Goal: Task Accomplishment & Management: Manage account settings

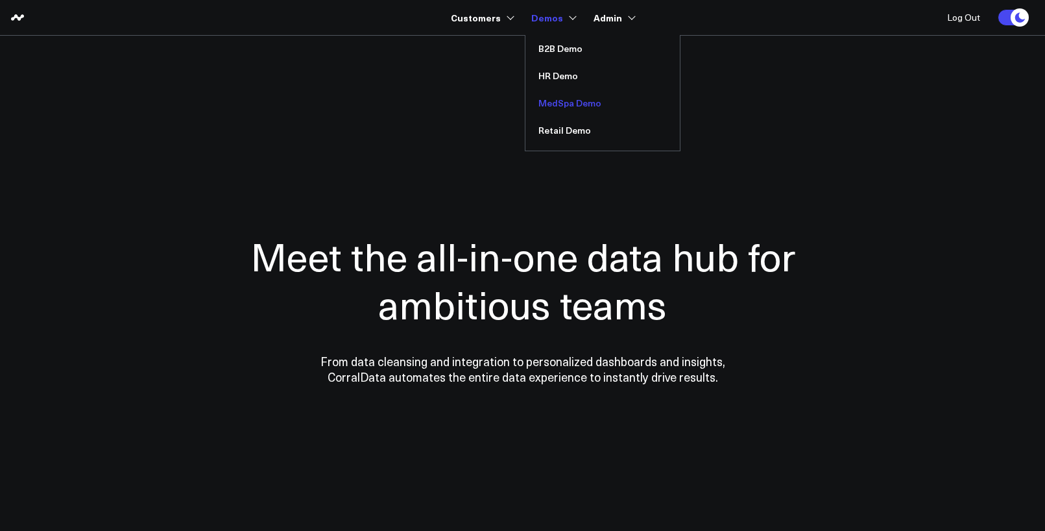
click at [560, 97] on link "MedSpa Demo" at bounding box center [603, 103] width 154 height 27
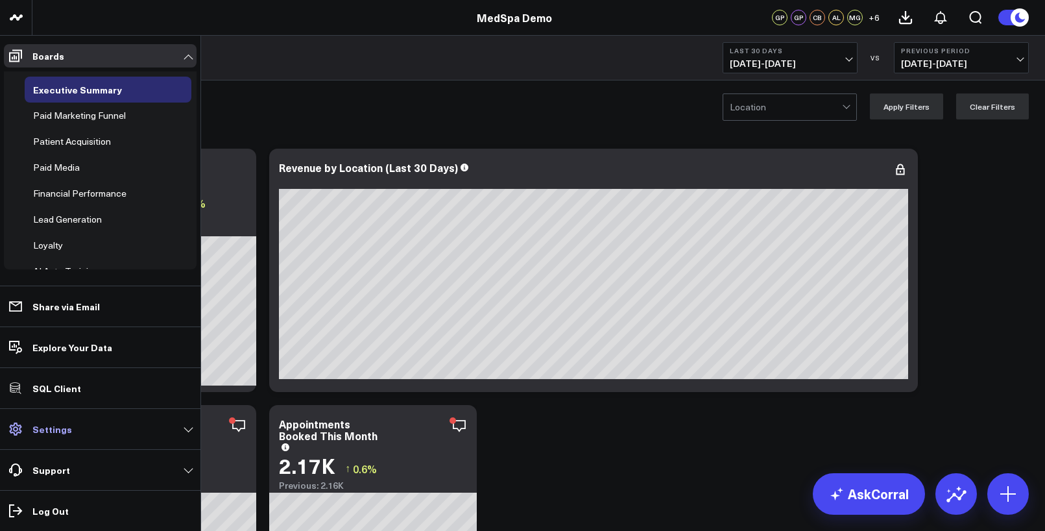
click at [46, 429] on p "Settings" at bounding box center [52, 429] width 40 height 10
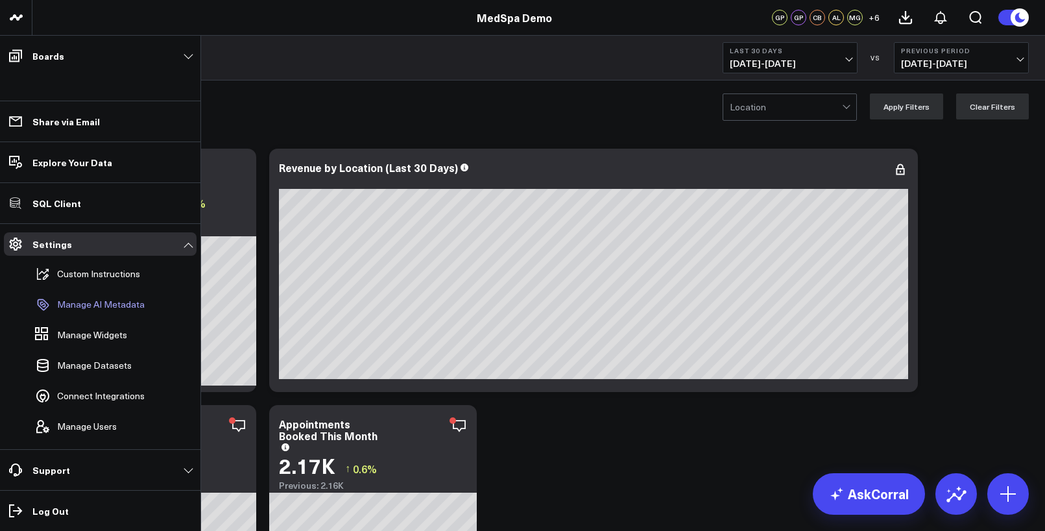
click at [112, 306] on p "Manage AI Metadata" at bounding box center [101, 304] width 88 height 10
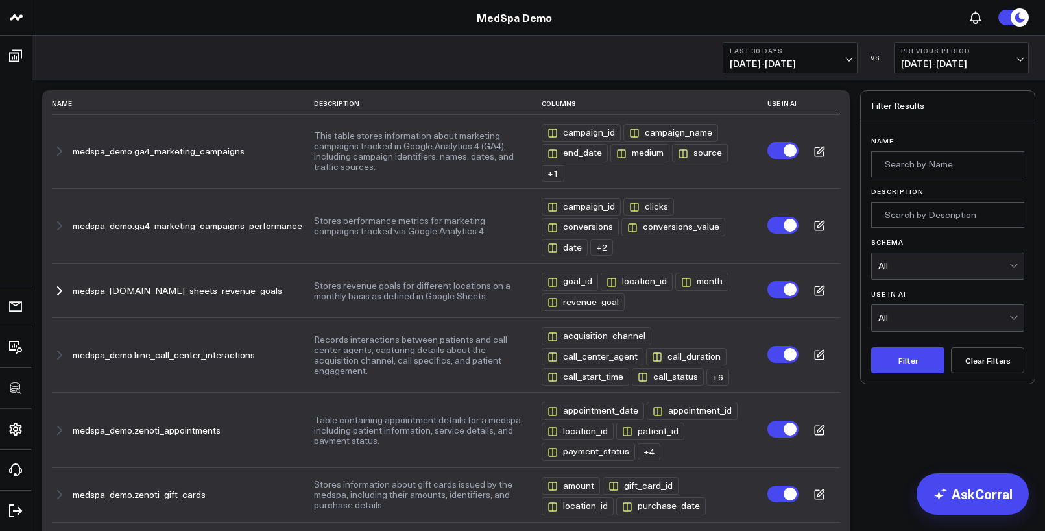
click at [822, 288] on icon at bounding box center [821, 288] width 6 height 6
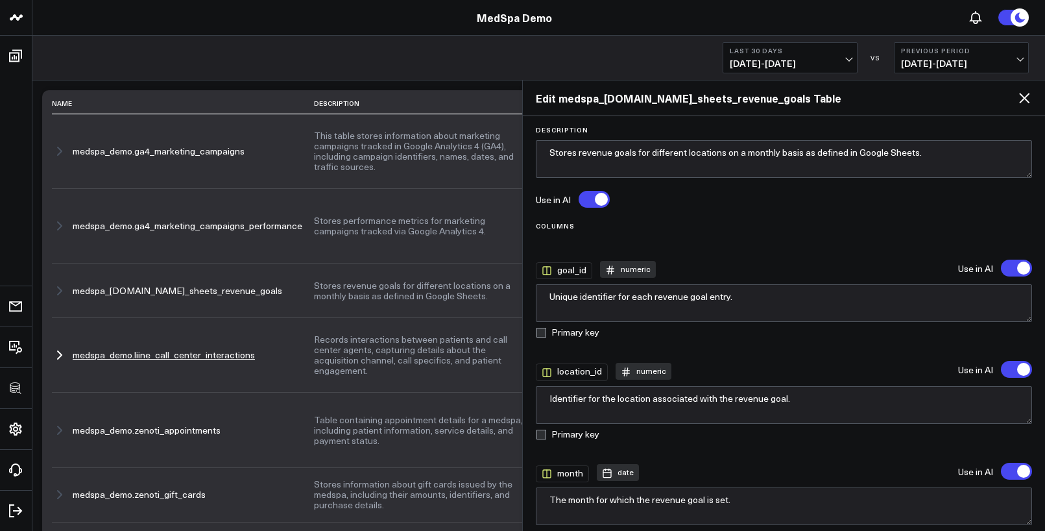
click at [314, 356] on button "Records interactions between patients and call center agents, capturing details…" at bounding box center [422, 355] width 216 height 42
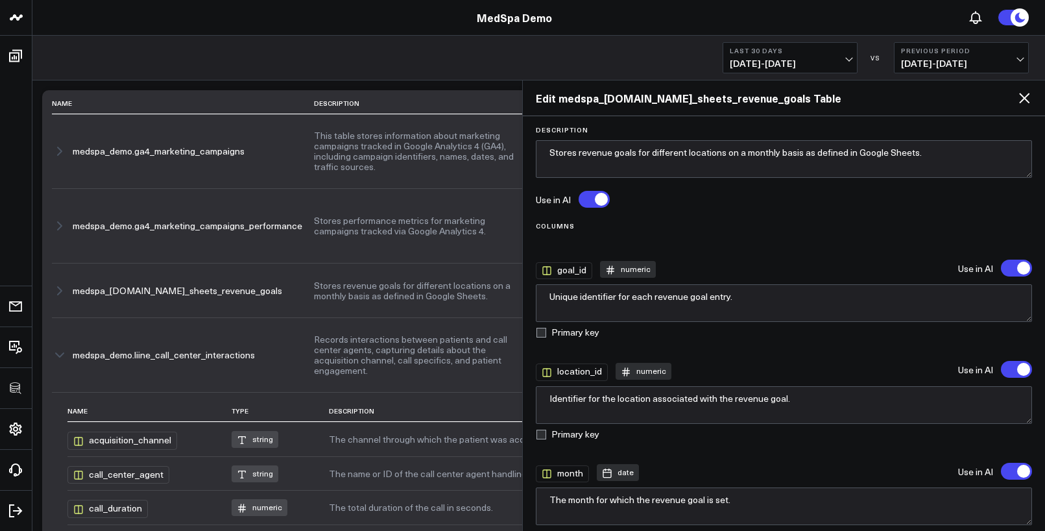
click at [1021, 91] on icon at bounding box center [1025, 98] width 16 height 16
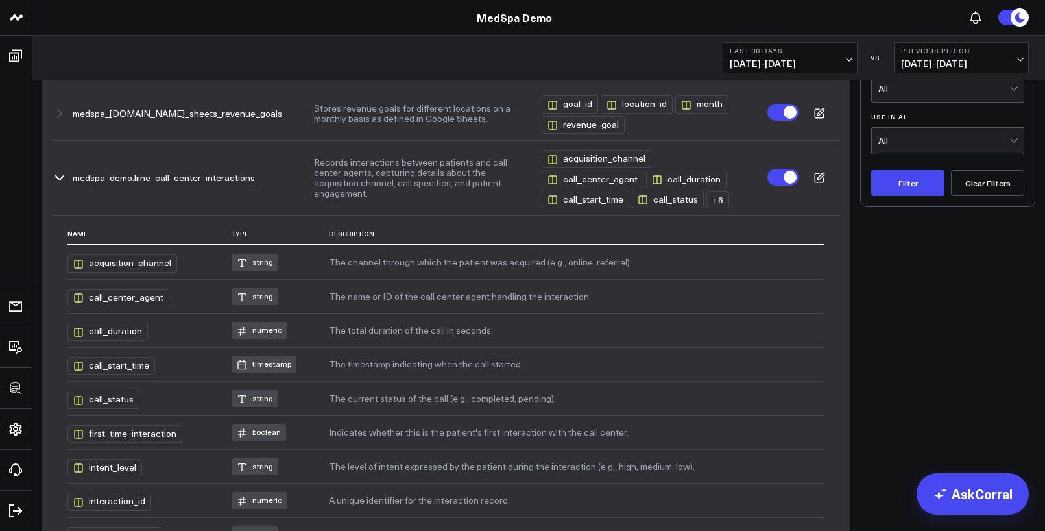
scroll to position [204, 0]
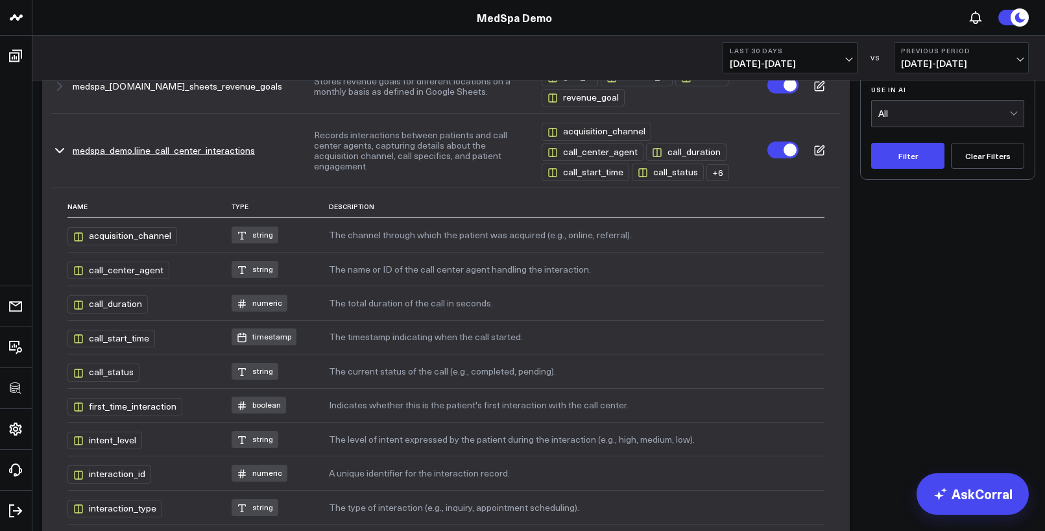
click at [416, 158] on button "Records interactions between patients and call center agents, capturing details…" at bounding box center [422, 151] width 216 height 42
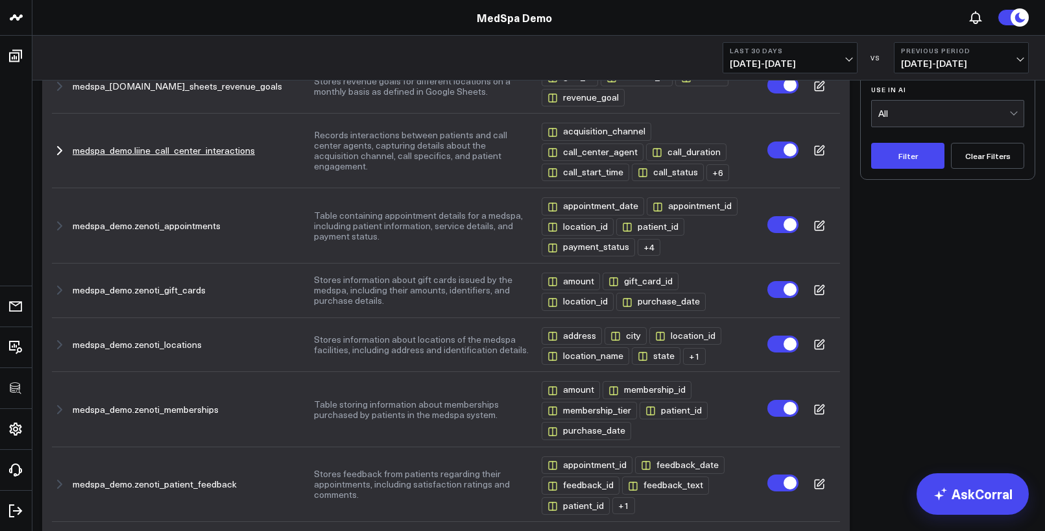
click at [416, 158] on button "Records interactions between patients and call center agents, capturing details…" at bounding box center [422, 151] width 216 height 42
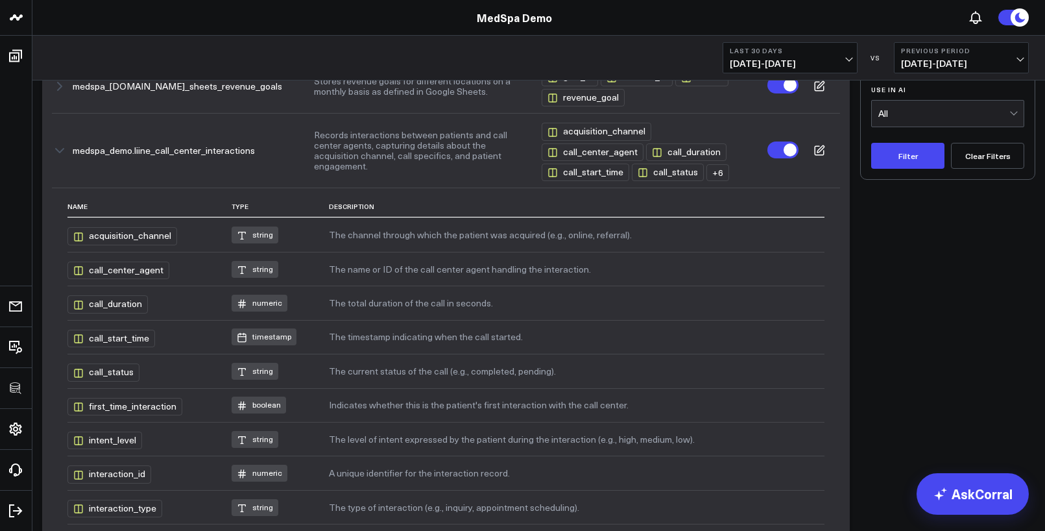
click at [419, 245] on td "The channel through which the patient was acquired (e.g., online, referral)." at bounding box center [577, 234] width 496 height 34
click at [817, 156] on icon at bounding box center [820, 151] width 12 height 12
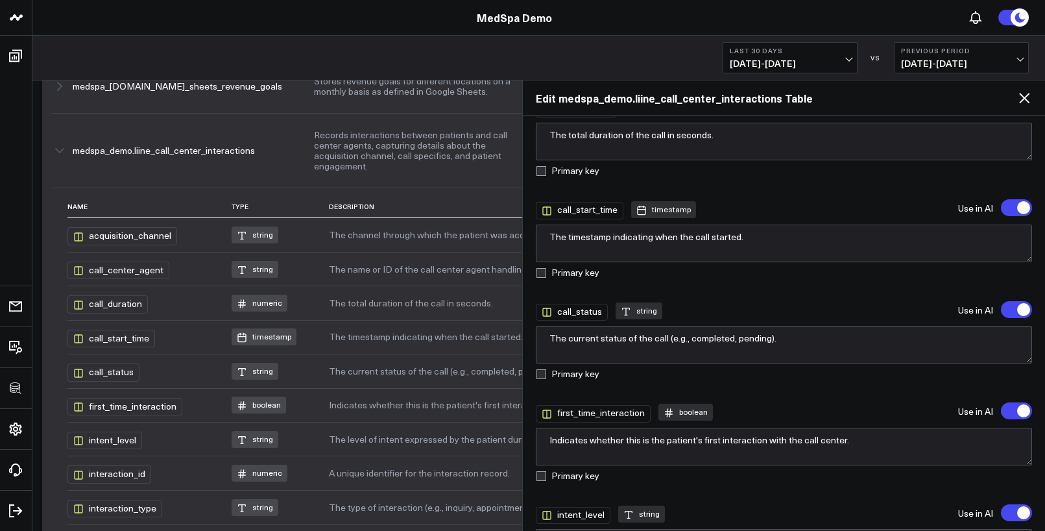
scroll to position [364, 0]
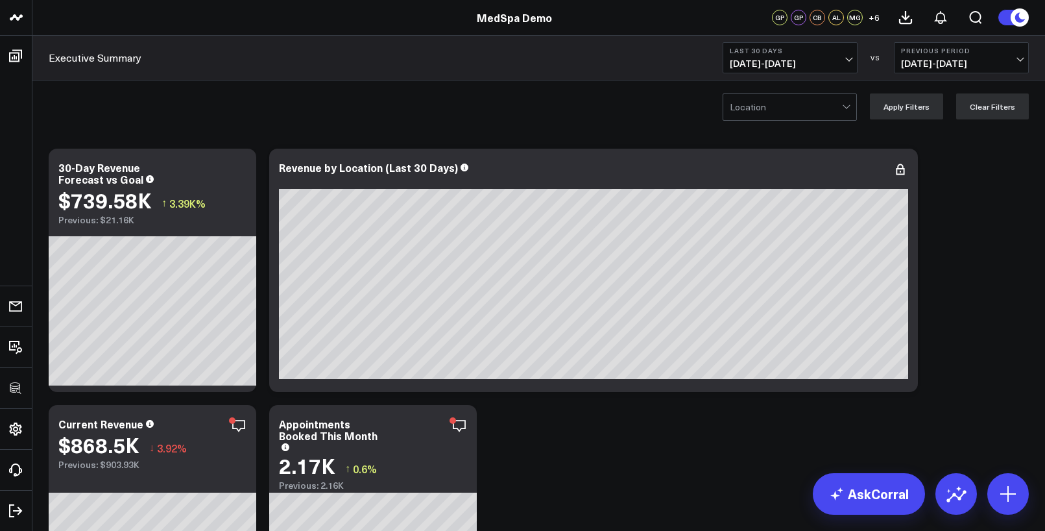
click at [623, 103] on div "Location Apply Filters Clear Filters" at bounding box center [538, 106] width 1013 height 52
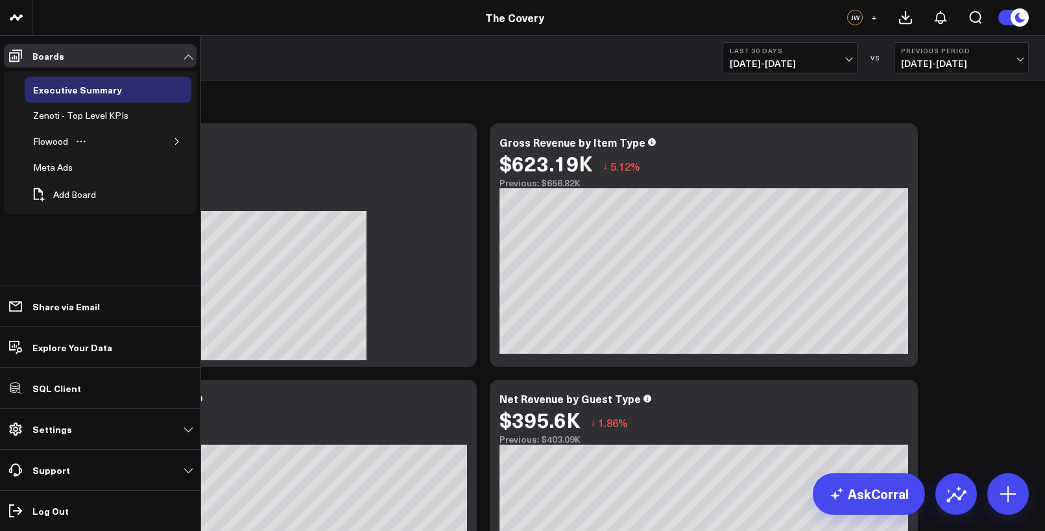
click at [178, 139] on icon "button" at bounding box center [177, 142] width 8 height 8
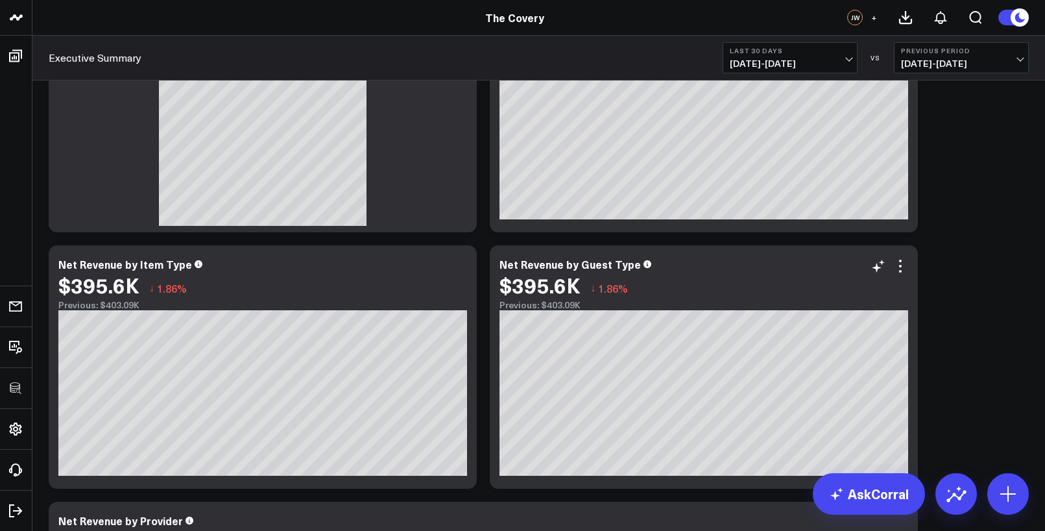
scroll to position [171, 0]
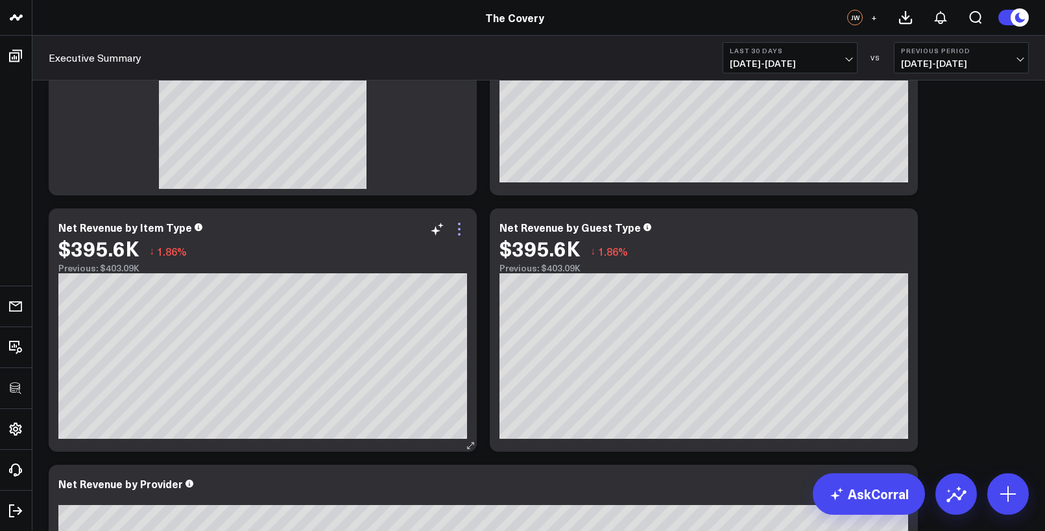
click at [463, 225] on icon at bounding box center [460, 229] width 16 height 16
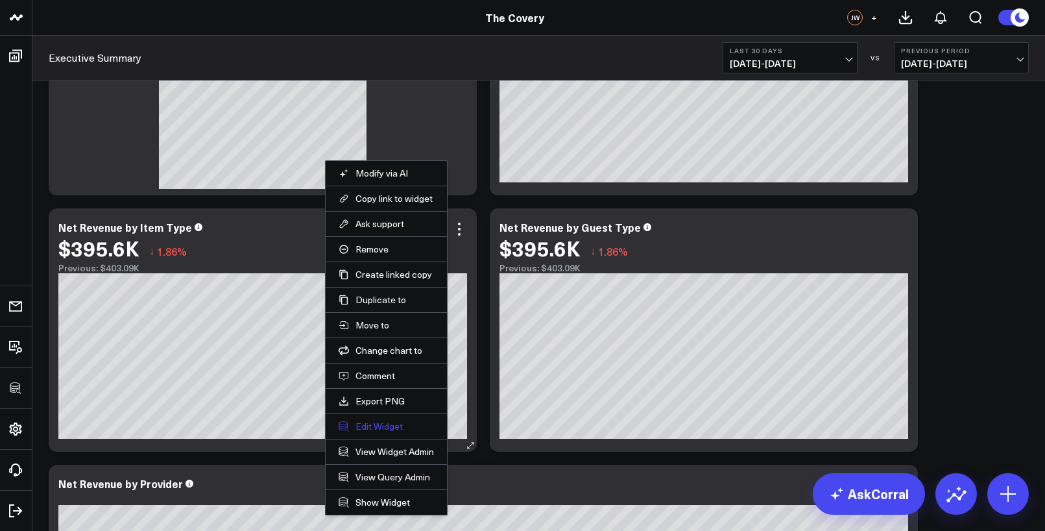
click at [379, 427] on button "Edit Widget" at bounding box center [386, 426] width 95 height 12
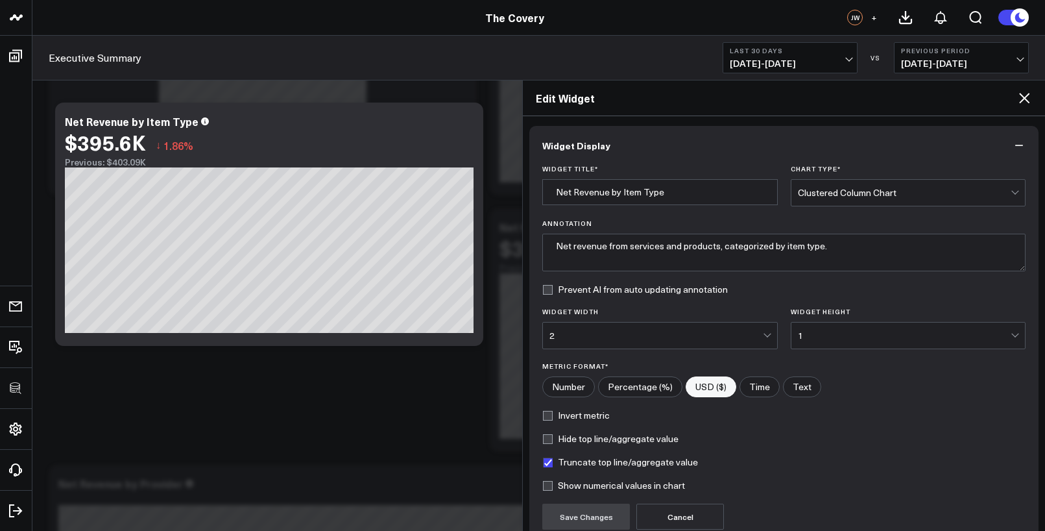
scroll to position [119, 0]
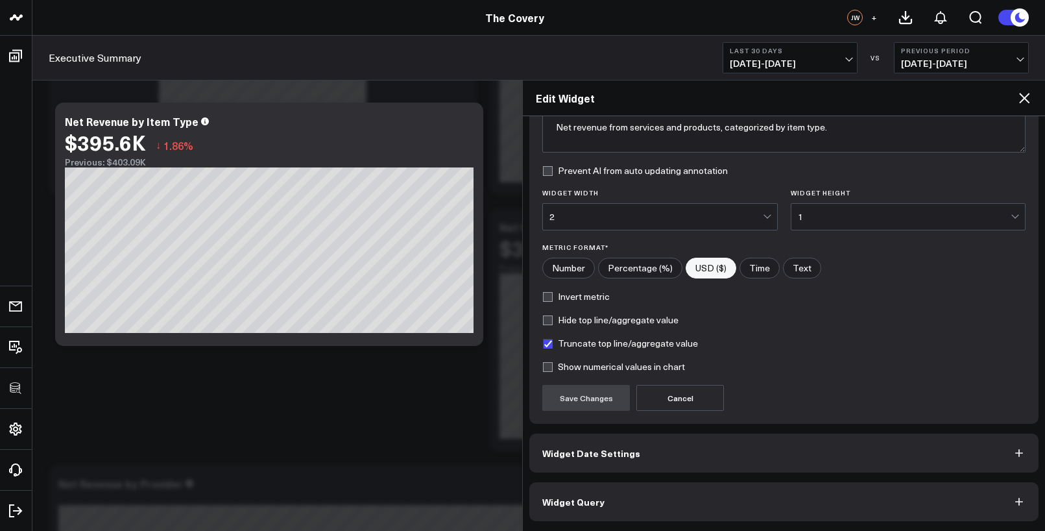
click at [620, 494] on button "Widget Query" at bounding box center [783, 501] width 509 height 39
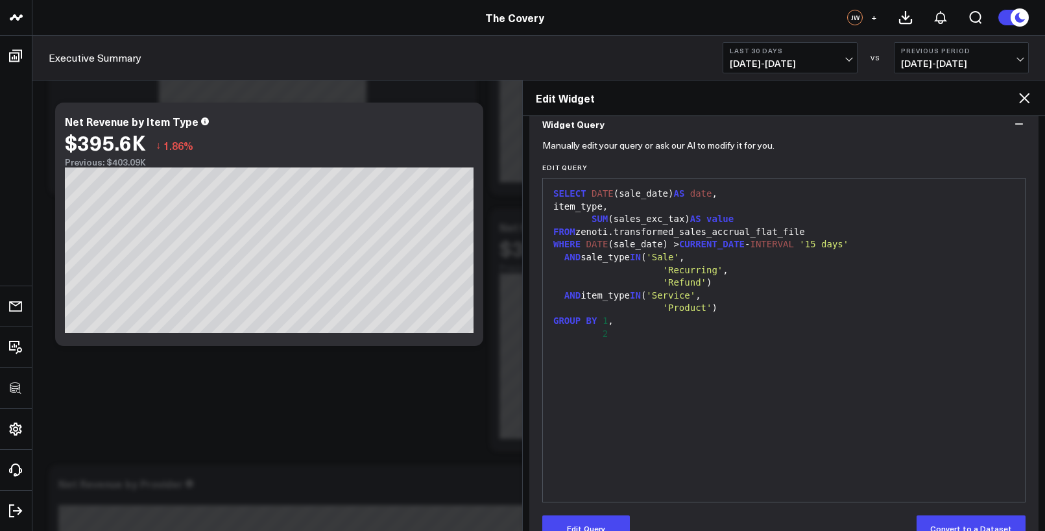
click at [614, 497] on div "99 1 2 3 4 5 6 7 8 9 10 11 12 › ⌄ SELECT DATE (sale_date) AS date , item_type, …" at bounding box center [783, 340] width 483 height 324
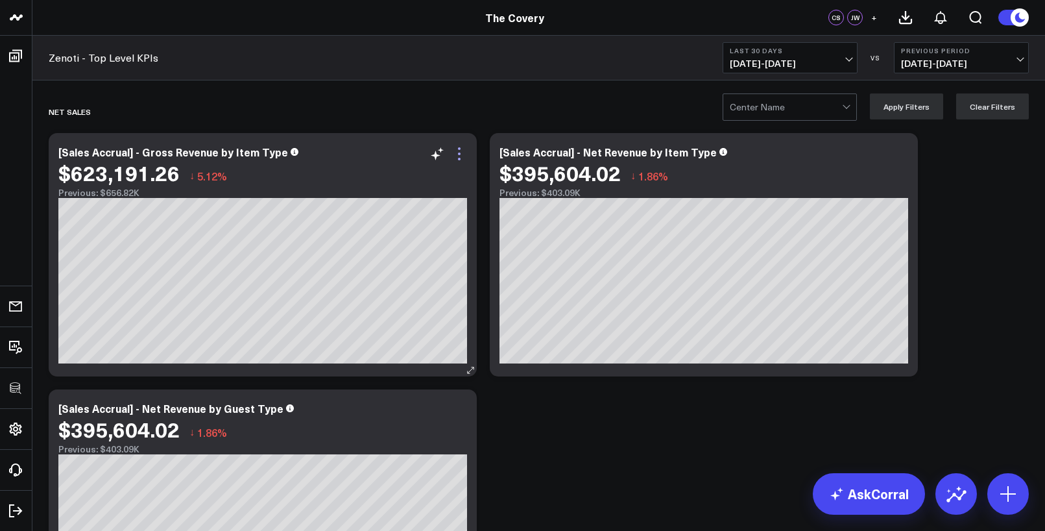
click at [467, 151] on icon at bounding box center [460, 154] width 16 height 16
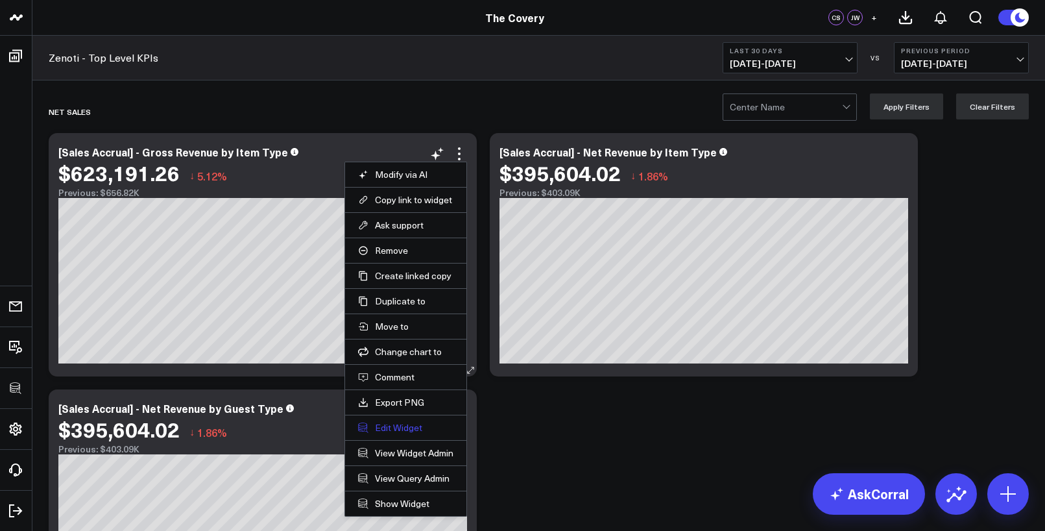
click at [387, 424] on button "Edit Widget" at bounding box center [405, 428] width 95 height 12
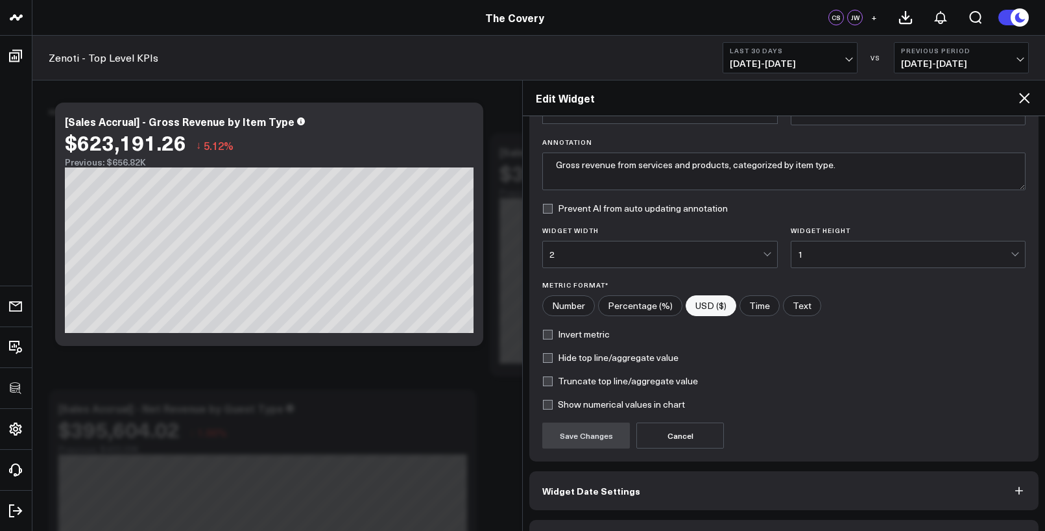
scroll to position [119, 0]
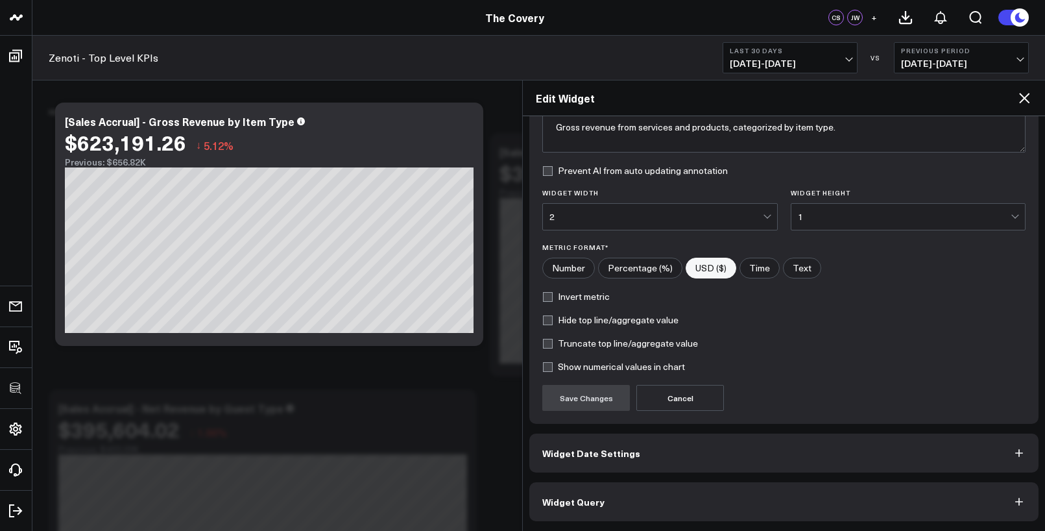
click at [805, 502] on button "Widget Query" at bounding box center [783, 501] width 509 height 39
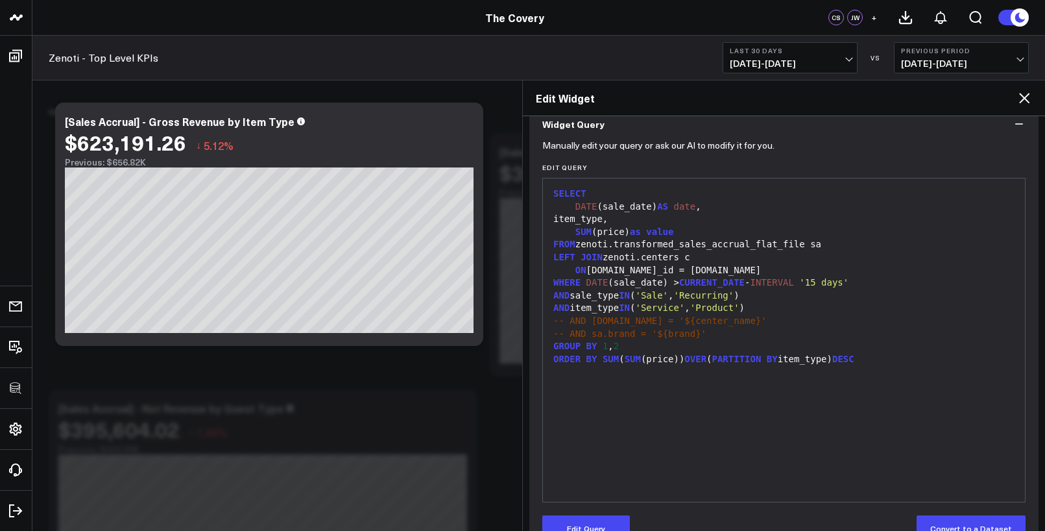
click at [1027, 99] on icon at bounding box center [1025, 98] width 16 height 16
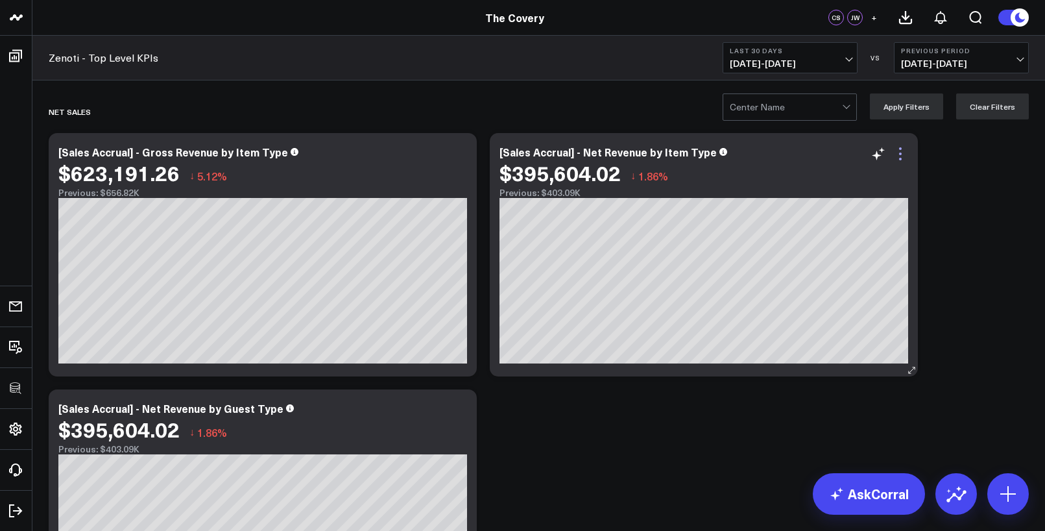
click at [898, 154] on icon at bounding box center [901, 154] width 16 height 16
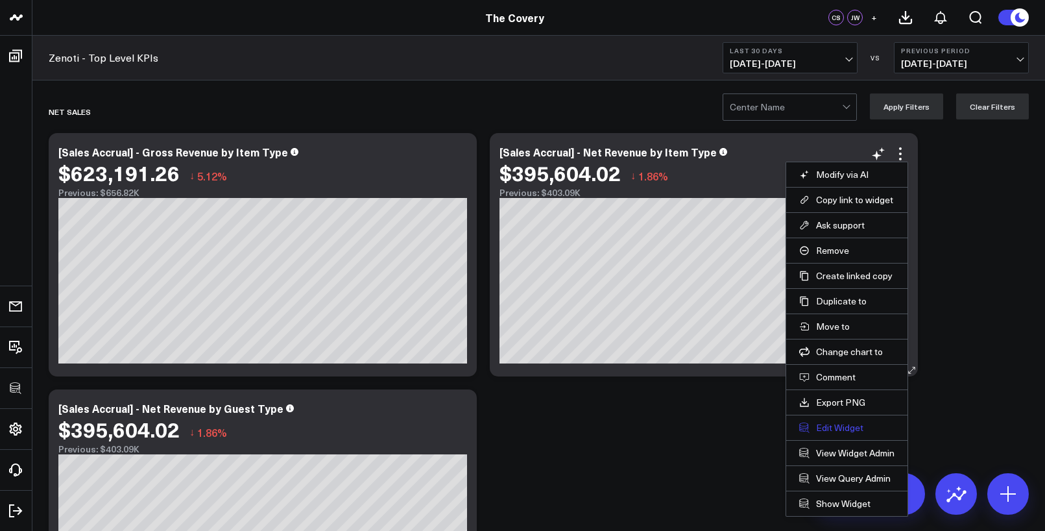
click at [818, 423] on button "Edit Widget" at bounding box center [846, 428] width 95 height 12
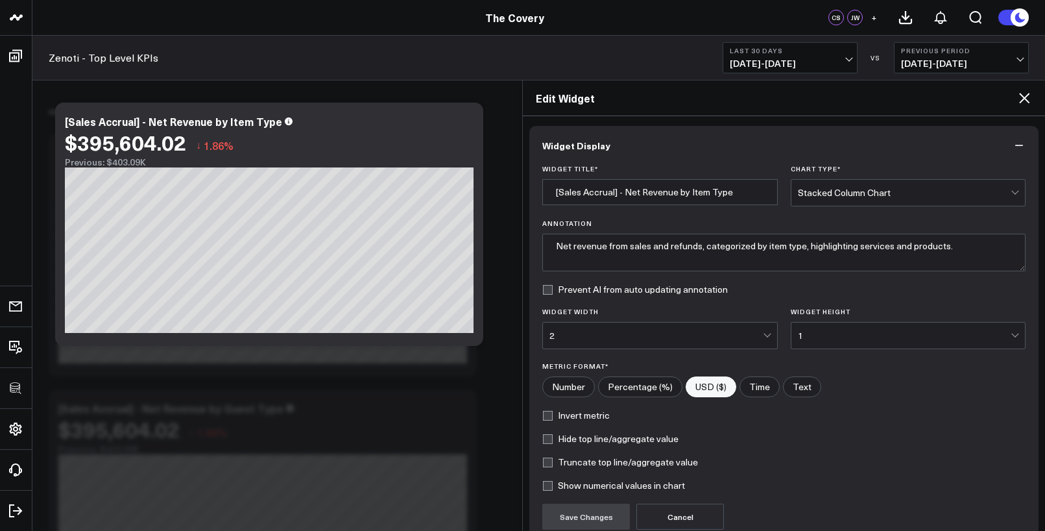
scroll to position [119, 0]
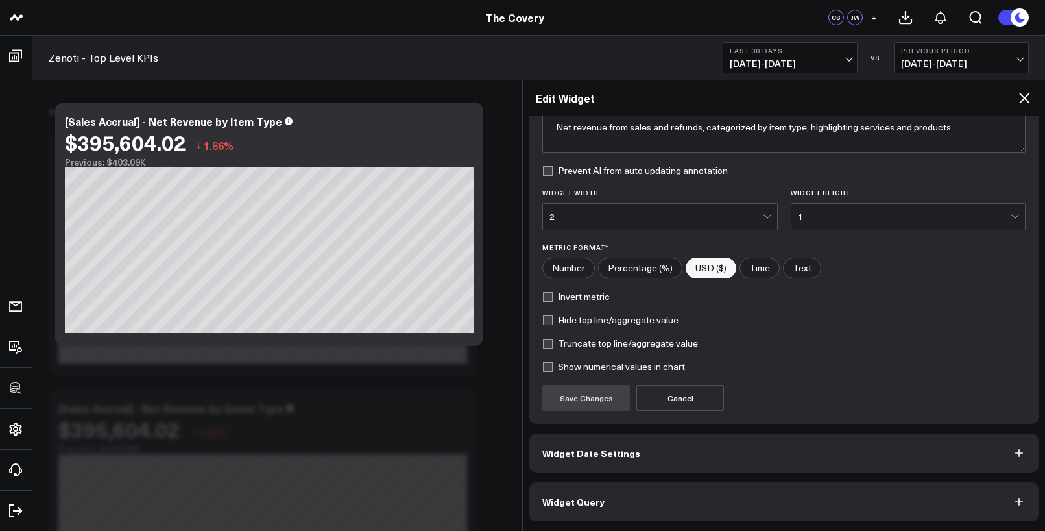
click at [600, 498] on span "Widget Query" at bounding box center [573, 501] width 62 height 10
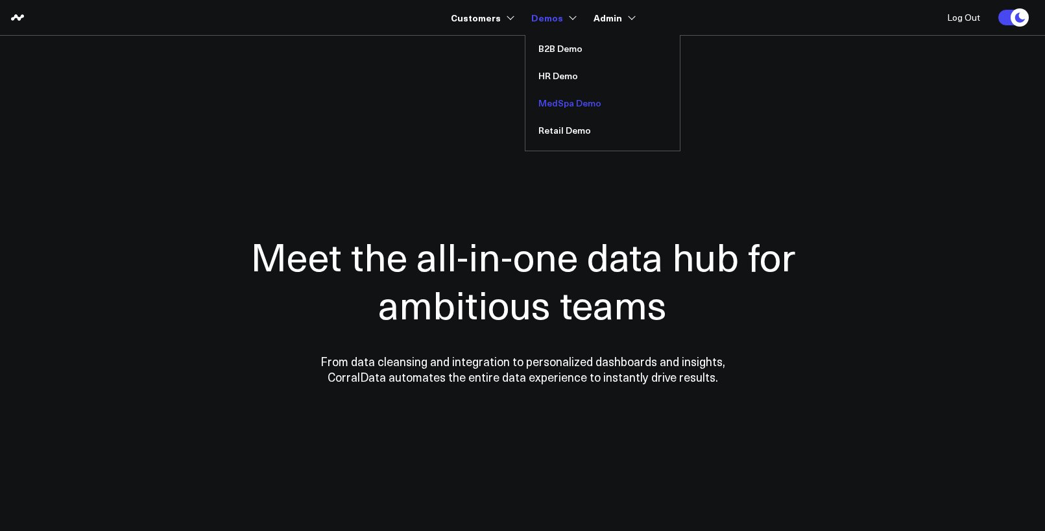
click at [555, 106] on link "MedSpa Demo" at bounding box center [603, 103] width 154 height 27
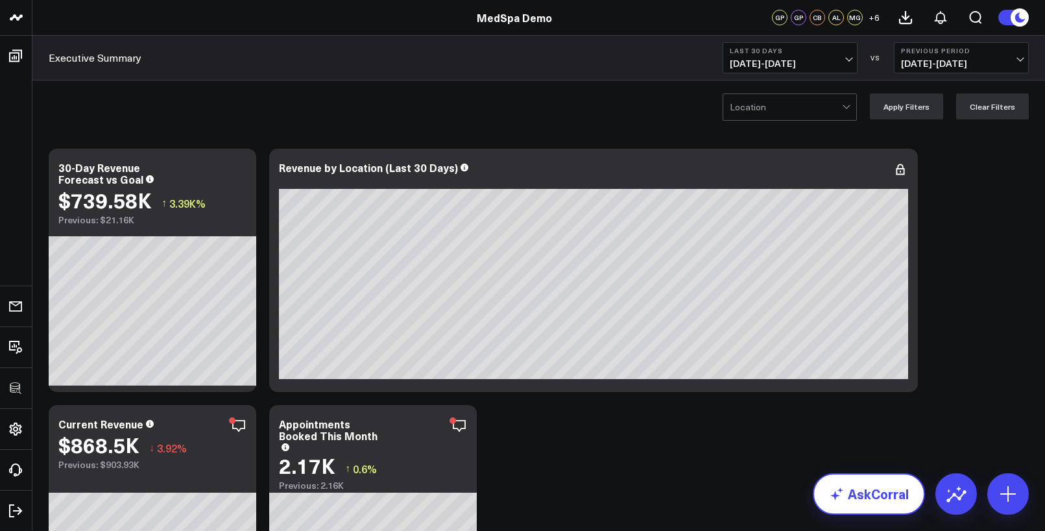
click at [884, 496] on link "AskCorral" at bounding box center [869, 494] width 112 height 42
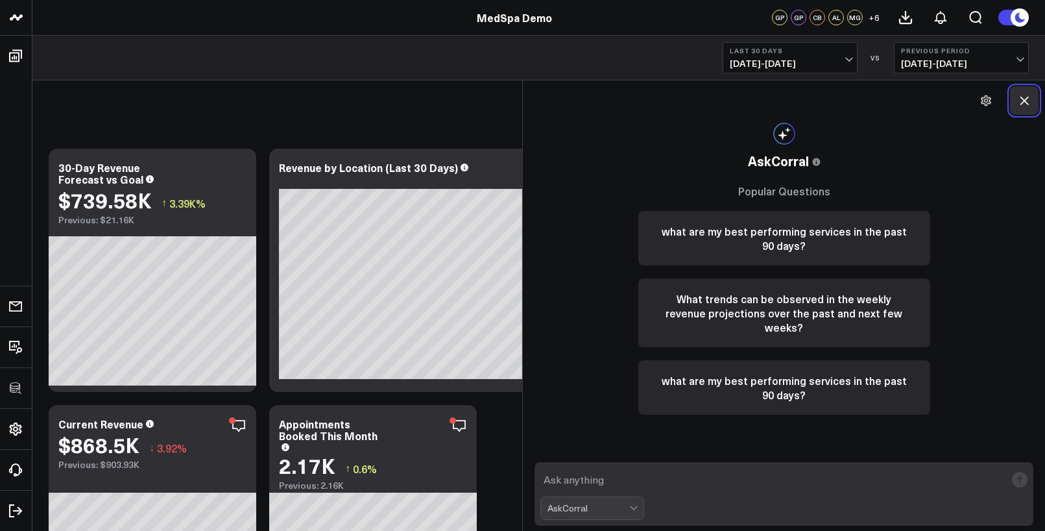
click at [1021, 99] on icon at bounding box center [1024, 100] width 13 height 13
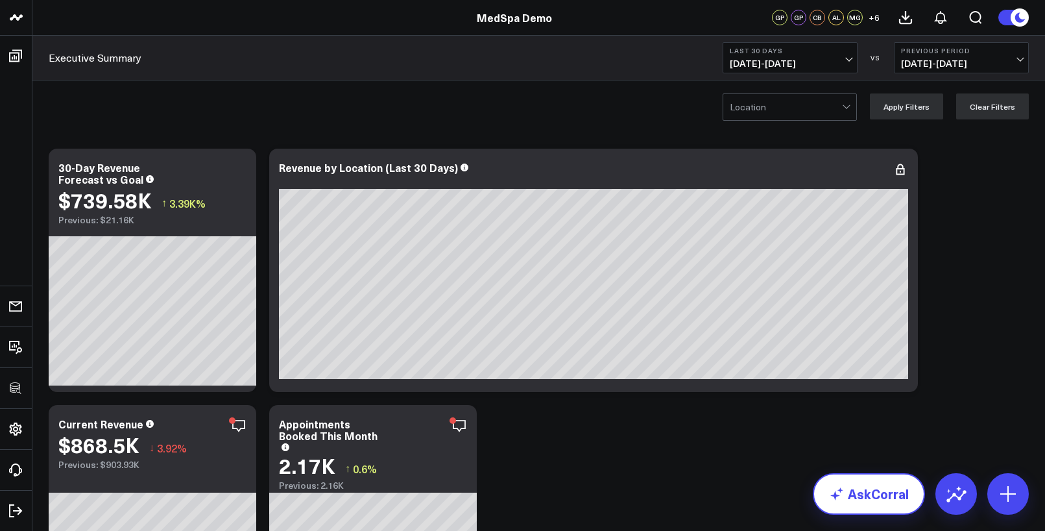
click at [853, 505] on link "AskCorral" at bounding box center [869, 494] width 112 height 42
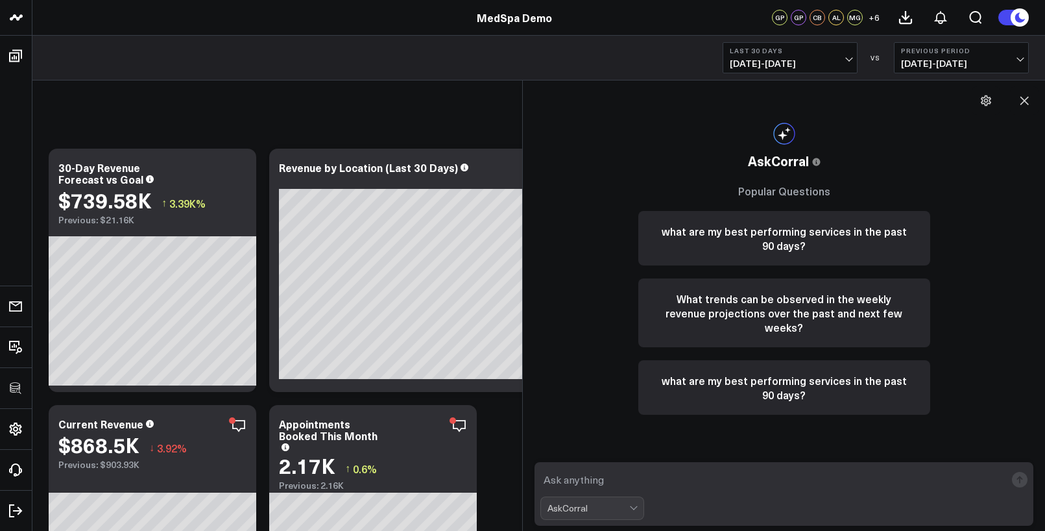
click at [603, 472] on textarea at bounding box center [772, 479] width 465 height 23
type textarea "What's my best performing location for Dysport"
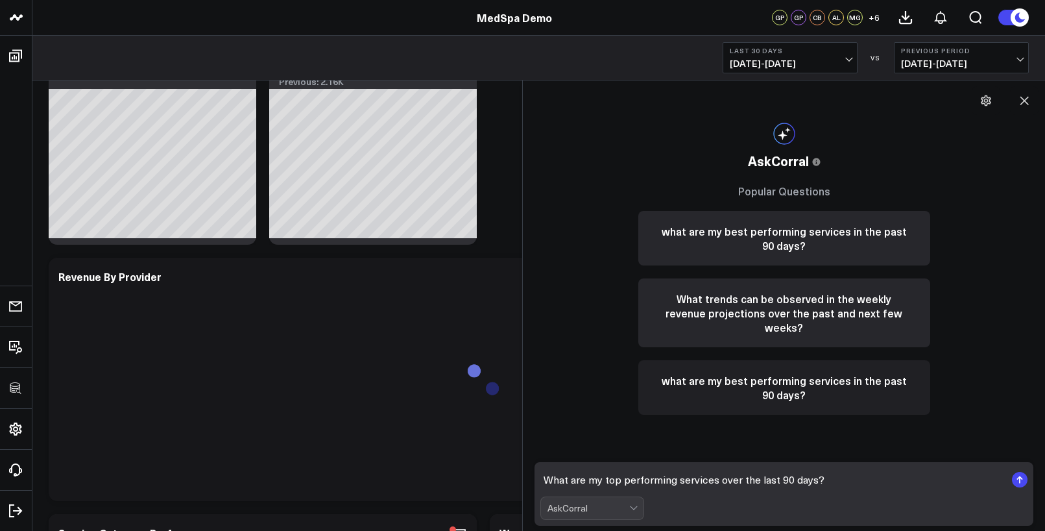
scroll to position [1435, 0]
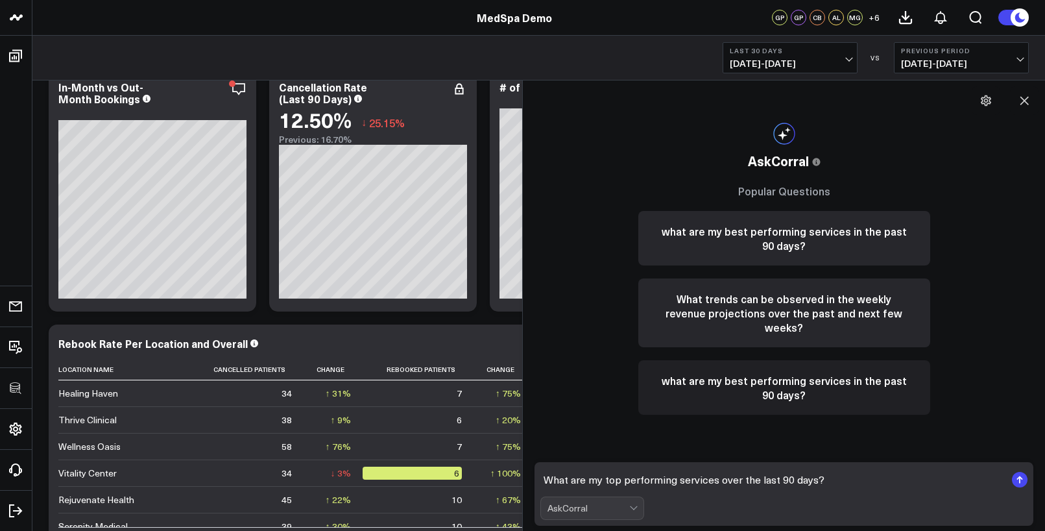
type textarea "What are my top performing services over the last 90 days?"
click at [792, 245] on button "what are my best performing services in the past 90 days?" at bounding box center [784, 238] width 292 height 55
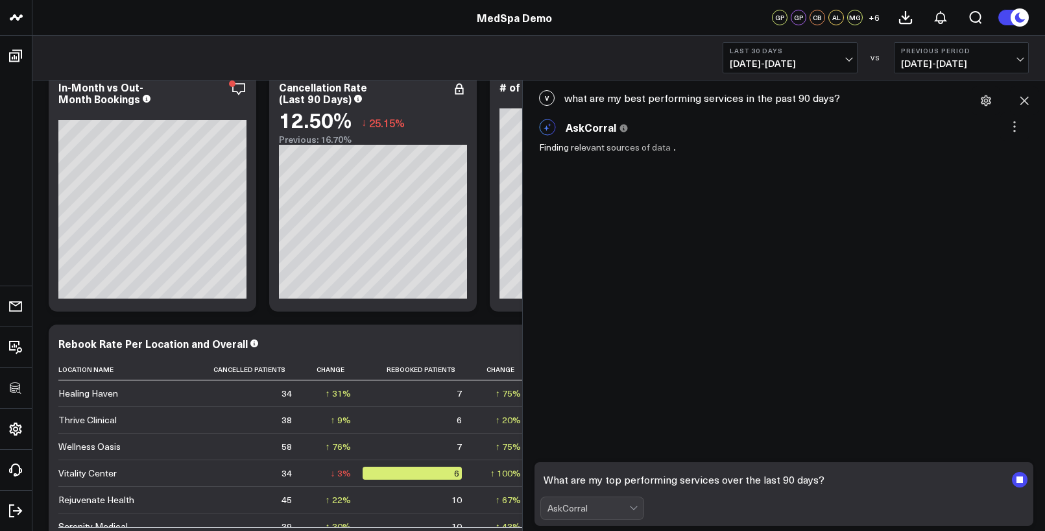
click at [769, 475] on textarea "What are my top performing services over the last 90 days?" at bounding box center [772, 479] width 465 height 23
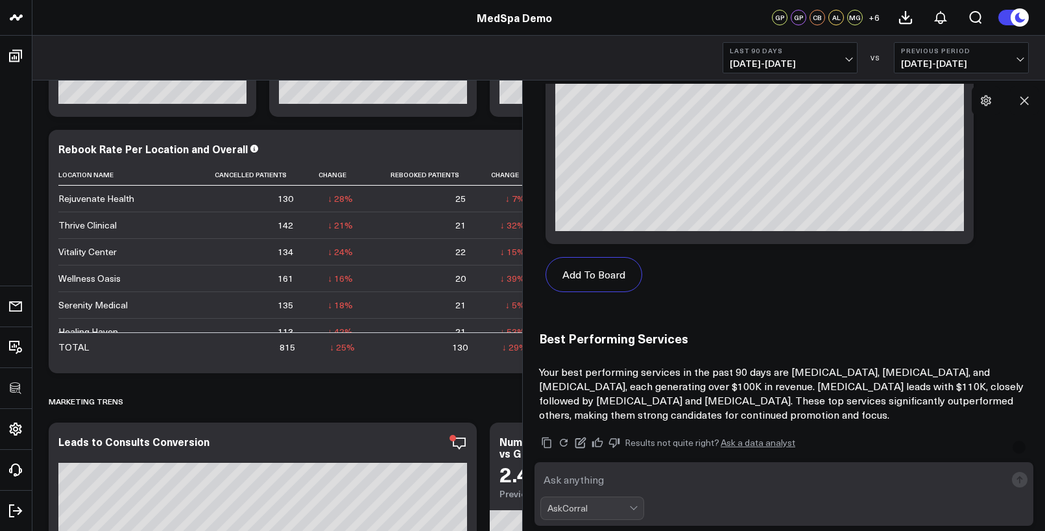
scroll to position [1333, 0]
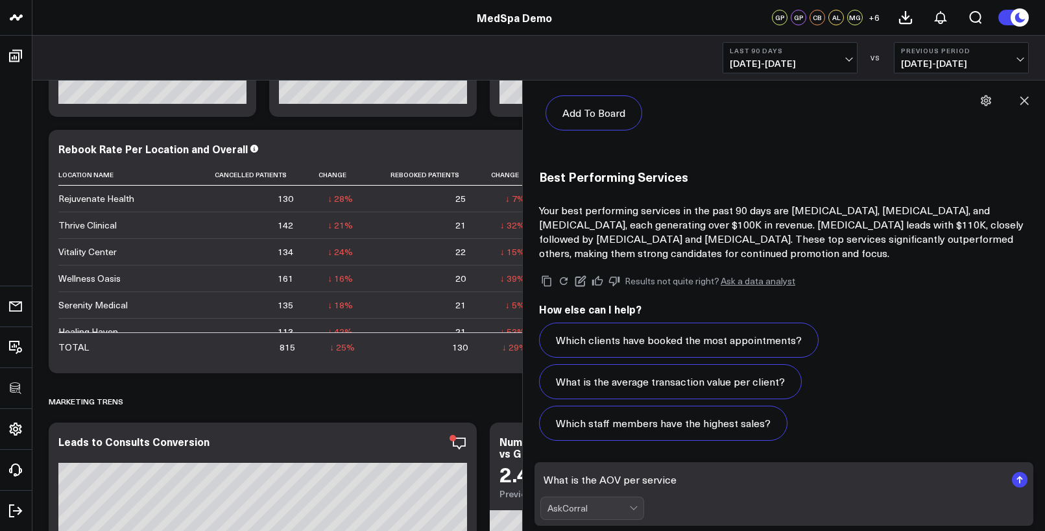
type textarea "What is the AOV per service?"
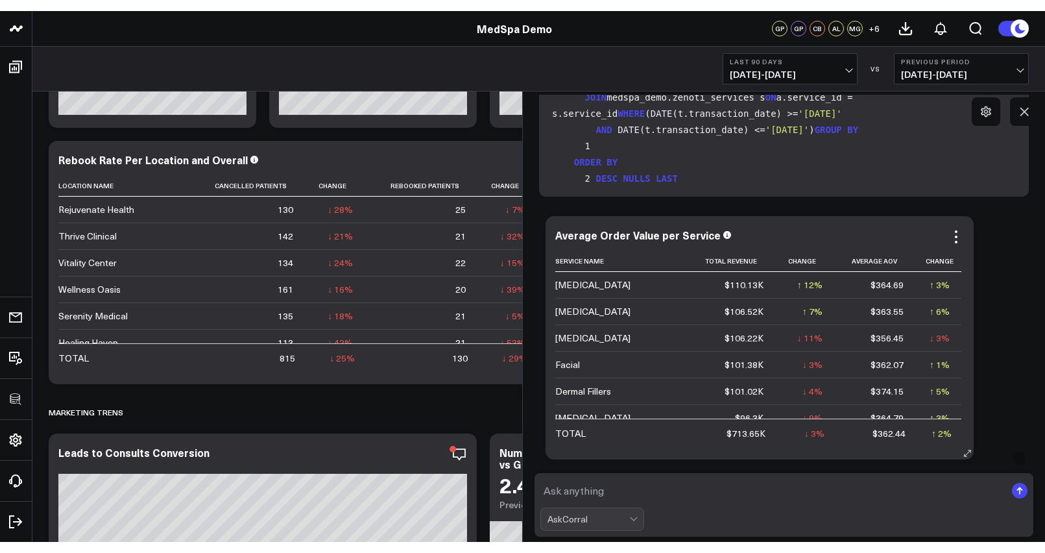
scroll to position [39, 0]
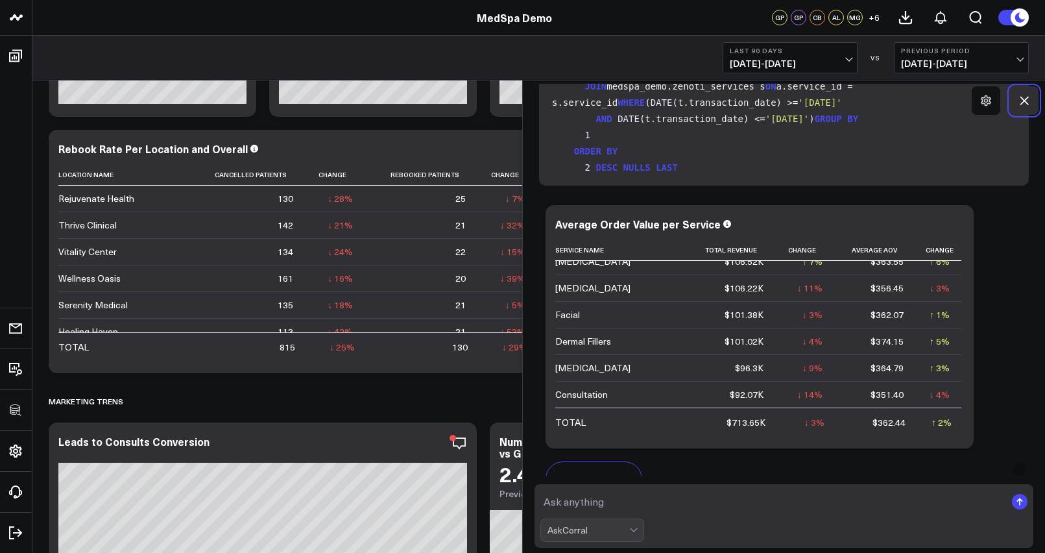
click at [1021, 101] on icon at bounding box center [1024, 100] width 13 height 13
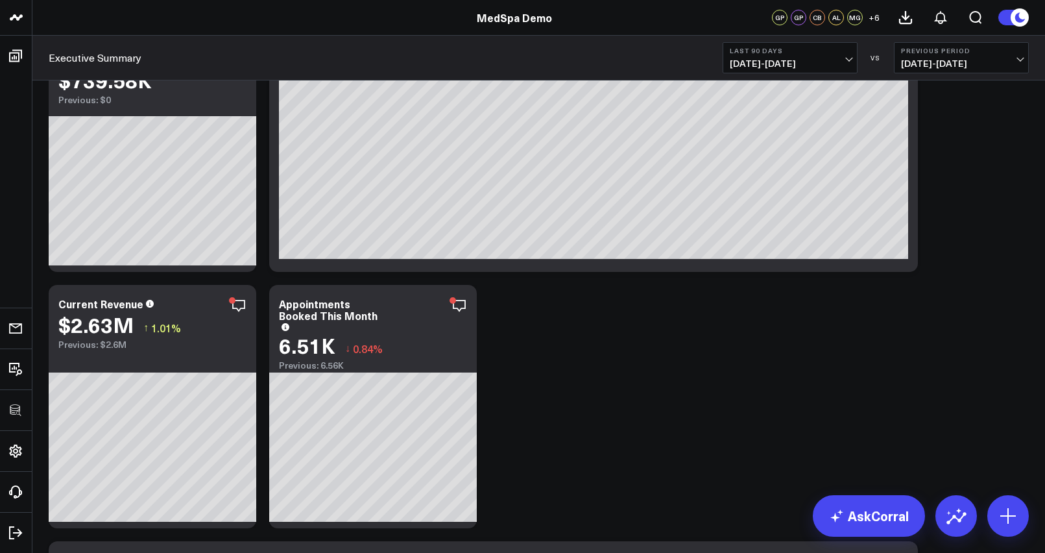
scroll to position [0, 0]
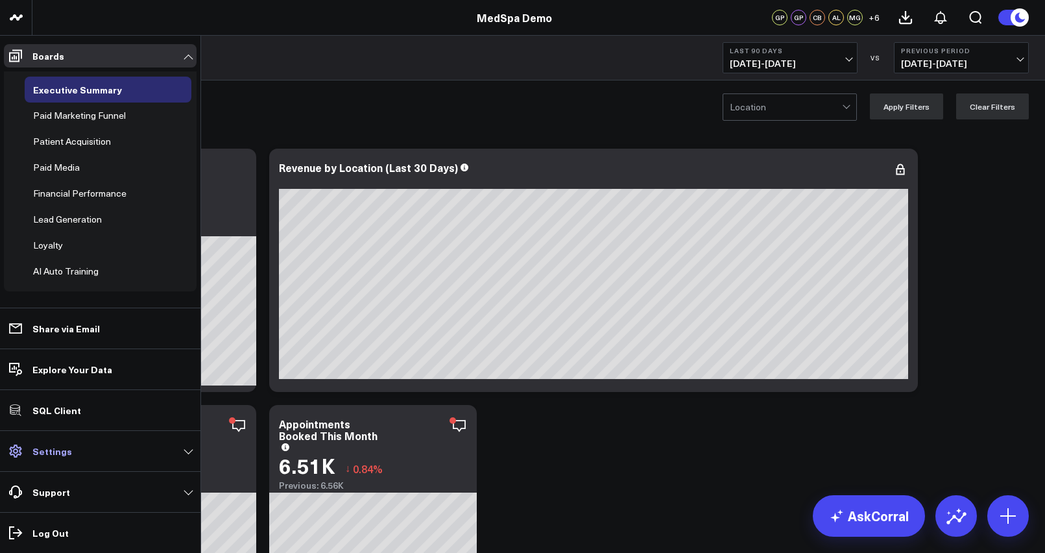
click at [34, 443] on link "Settings" at bounding box center [100, 450] width 193 height 23
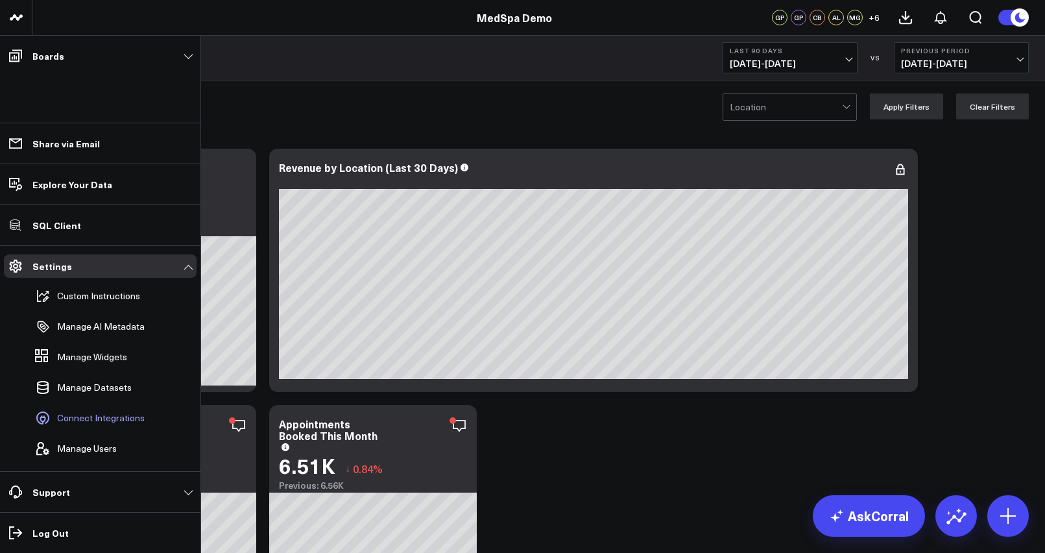
click at [125, 413] on span "Connect Integrations" at bounding box center [101, 418] width 88 height 10
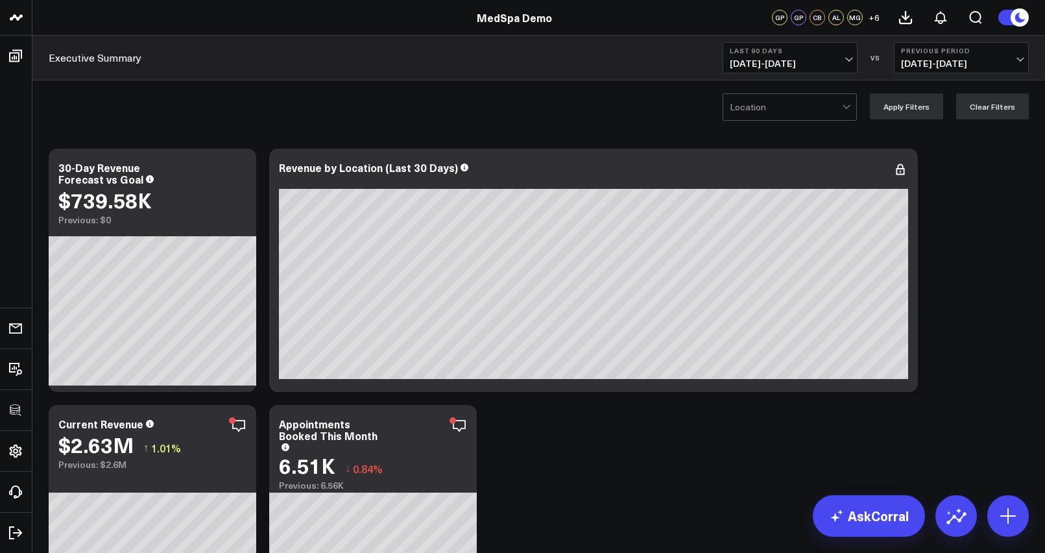
click at [356, 72] on div "Executive Summary Last 90 Days 07/05/25 - 10/02/25 VS Previous Period 08/04/25 …" at bounding box center [538, 58] width 1013 height 45
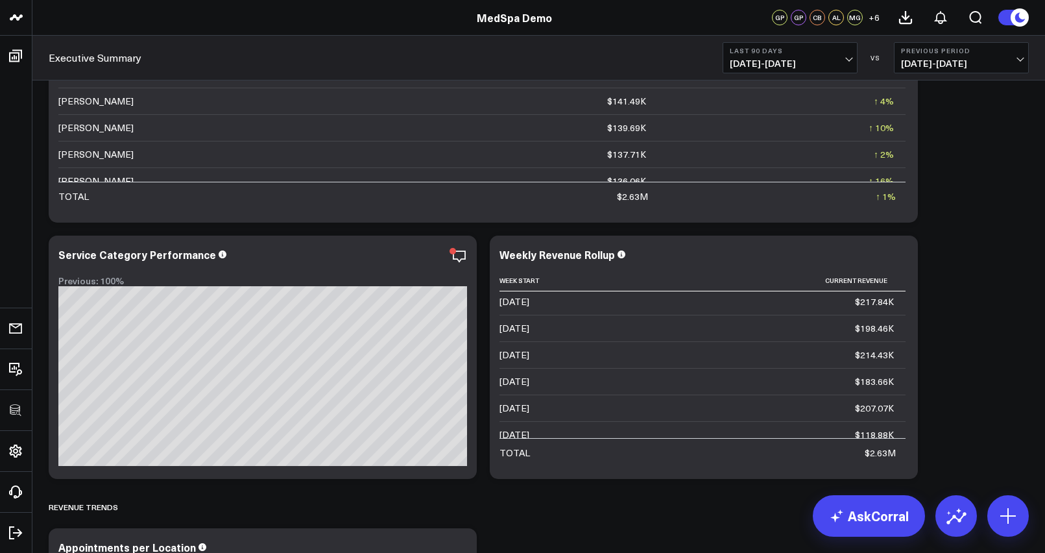
scroll to position [225, 0]
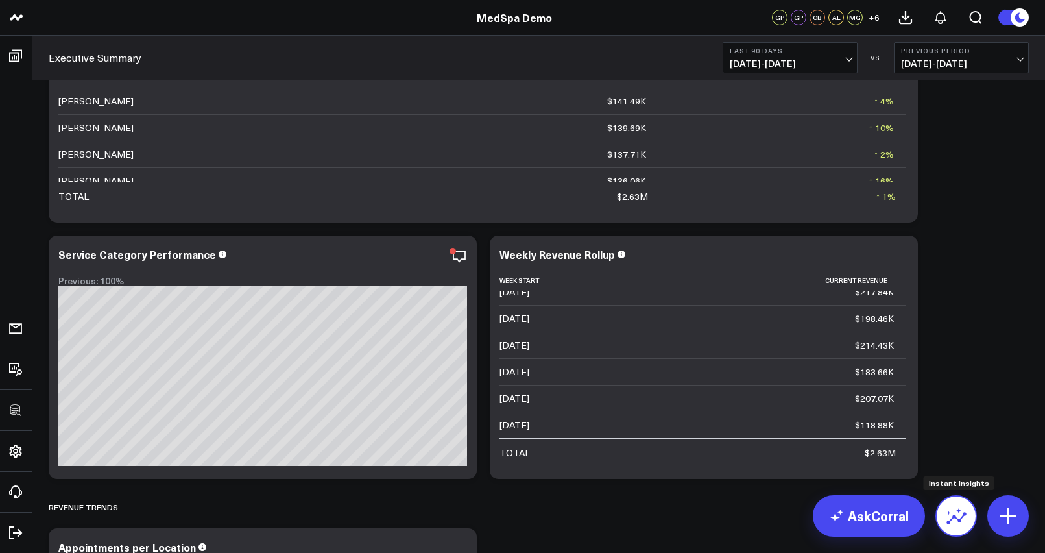
click at [962, 514] on icon at bounding box center [956, 515] width 21 height 21
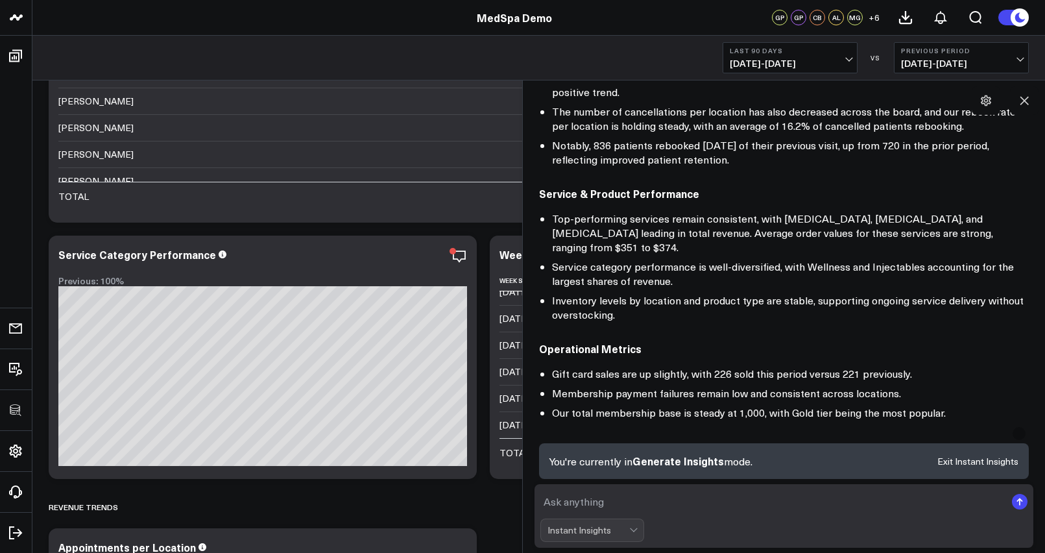
scroll to position [652, 0]
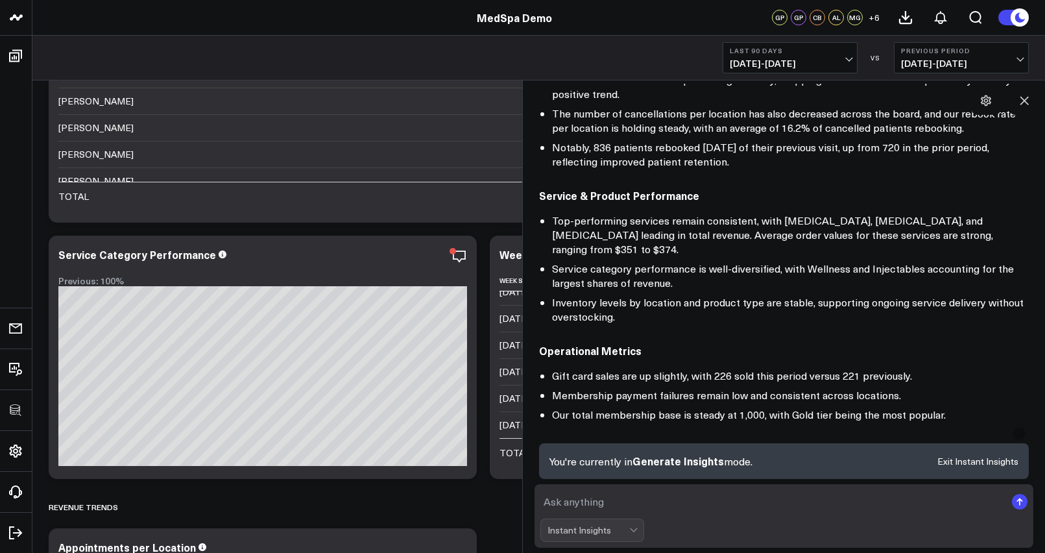
click at [579, 504] on textarea at bounding box center [772, 501] width 465 height 23
type textarea "which has been my biggest growing service?"
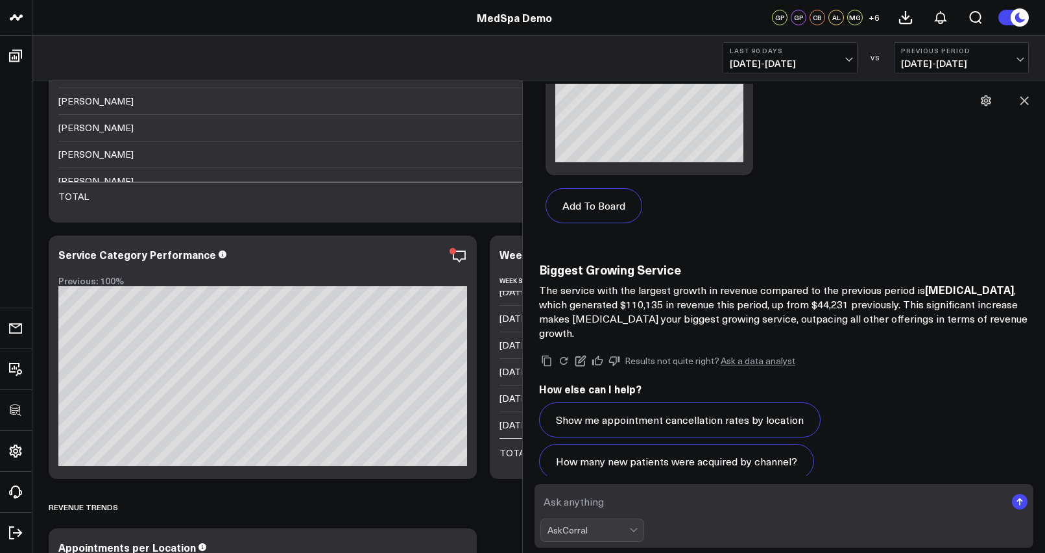
scroll to position [2202, 0]
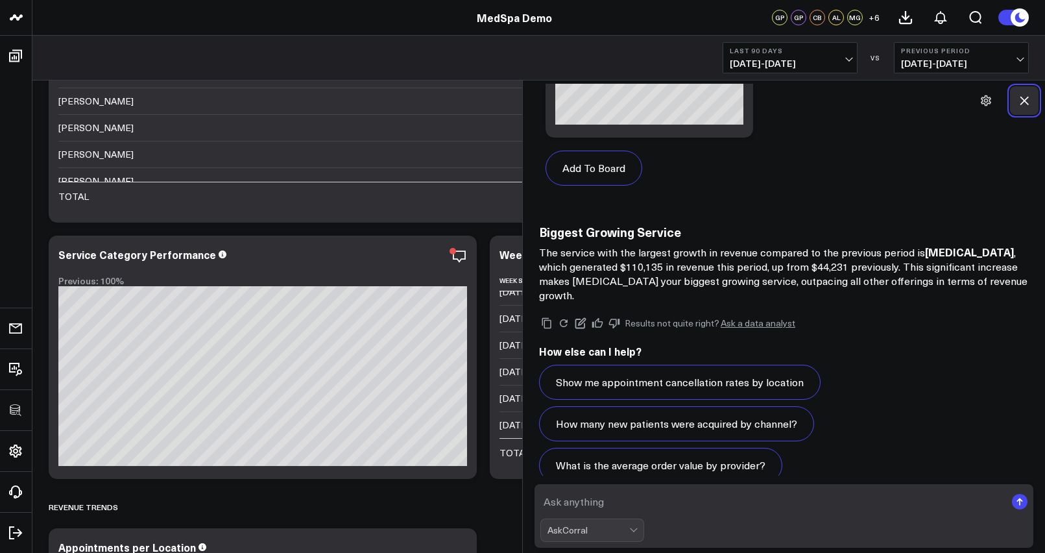
click at [1029, 99] on icon at bounding box center [1024, 100] width 13 height 13
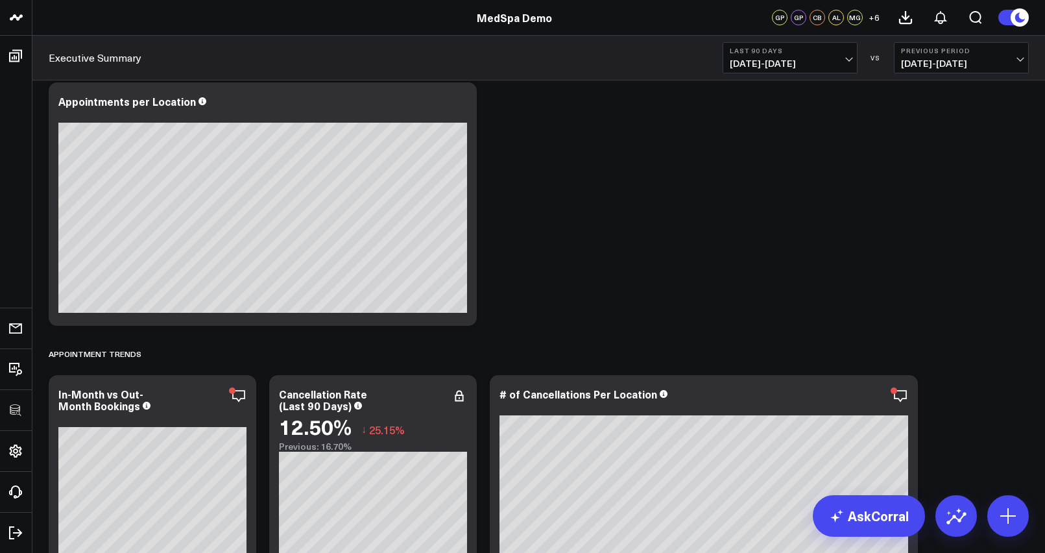
scroll to position [1130, 0]
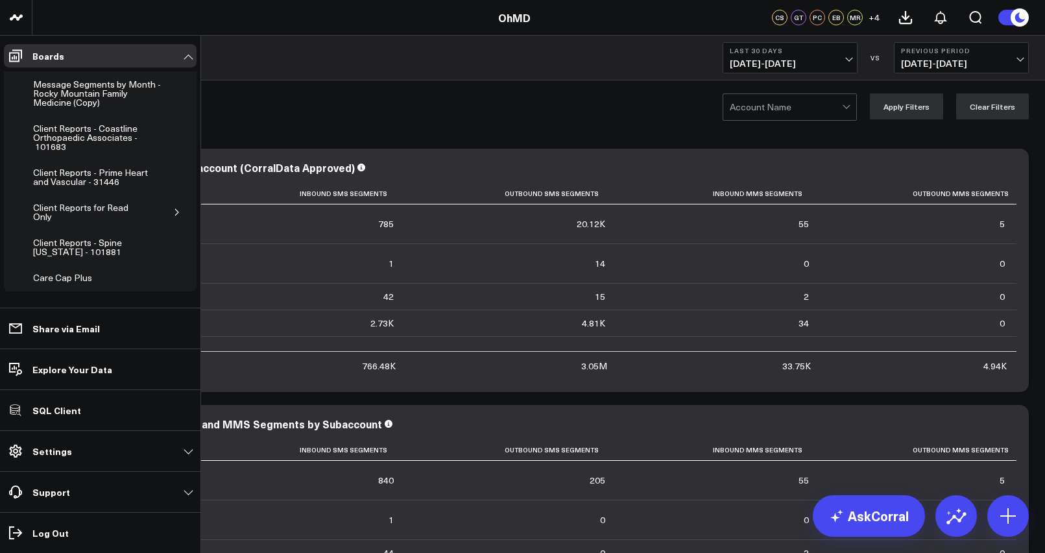
scroll to position [1140, 0]
click at [173, 209] on icon "button" at bounding box center [177, 213] width 8 height 8
click at [62, 236] on div "Client Reports - Orthopedic Institute of Sioux - 60238 - FIltered" at bounding box center [100, 253] width 121 height 34
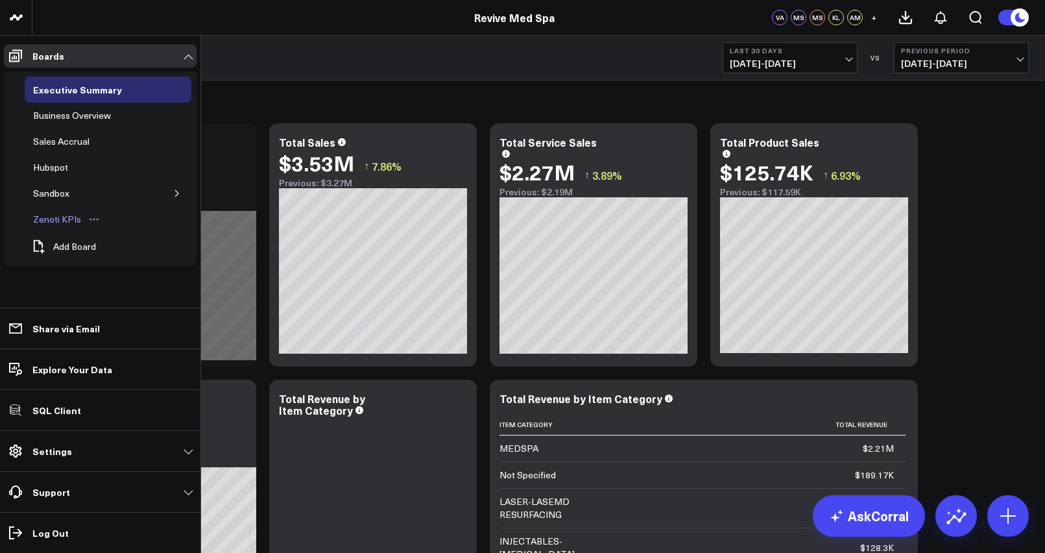
click at [48, 215] on div "Zenoti KPIs" at bounding box center [57, 220] width 55 height 16
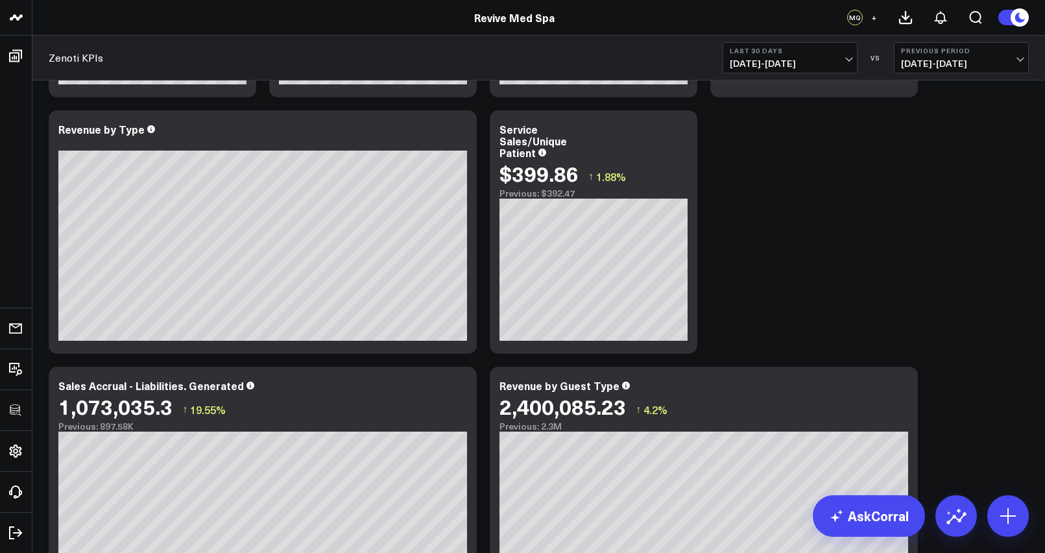
scroll to position [366, 0]
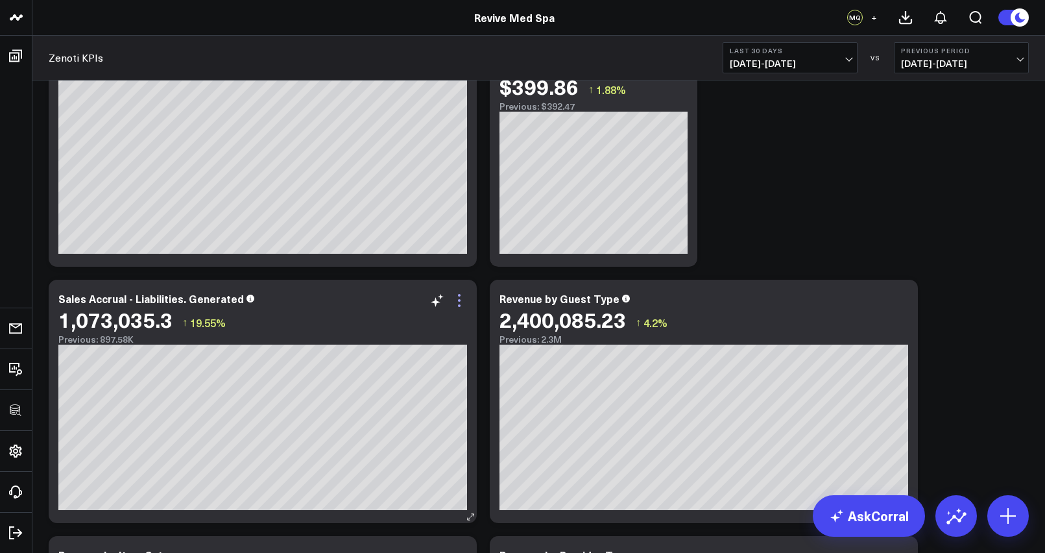
click at [461, 302] on icon at bounding box center [460, 301] width 16 height 16
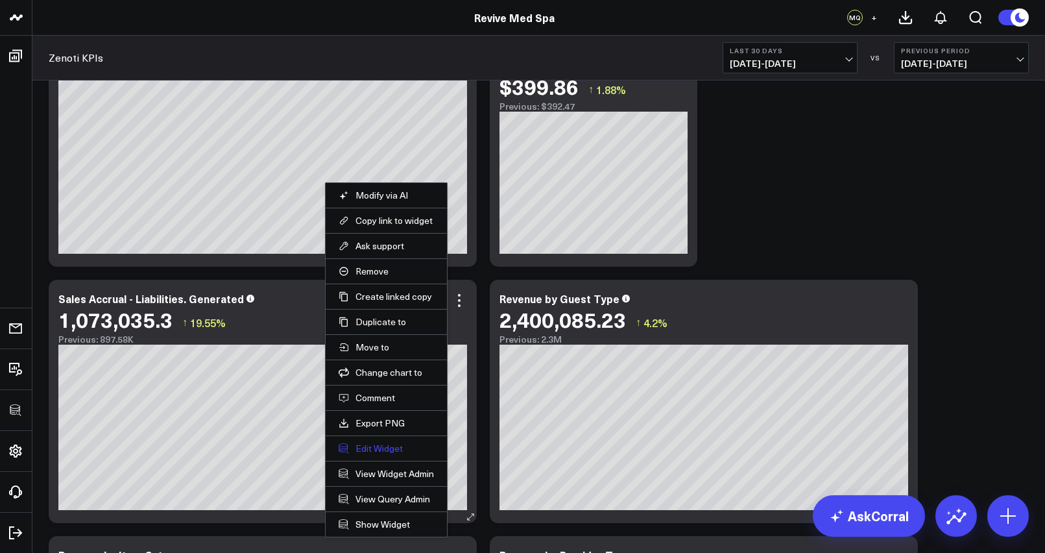
click at [380, 448] on button "Edit Widget" at bounding box center [386, 449] width 95 height 12
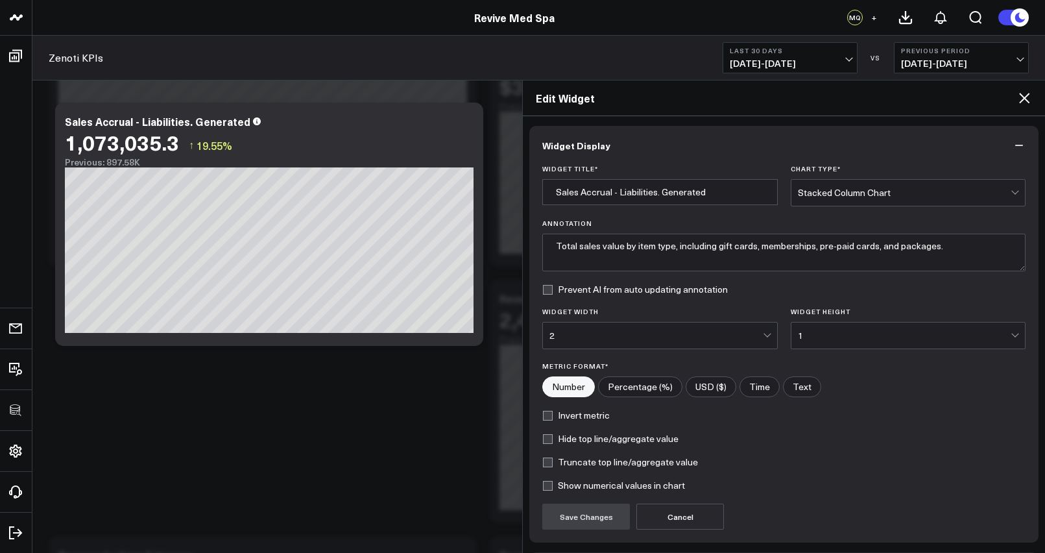
click at [709, 383] on input"] "USD ($)" at bounding box center [710, 386] width 49 height 19
radio input"] "true"
click at [595, 514] on button "Save Changes" at bounding box center [586, 516] width 88 height 26
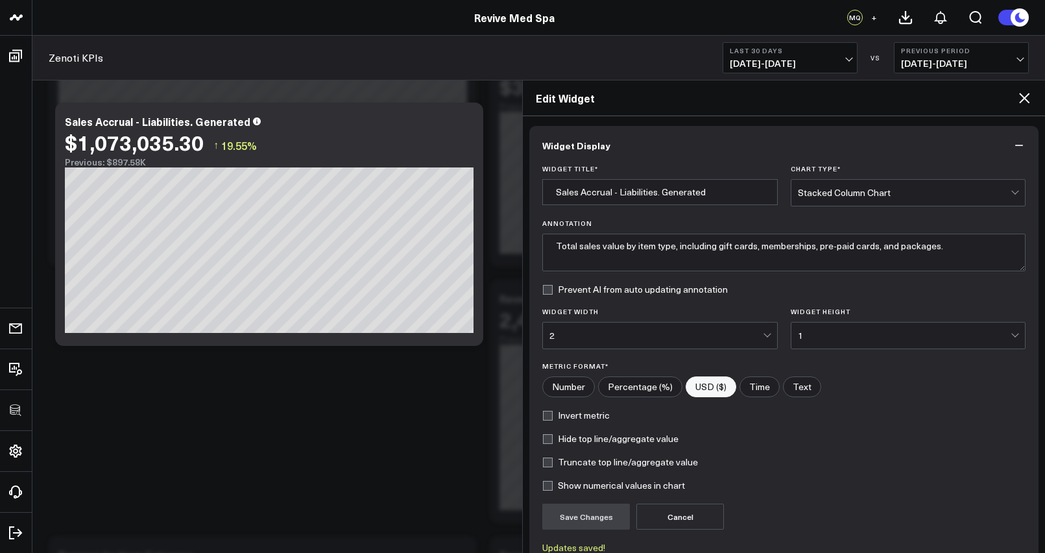
click at [1021, 99] on icon at bounding box center [1025, 98] width 16 height 16
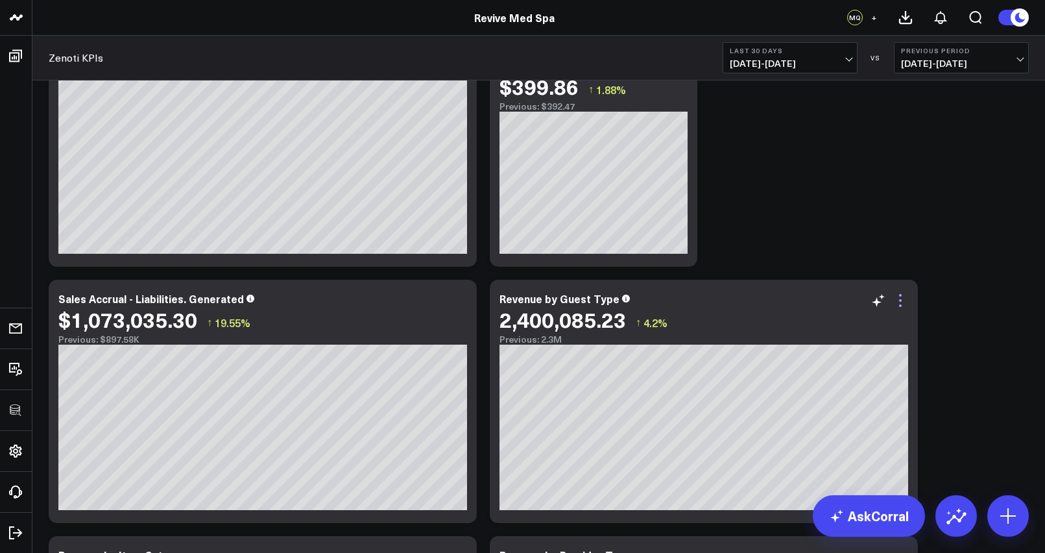
click at [901, 300] on icon at bounding box center [900, 300] width 3 height 3
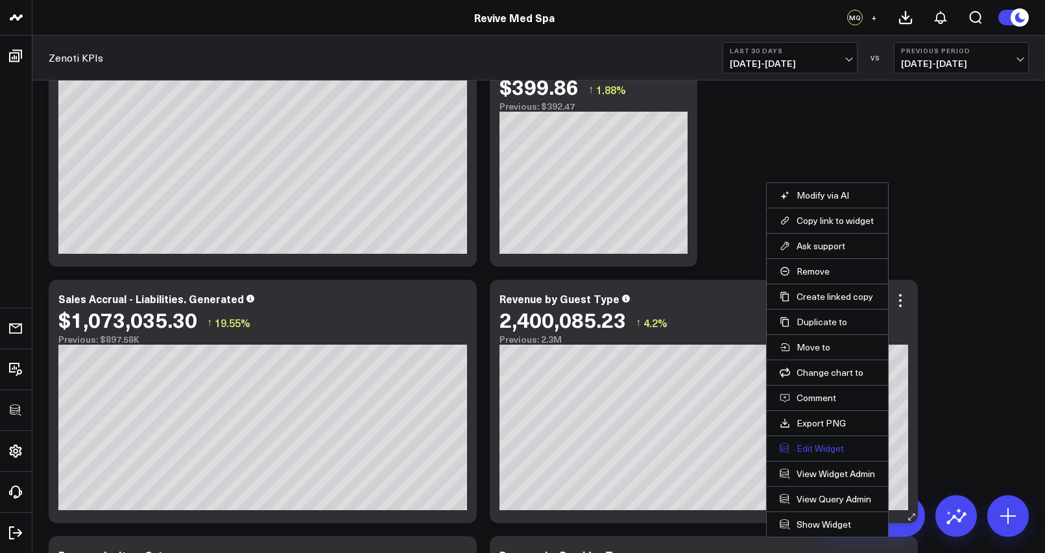
click at [803, 450] on button "Edit Widget" at bounding box center [827, 449] width 95 height 12
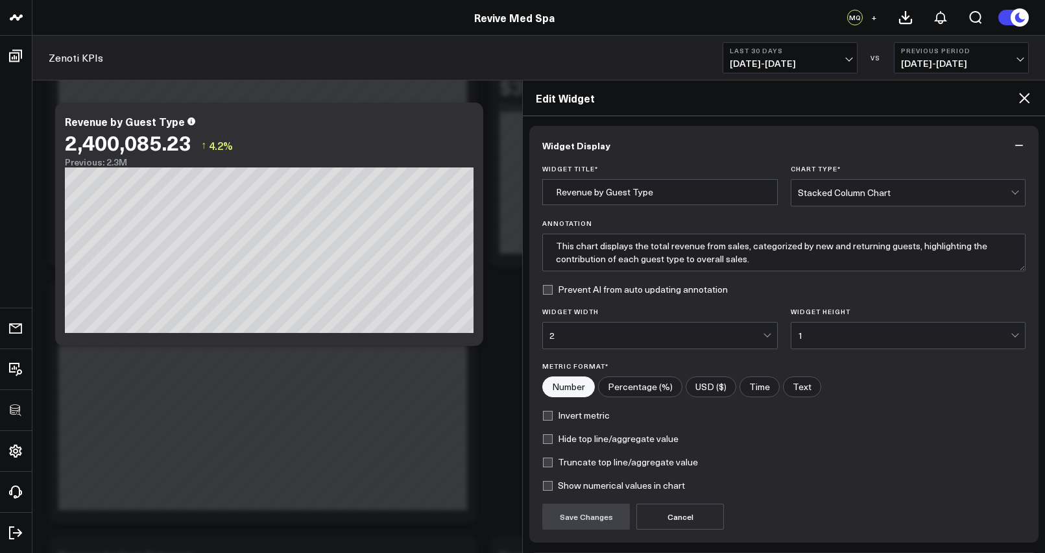
click at [720, 385] on input"] "USD ($)" at bounding box center [710, 386] width 49 height 19
radio input"] "true"
click at [568, 513] on button "Save Changes" at bounding box center [586, 516] width 88 height 26
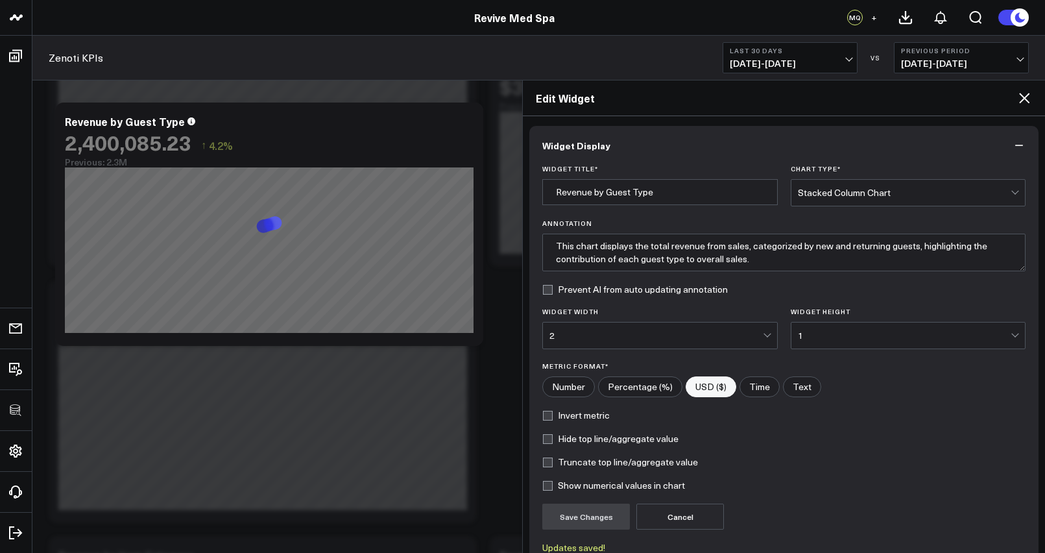
click at [1030, 97] on icon at bounding box center [1025, 98] width 16 height 16
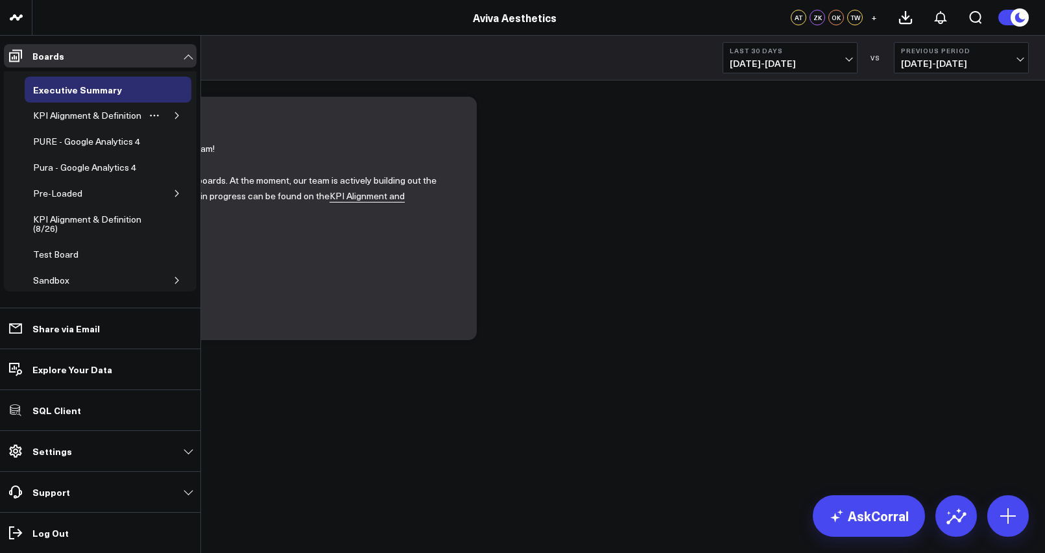
click at [173, 119] on icon "button" at bounding box center [177, 116] width 8 height 8
click at [61, 149] on div "Appointments" at bounding box center [72, 142] width 64 height 16
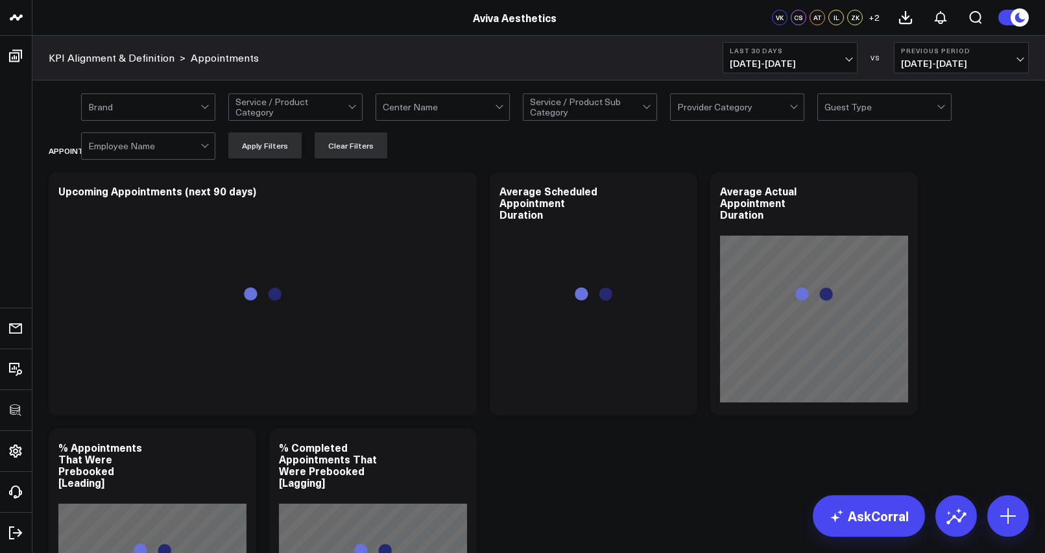
click at [486, 106] on div at bounding box center [439, 107] width 112 height 26
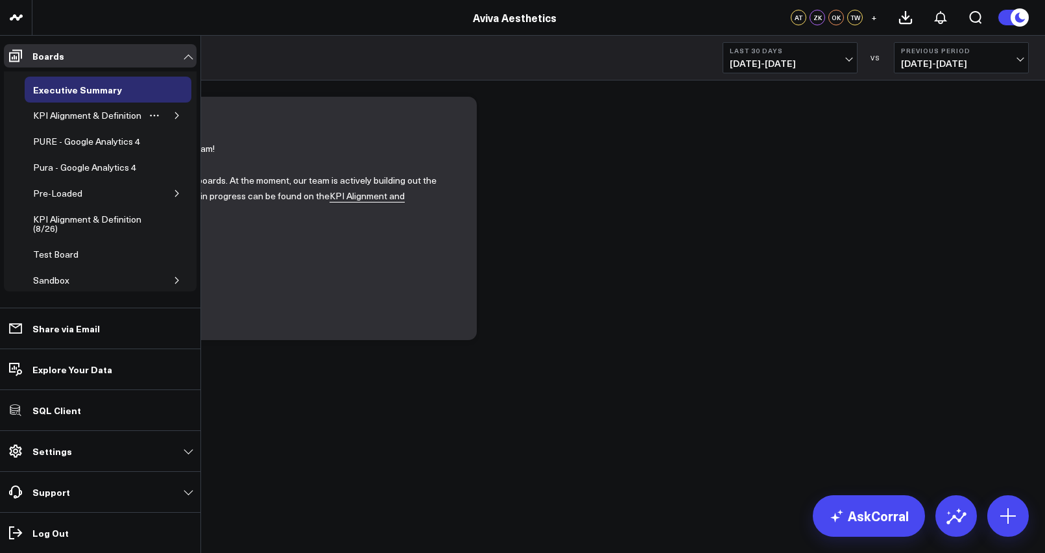
click at [173, 119] on icon "button" at bounding box center [177, 116] width 8 height 8
click at [59, 149] on div "Appointments" at bounding box center [72, 142] width 64 height 16
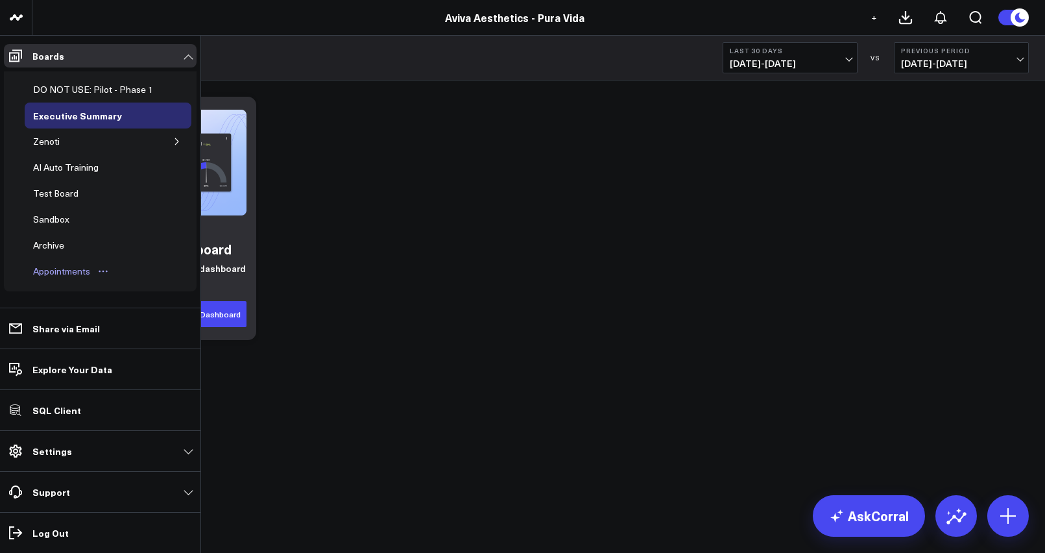
click at [55, 268] on div "Appointments" at bounding box center [62, 271] width 64 height 16
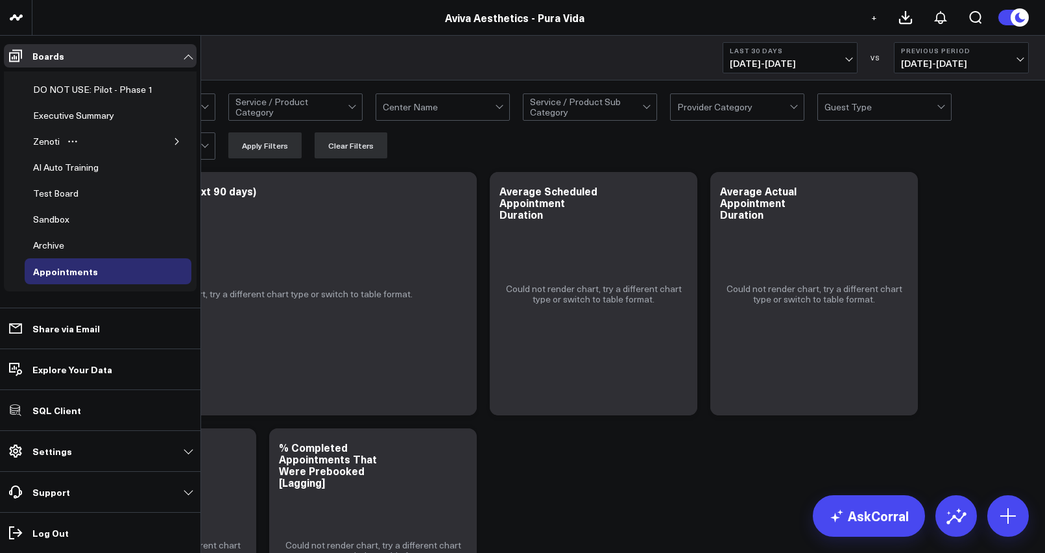
click at [173, 140] on icon "button" at bounding box center [177, 142] width 8 height 8
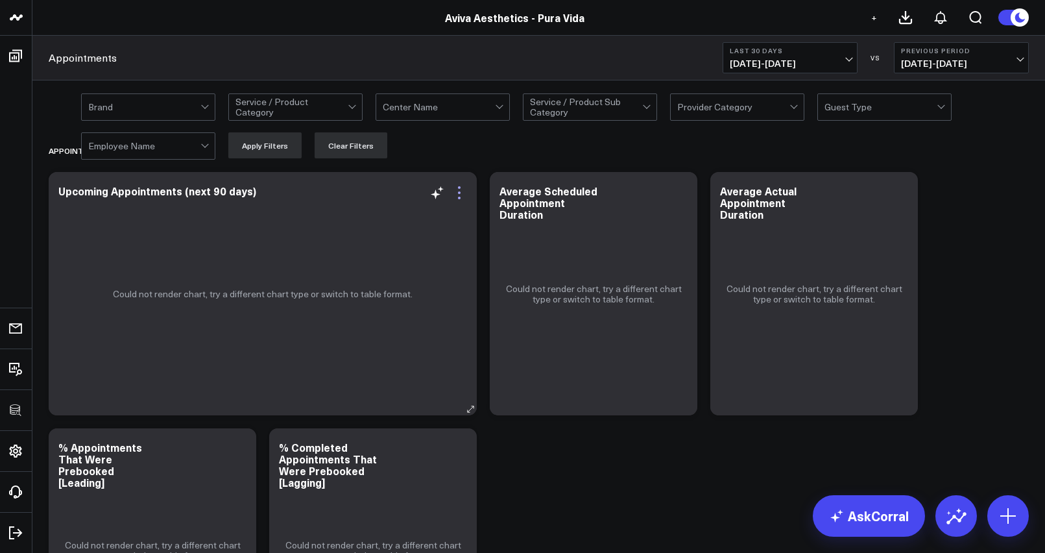
click at [463, 189] on icon at bounding box center [460, 193] width 16 height 16
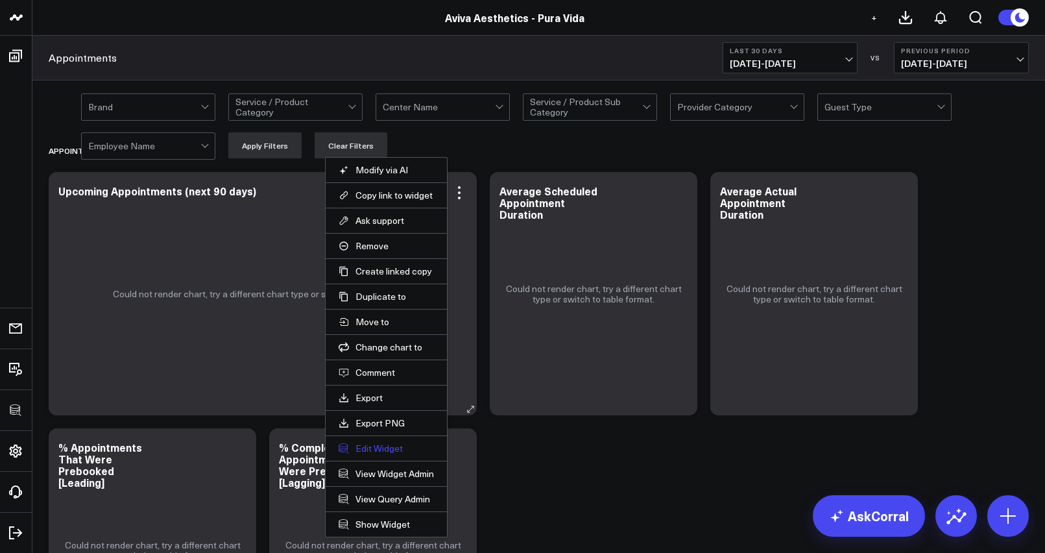
click at [392, 444] on button "Edit Widget" at bounding box center [386, 449] width 95 height 12
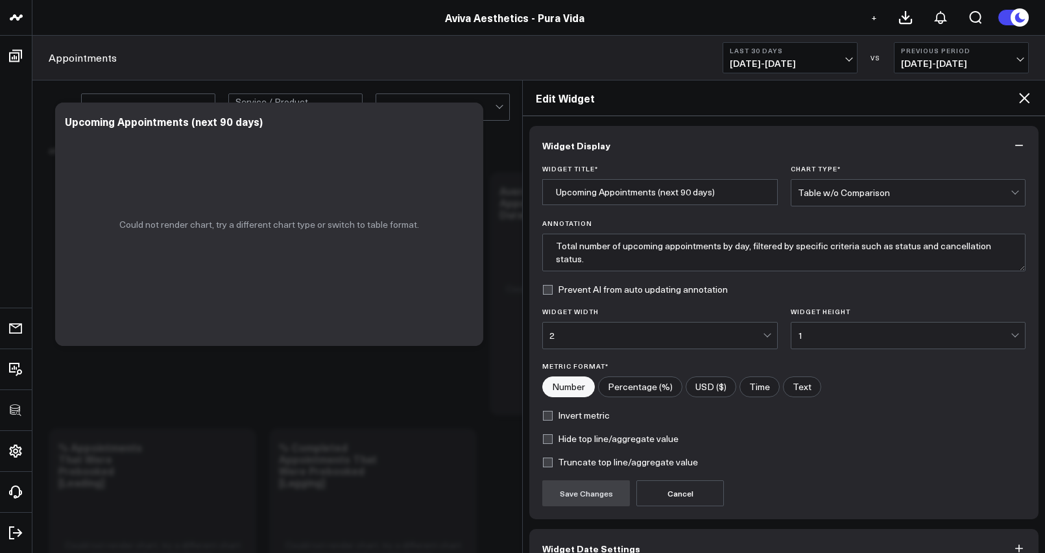
scroll to position [73, 0]
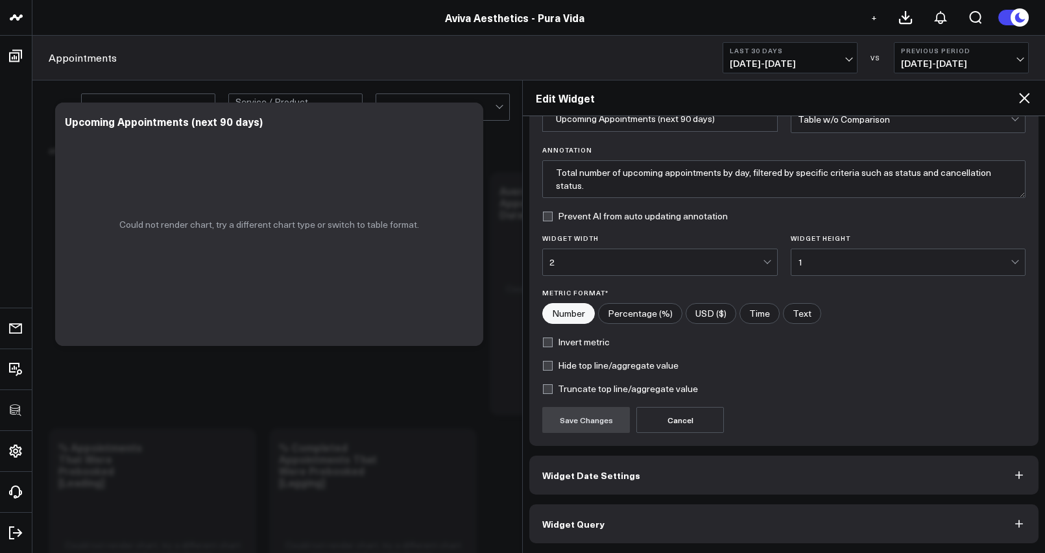
click at [653, 507] on button "Widget Query" at bounding box center [783, 523] width 509 height 39
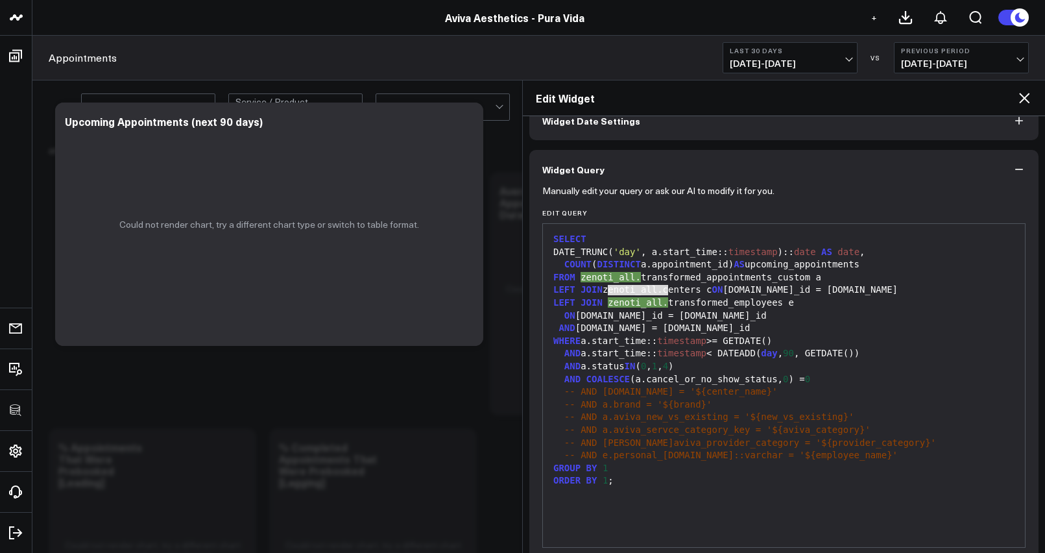
drag, startPoint x: 609, startPoint y: 292, endPoint x: 666, endPoint y: 291, distance: 57.7
click at [666, 291] on div "LEFT JOIN zenoti_all.centers c ON a.center_id = c.id" at bounding box center [784, 290] width 469 height 13
copy div "zenoti_all."
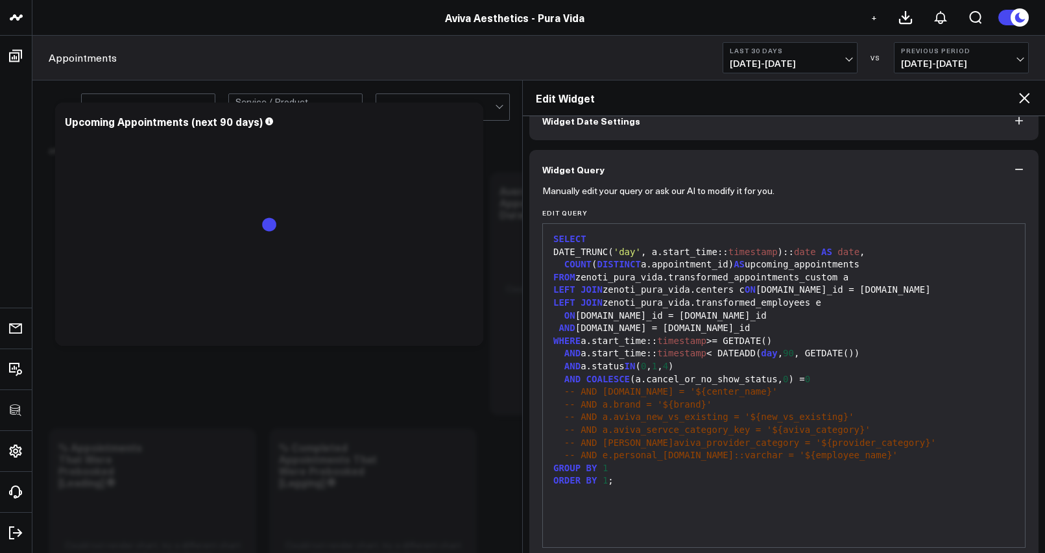
click at [1025, 100] on icon at bounding box center [1025, 98] width 16 height 16
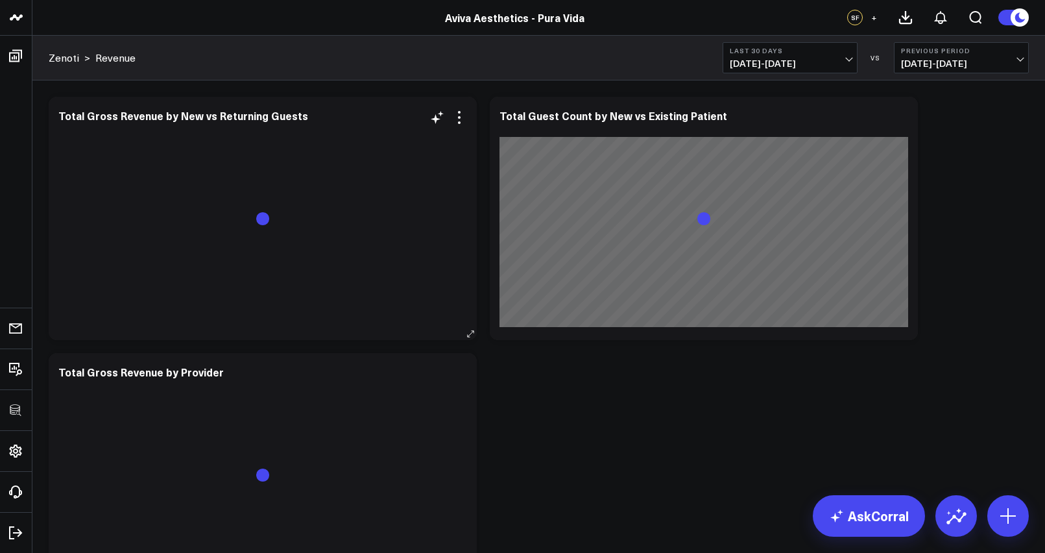
click at [468, 119] on div "Total Gross Revenue by New vs Returning Guests" at bounding box center [263, 218] width 428 height 243
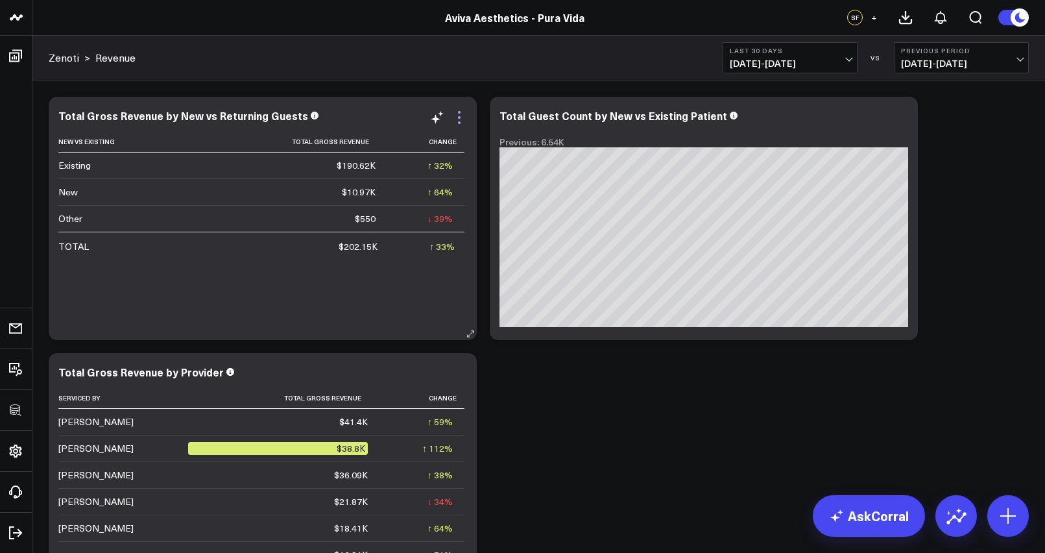
click at [458, 123] on icon at bounding box center [460, 118] width 16 height 16
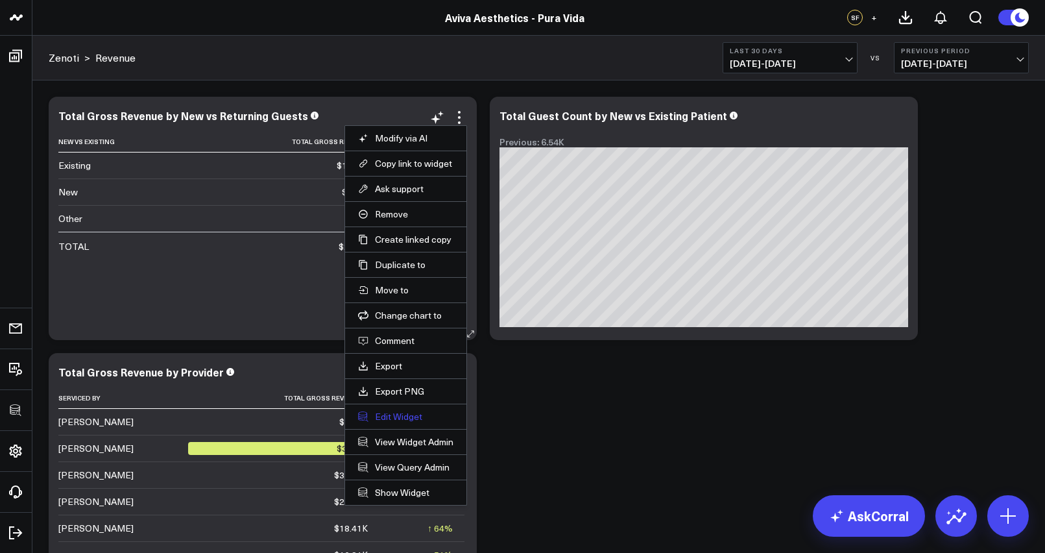
click at [406, 417] on button "Edit Widget" at bounding box center [405, 417] width 95 height 12
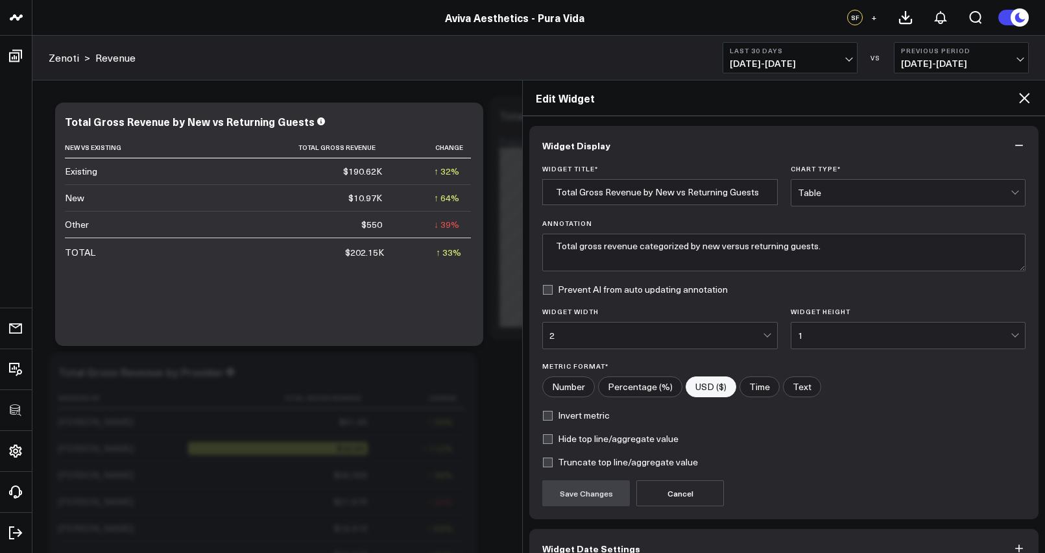
scroll to position [73, 0]
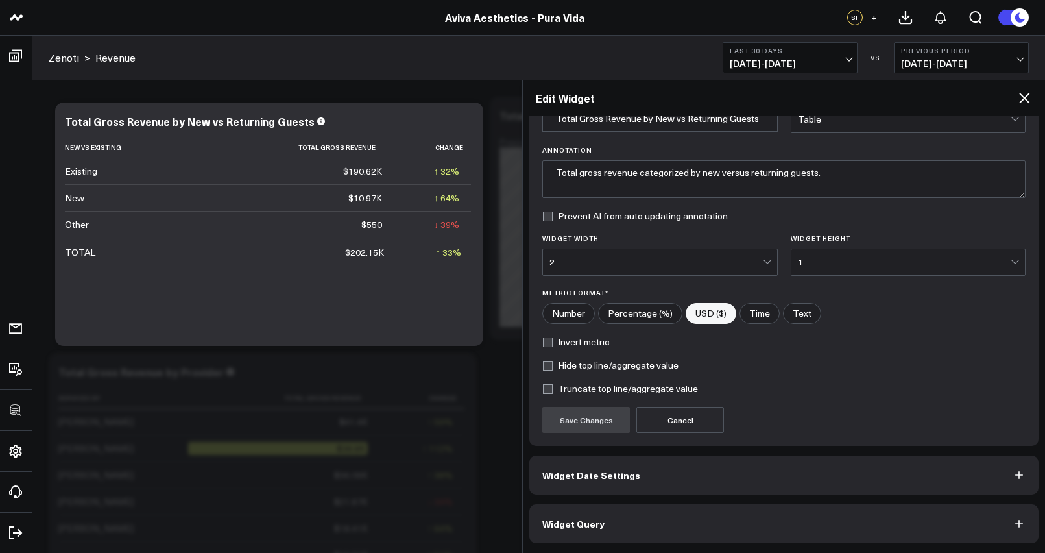
click at [627, 520] on button "Widget Query" at bounding box center [783, 523] width 509 height 39
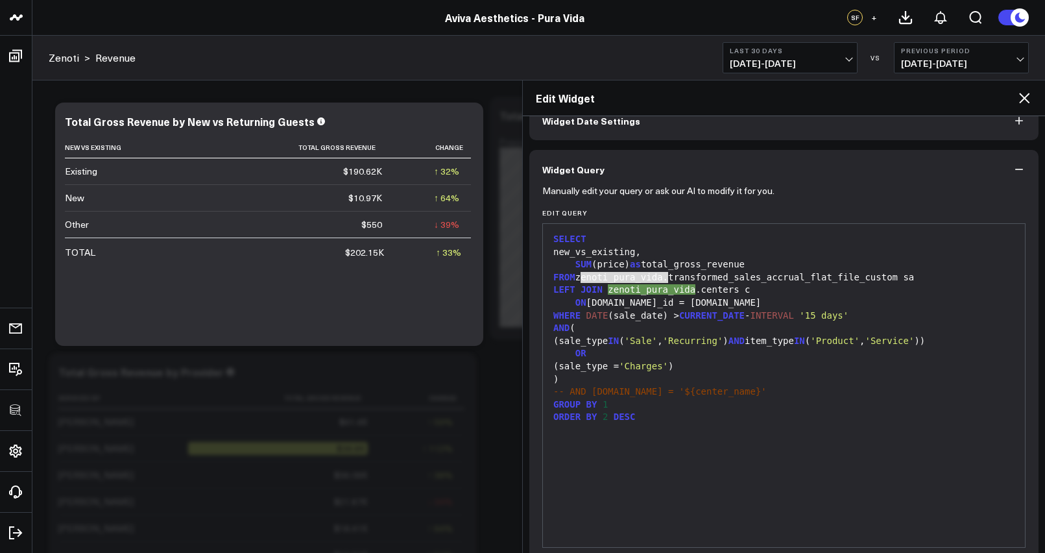
drag, startPoint x: 582, startPoint y: 277, endPoint x: 668, endPoint y: 273, distance: 86.4
click at [668, 273] on div "FROM zenoti_pura_vida.transformed_sales_accrual_flat_file_custom sa" at bounding box center [784, 277] width 469 height 13
copy div "zenoti_pura_vida."
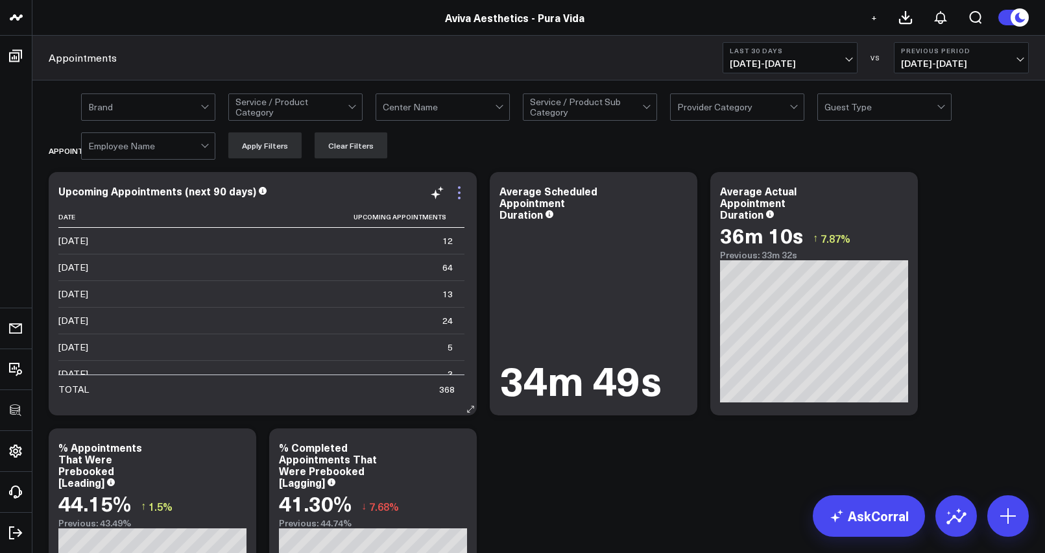
click at [459, 195] on icon at bounding box center [460, 193] width 16 height 16
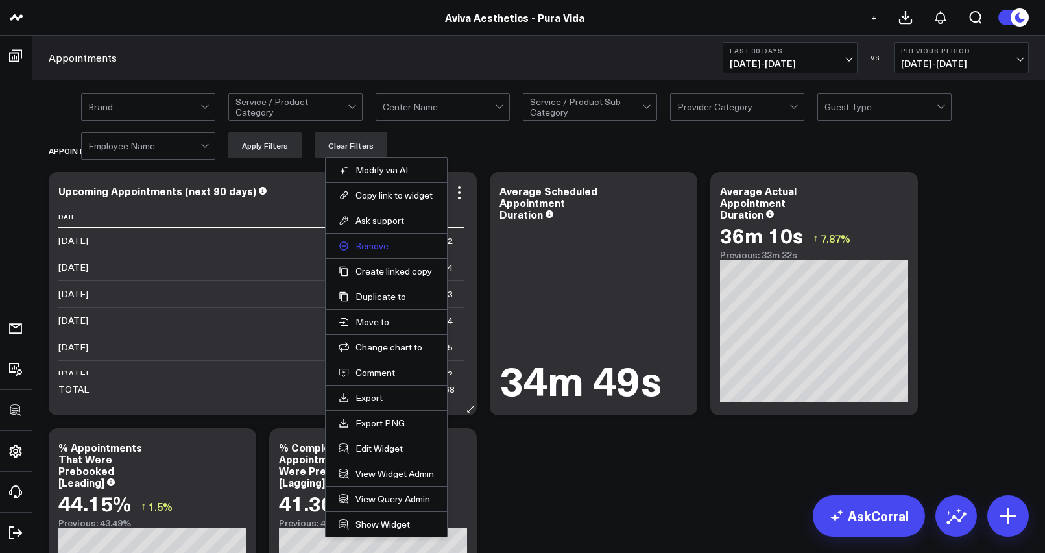
click at [378, 245] on button "Remove" at bounding box center [386, 246] width 95 height 12
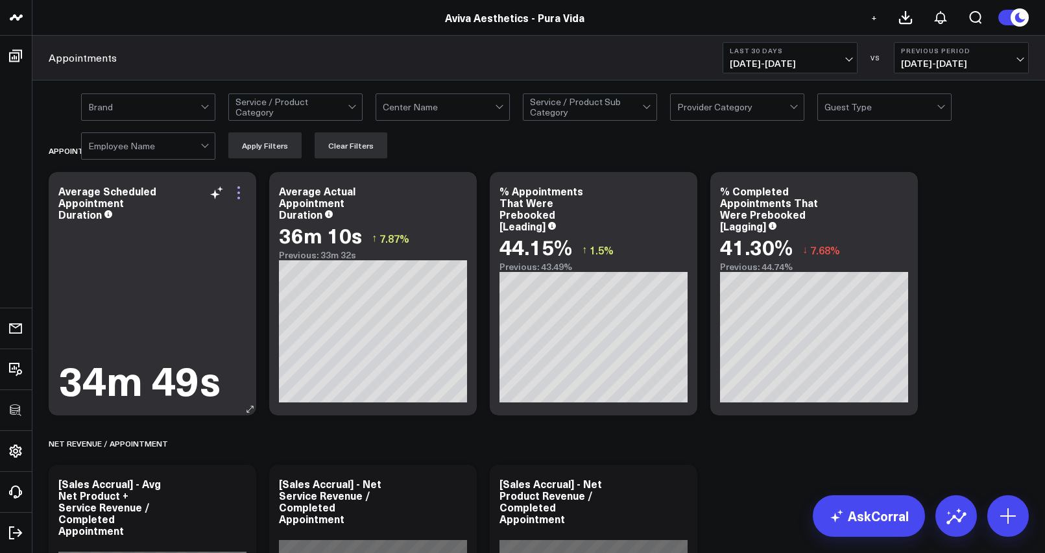
click at [237, 192] on icon at bounding box center [239, 193] width 16 height 16
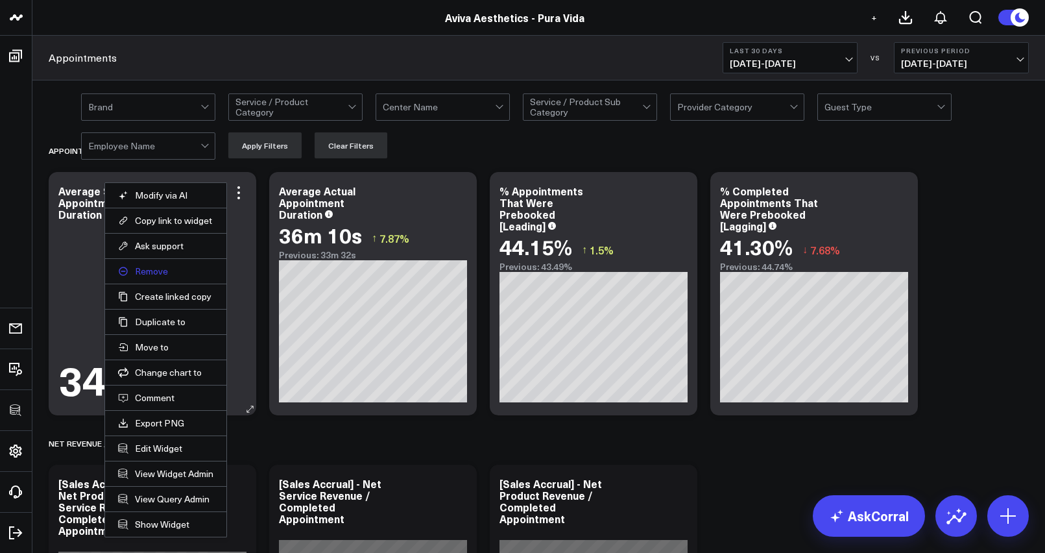
click at [153, 269] on button "Remove" at bounding box center [165, 271] width 95 height 12
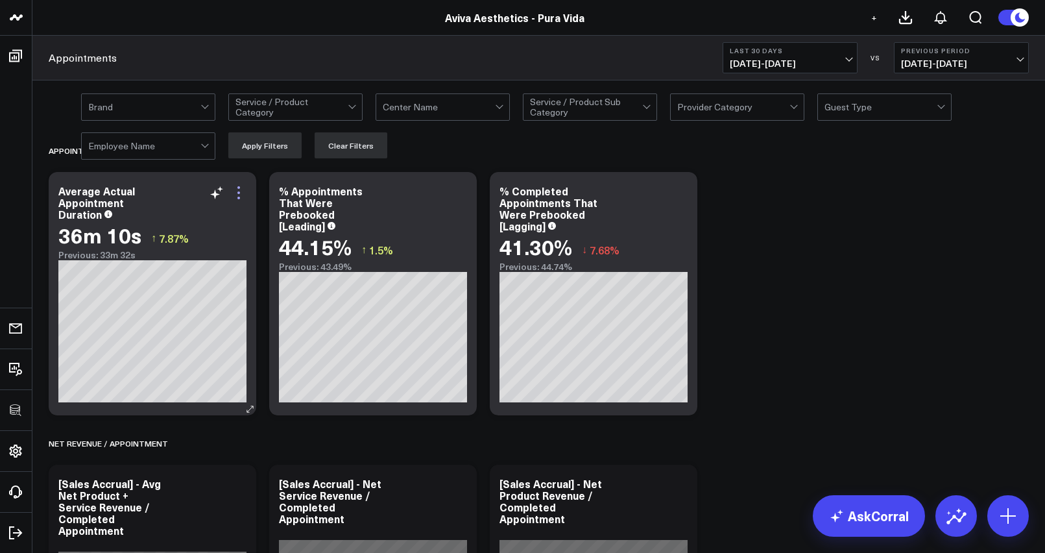
click at [238, 191] on icon at bounding box center [239, 193] width 16 height 16
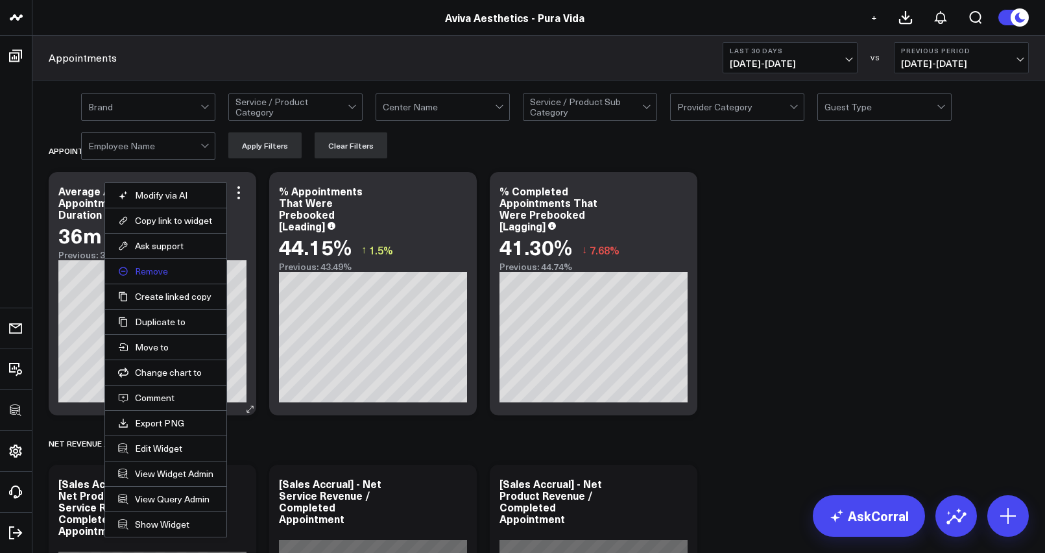
click at [153, 275] on button "Remove" at bounding box center [165, 271] width 95 height 12
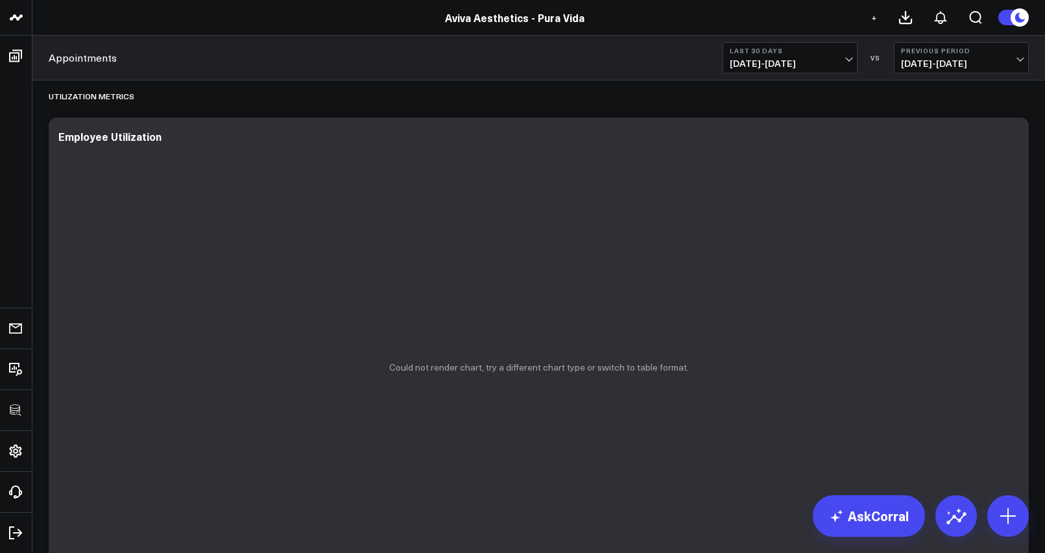
scroll to position [2248, 0]
click at [1015, 138] on icon at bounding box center [1012, 140] width 16 height 16
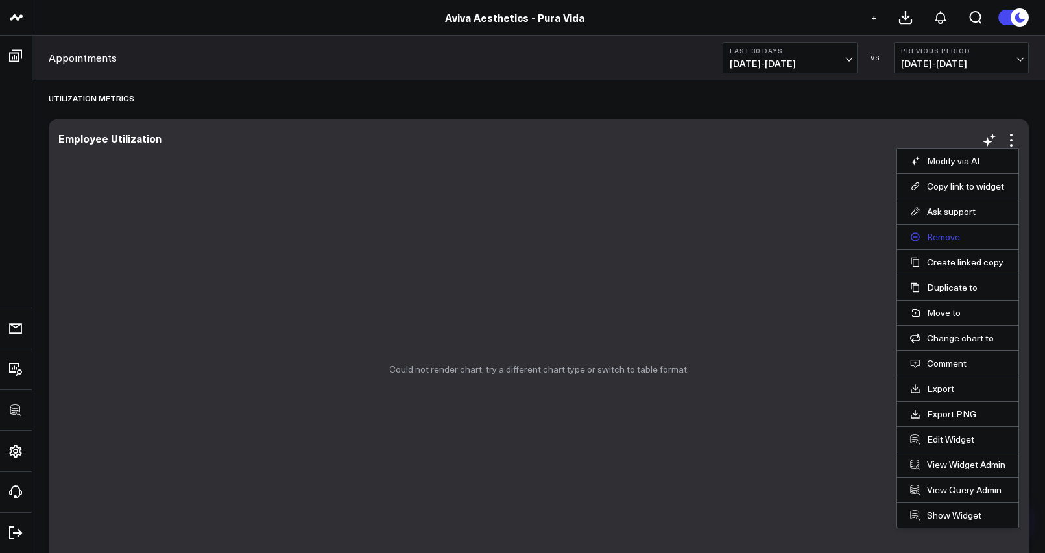
click at [942, 236] on button "Remove" at bounding box center [957, 237] width 95 height 12
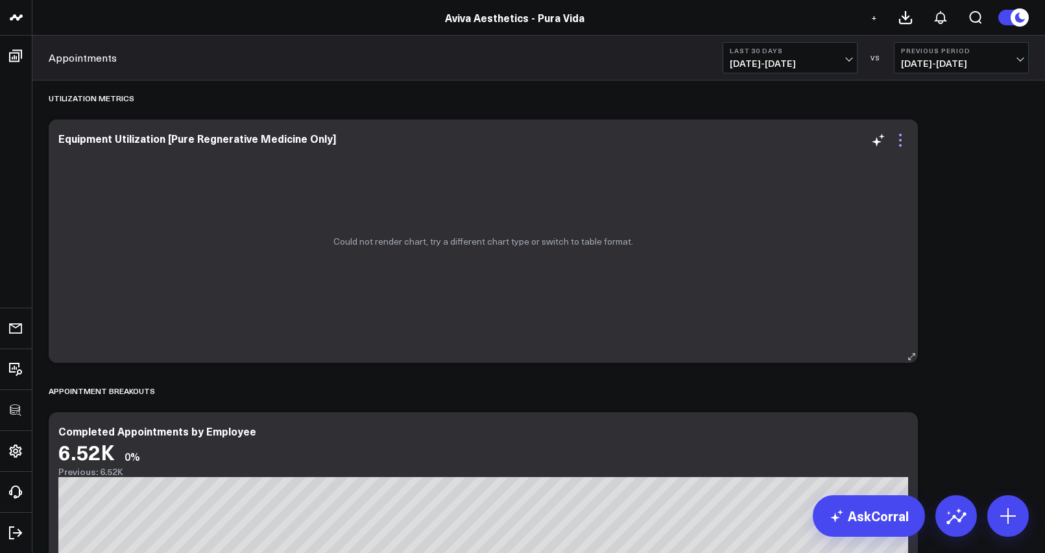
click at [901, 140] on icon at bounding box center [900, 140] width 3 height 3
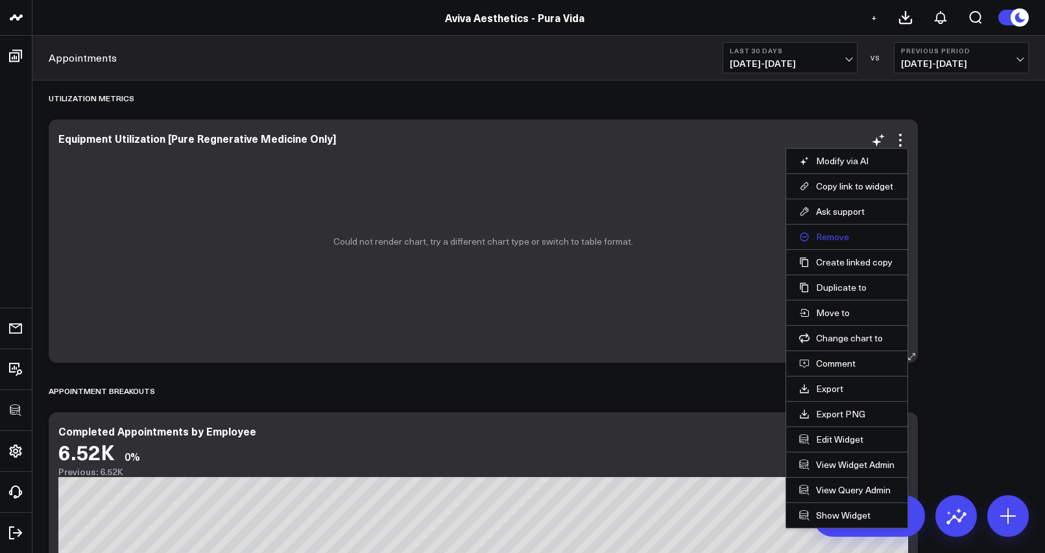
click at [836, 239] on button "Remove" at bounding box center [846, 237] width 95 height 12
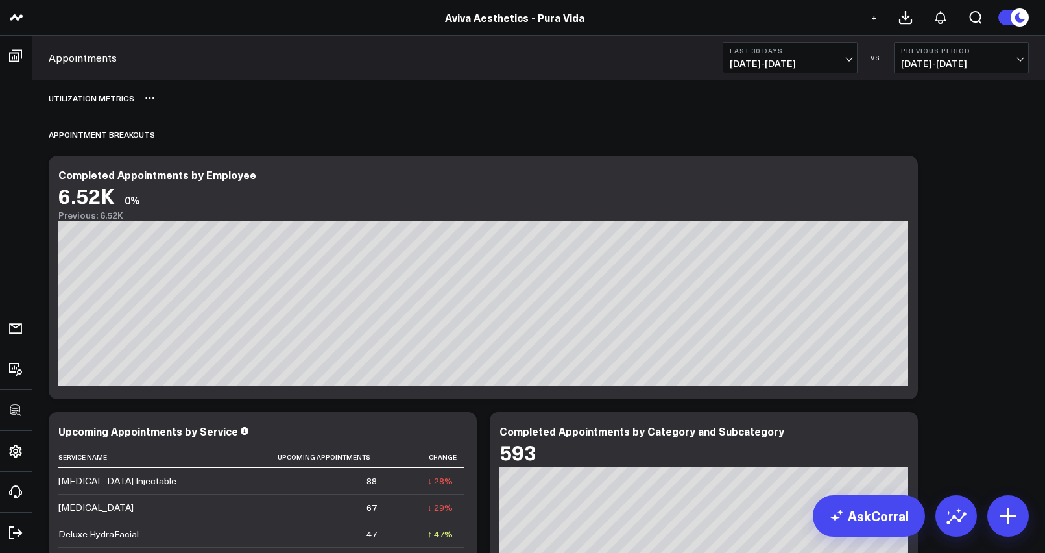
click at [145, 98] on icon at bounding box center [150, 98] width 10 height 10
click at [176, 139] on button "Delete" at bounding box center [184, 134] width 56 height 23
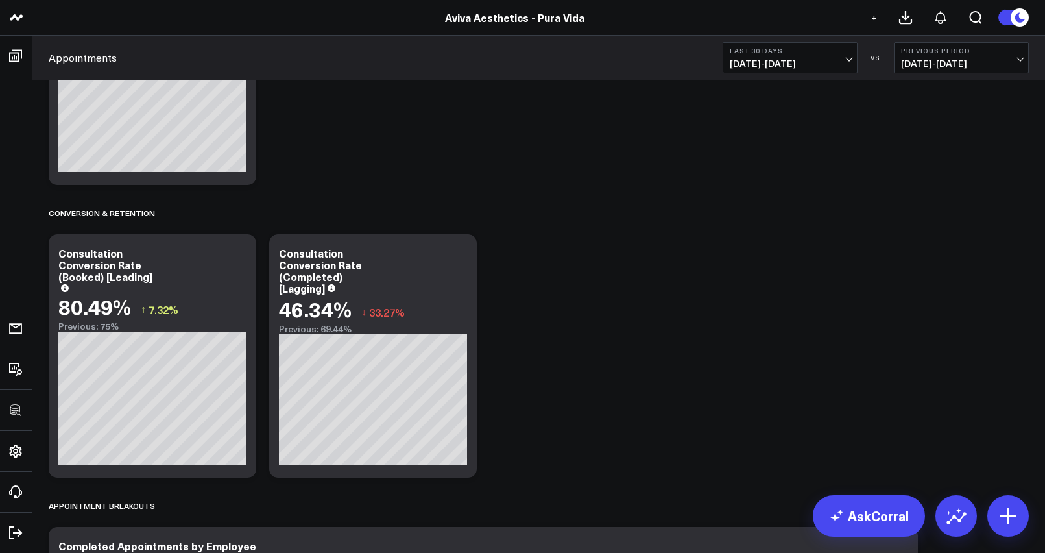
scroll to position [1841, 0]
click at [236, 253] on icon at bounding box center [239, 255] width 16 height 16
click at [0, 0] on button "Remove" at bounding box center [0, 0] width 0 height 0
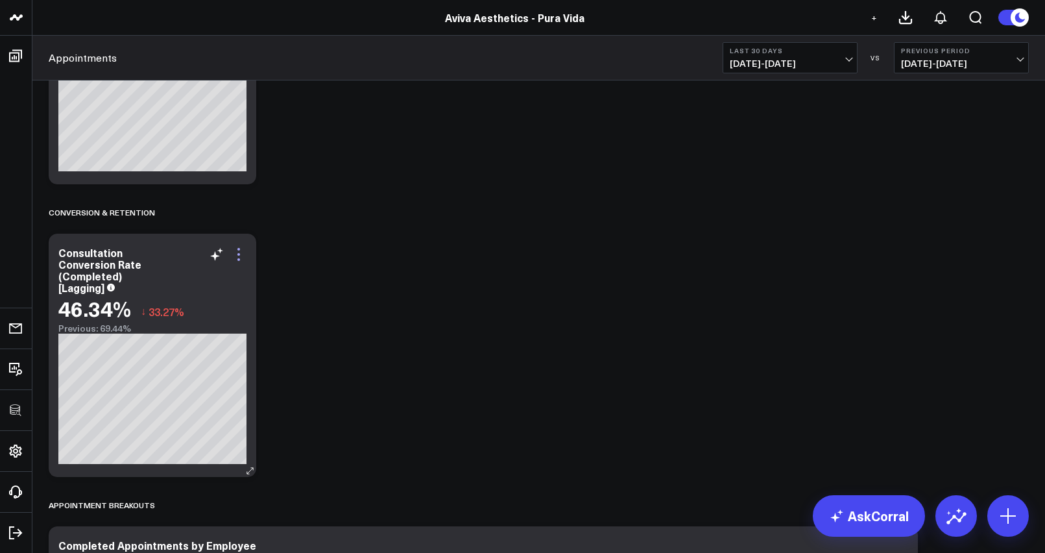
click at [240, 255] on icon at bounding box center [239, 255] width 16 height 16
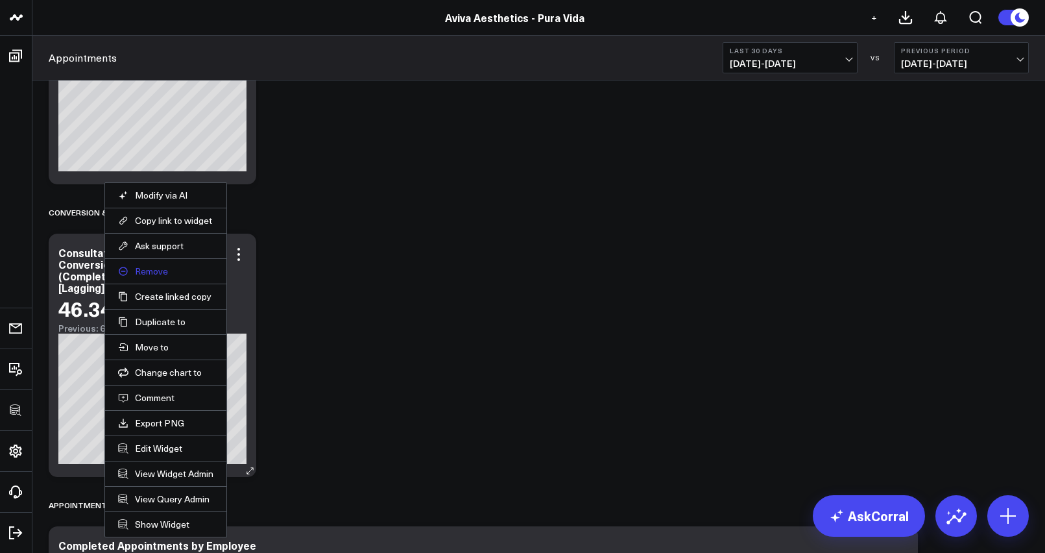
click at [167, 270] on button "Remove" at bounding box center [165, 271] width 95 height 12
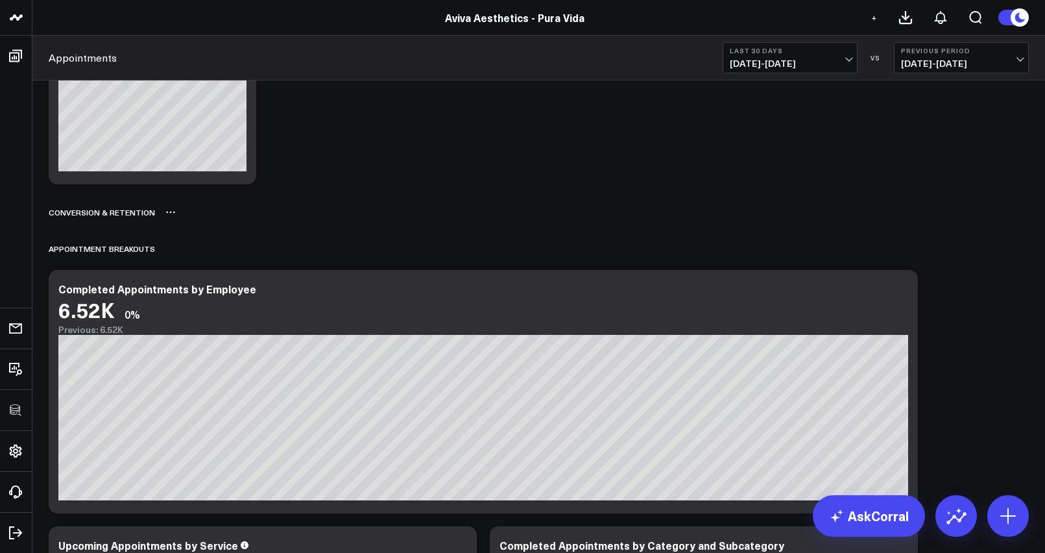
click at [171, 215] on icon at bounding box center [170, 212] width 10 height 10
click at [192, 224] on button "Rename" at bounding box center [204, 226] width 56 height 22
click at [166, 210] on icon at bounding box center [170, 212] width 10 height 10
click at [169, 215] on icon at bounding box center [170, 212] width 10 height 10
click at [189, 250] on button "Delete" at bounding box center [204, 248] width 56 height 23
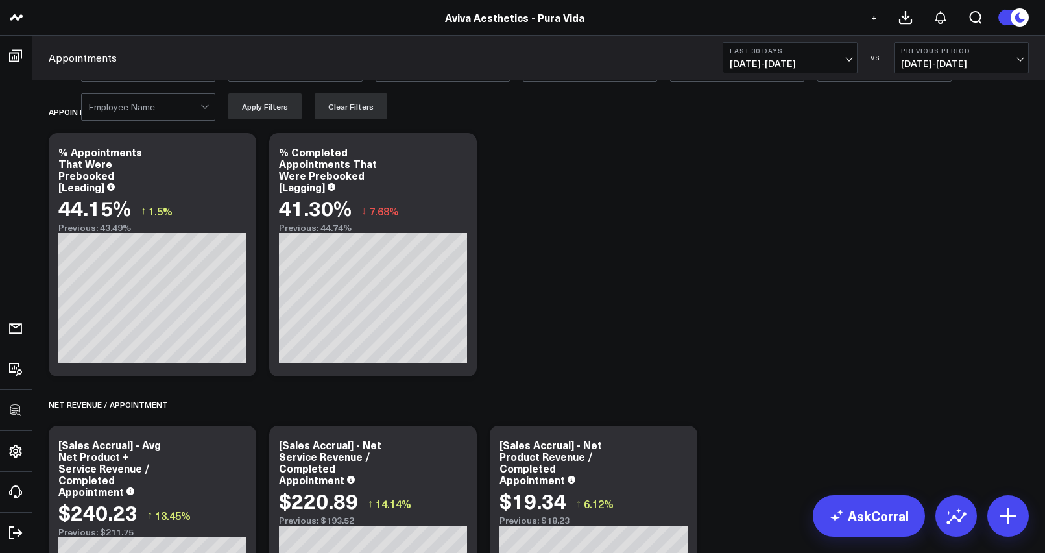
scroll to position [0, 0]
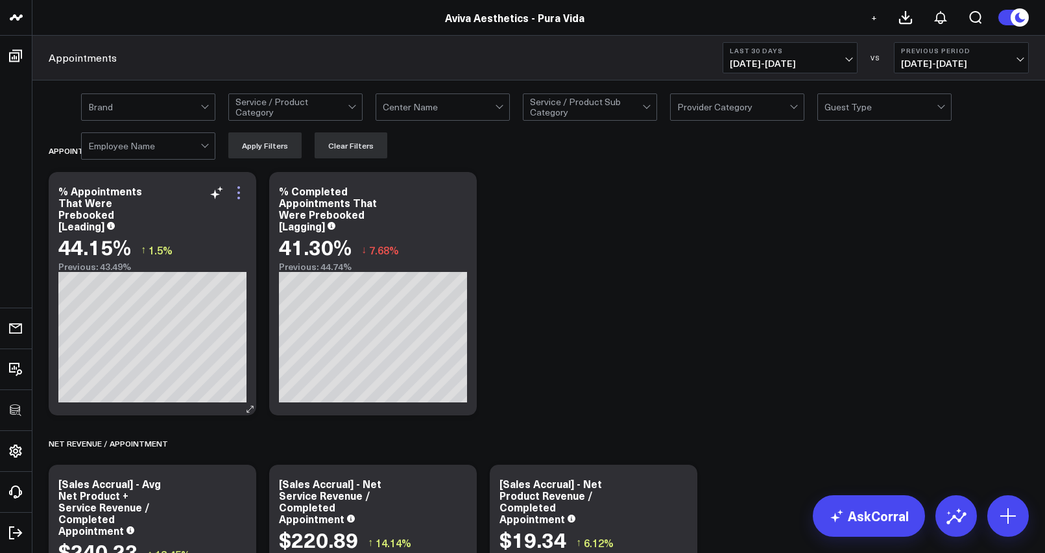
click at [239, 193] on icon at bounding box center [238, 192] width 3 height 3
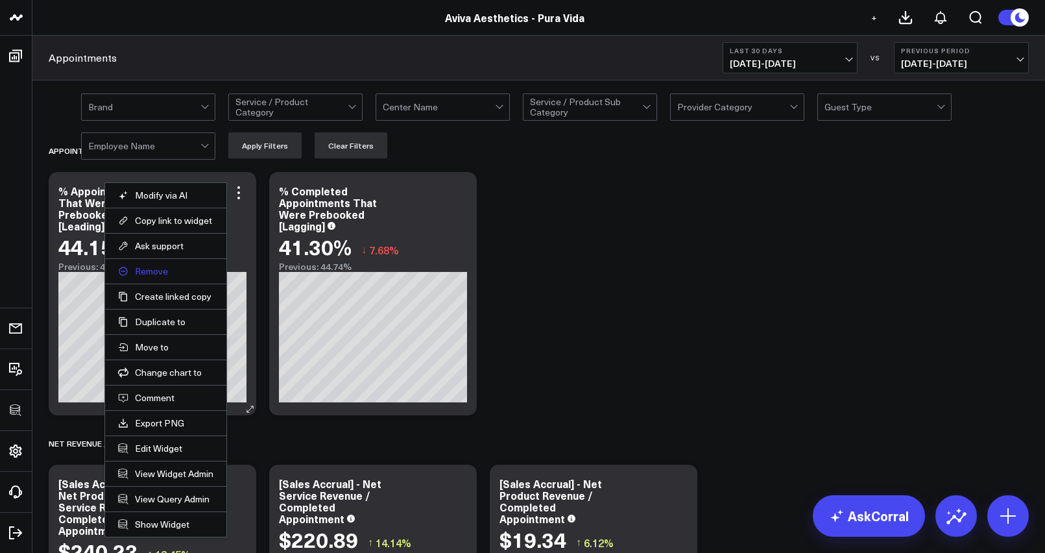
click at [148, 269] on button "Remove" at bounding box center [165, 271] width 95 height 12
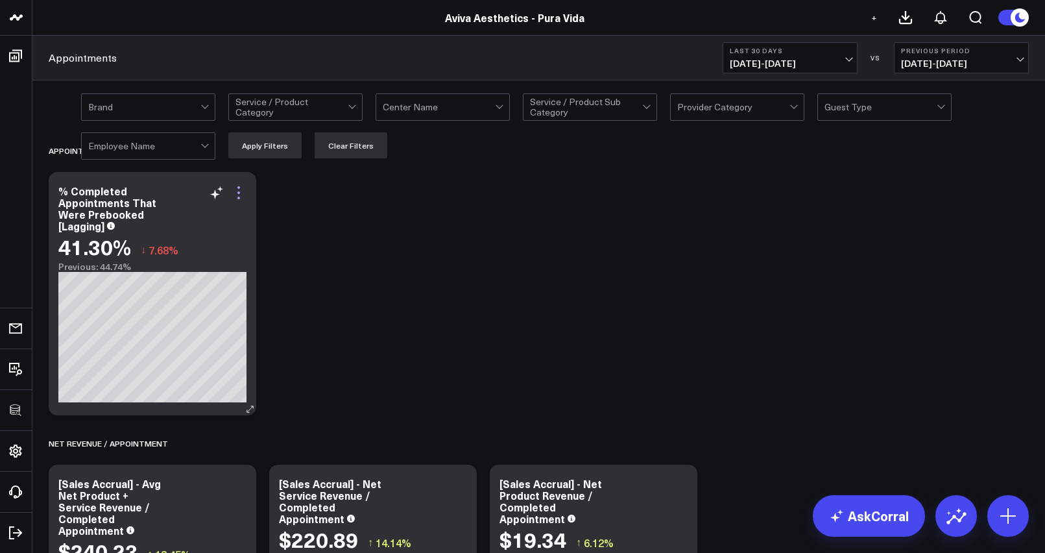
click at [245, 191] on icon at bounding box center [239, 193] width 16 height 16
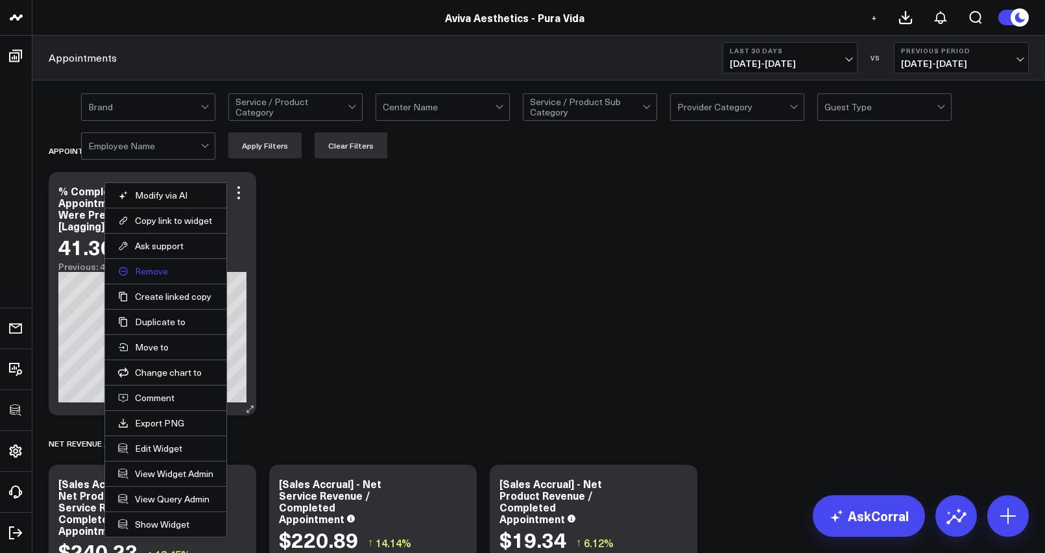
click at [152, 270] on button "Remove" at bounding box center [165, 271] width 95 height 12
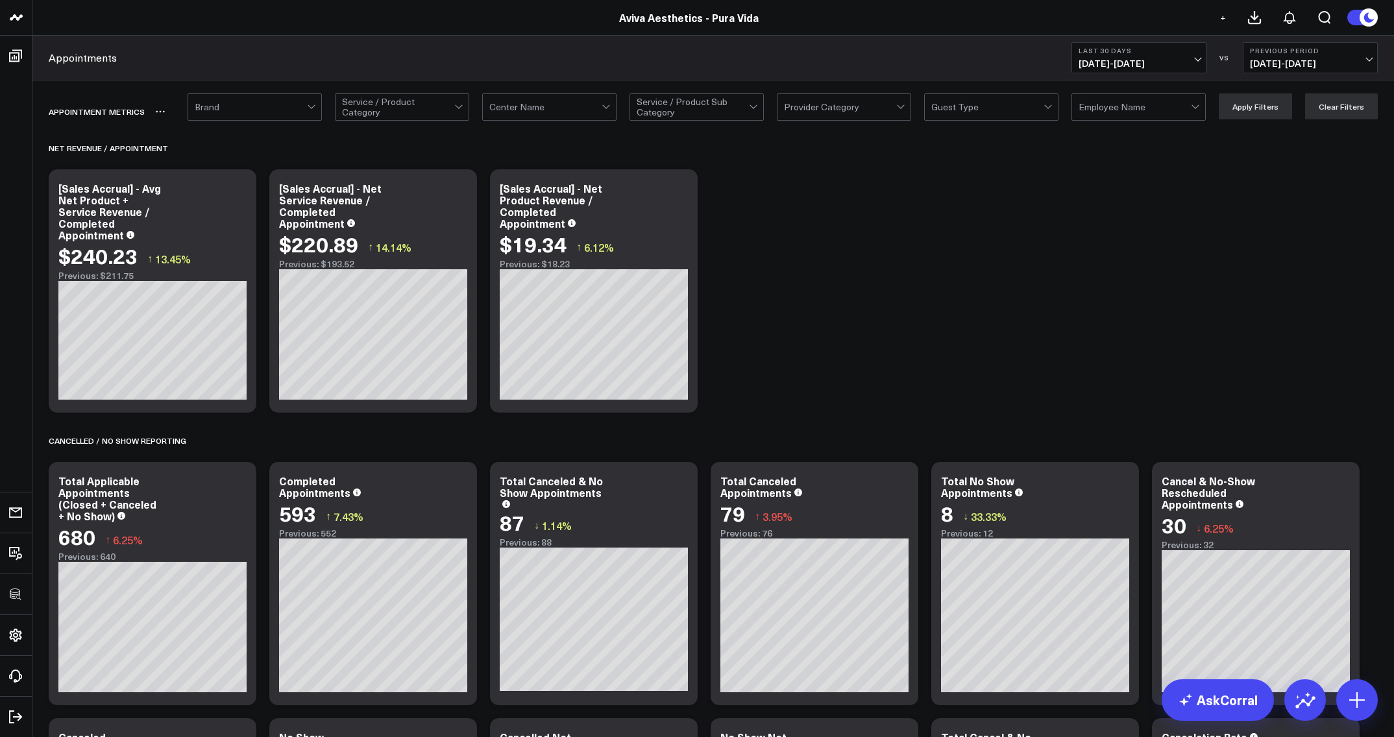
click at [158, 110] on icon at bounding box center [160, 111] width 10 height 10
click at [186, 149] on button "Delete" at bounding box center [194, 148] width 56 height 23
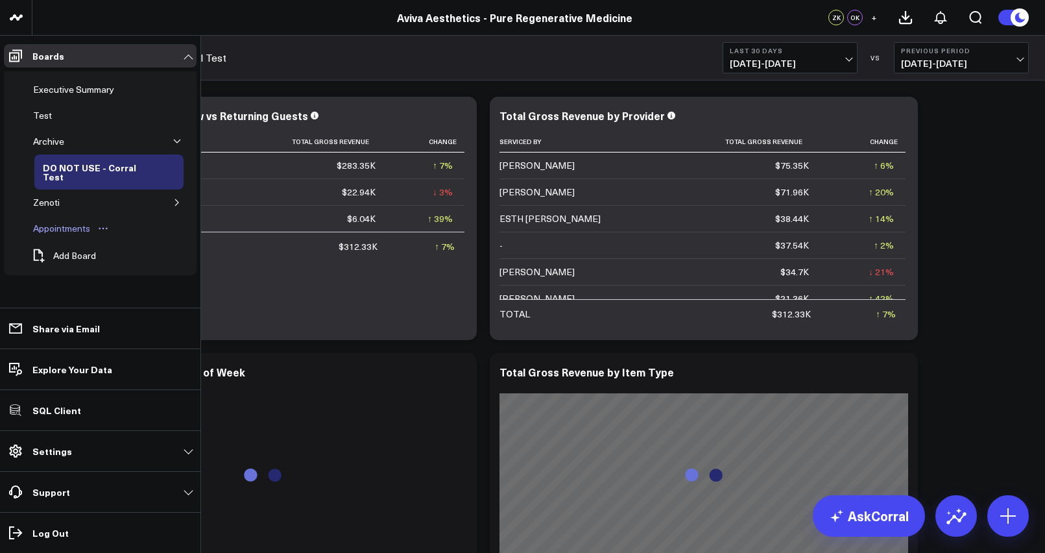
click at [57, 228] on div "Appointments" at bounding box center [62, 229] width 64 height 16
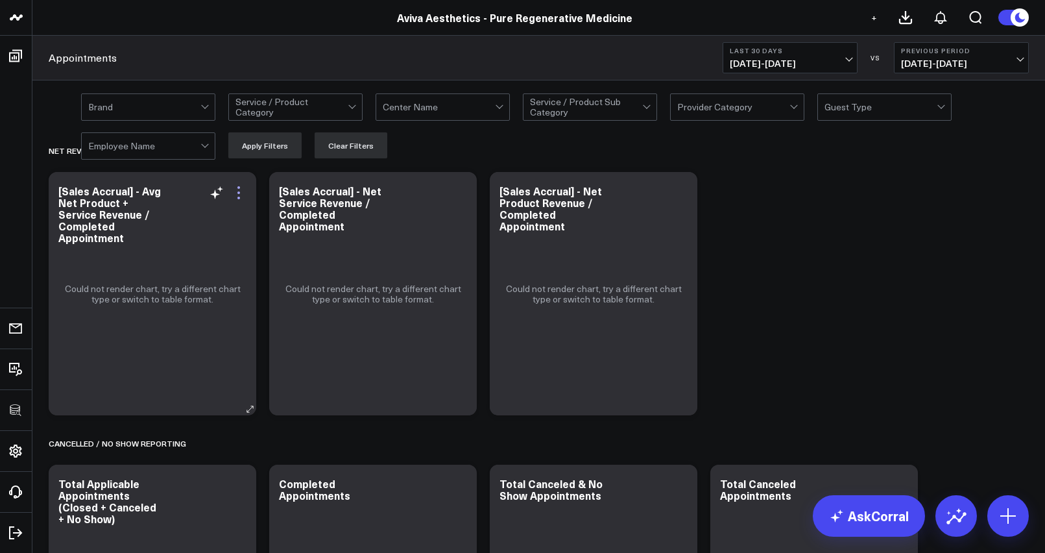
click at [240, 198] on icon at bounding box center [239, 193] width 16 height 16
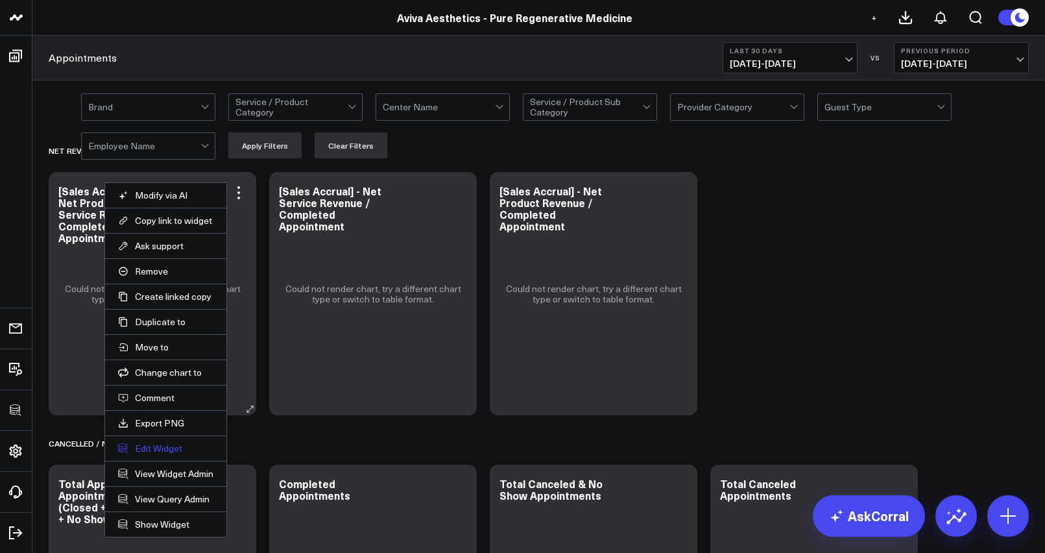
click at [162, 445] on button "Edit Widget" at bounding box center [165, 449] width 95 height 12
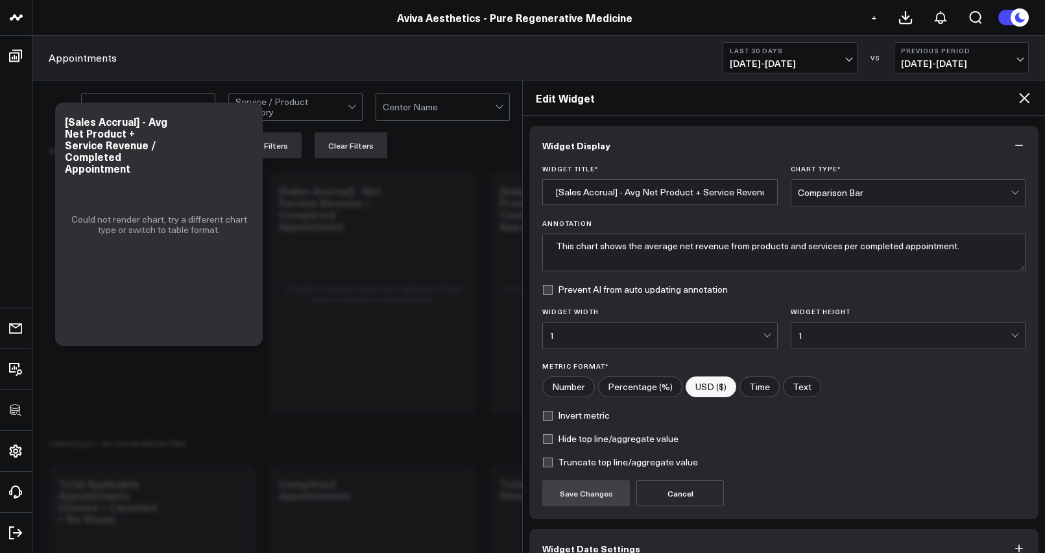
scroll to position [73, 0]
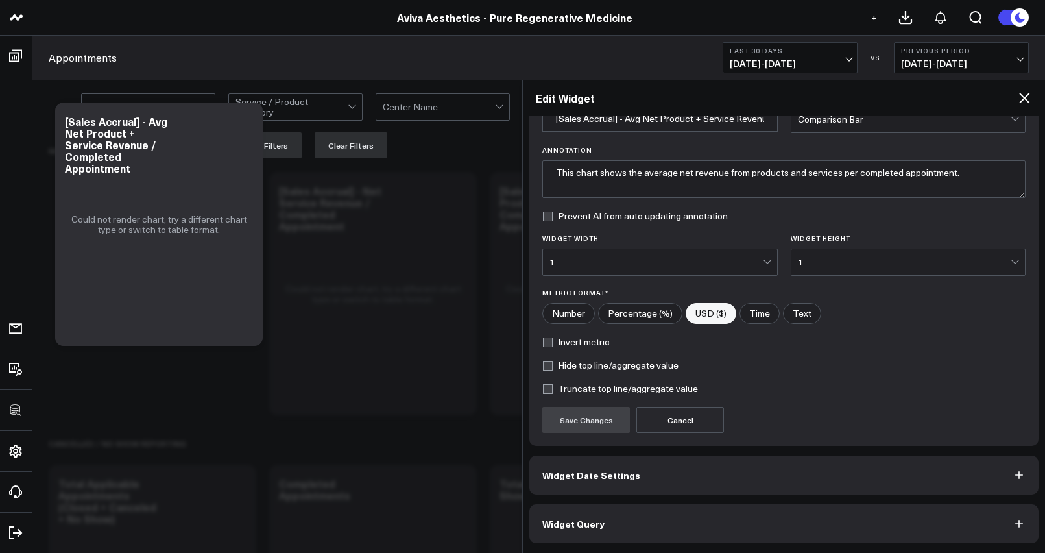
click at [600, 518] on span "Widget Query" at bounding box center [573, 523] width 62 height 10
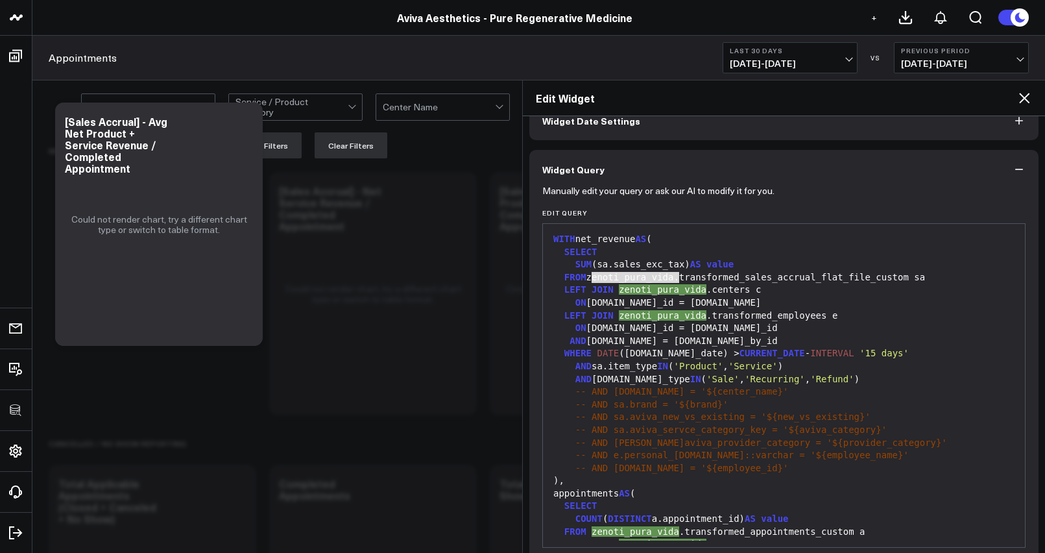
drag, startPoint x: 592, startPoint y: 279, endPoint x: 679, endPoint y: 276, distance: 87.0
click at [679, 276] on div "FROM zenoti_pura_vida.transformed_sales_accrual_flat_file_custom sa" at bounding box center [784, 277] width 469 height 13
copy div "zenoti_pura_vida"
click at [142, 38] on div "Appointments Last 30 Days 09/03/25 - 10/02/25 VS Previous Period 08/04/25 - 09/…" at bounding box center [538, 58] width 1013 height 45
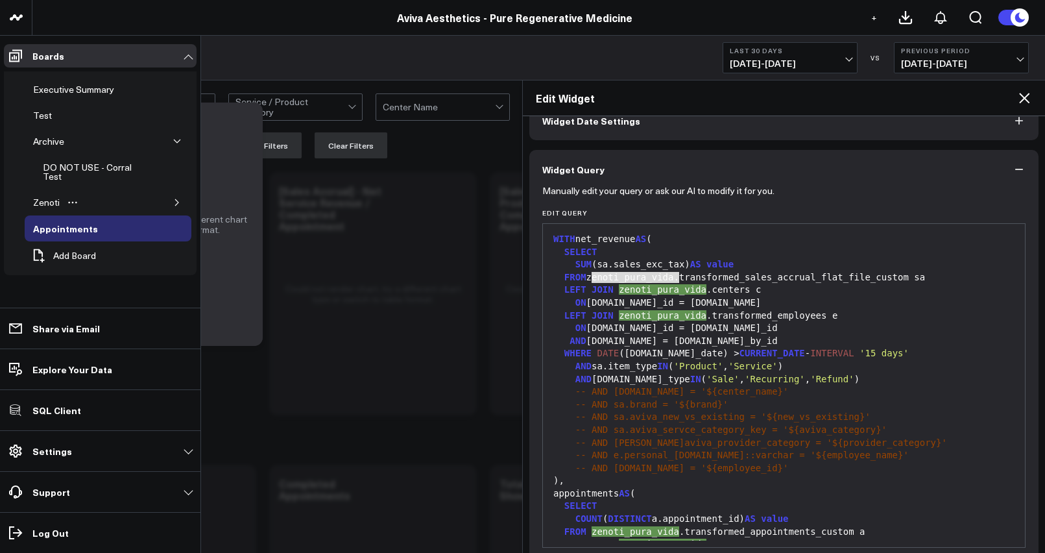
click at [176, 199] on icon "button" at bounding box center [176, 202] width 3 height 6
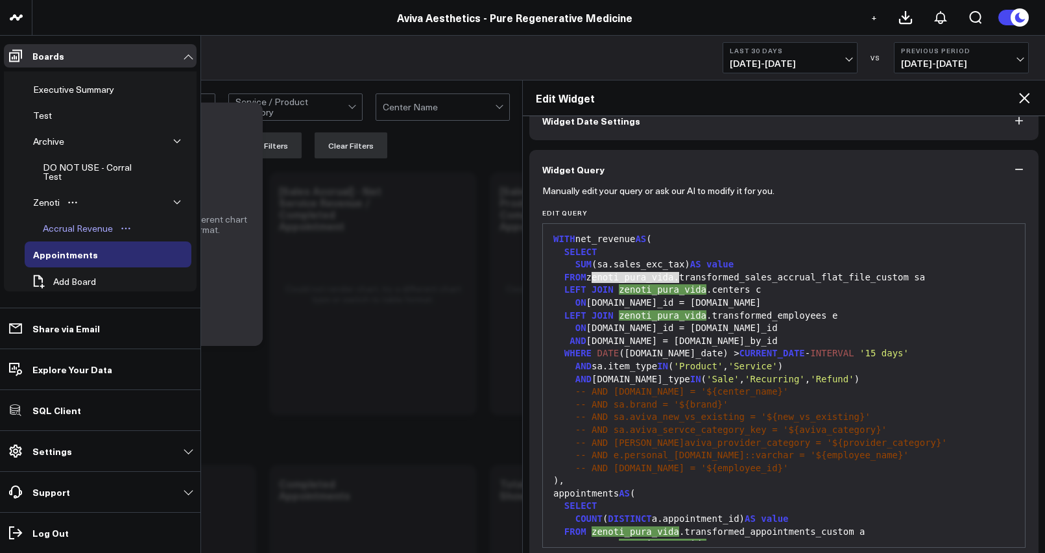
click at [69, 228] on div "Accrual Revenue" at bounding box center [78, 229] width 77 height 16
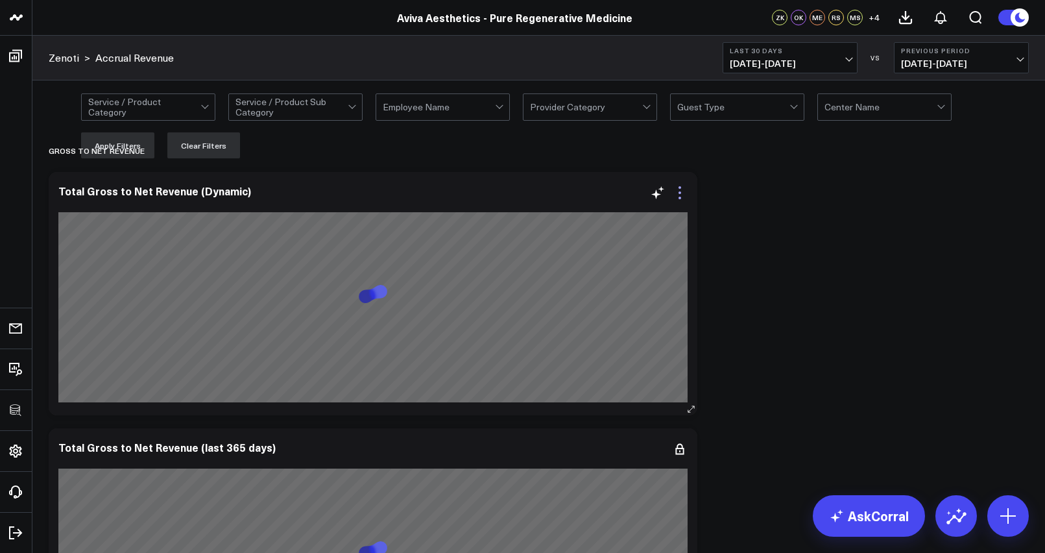
click at [679, 196] on icon at bounding box center [680, 193] width 16 height 16
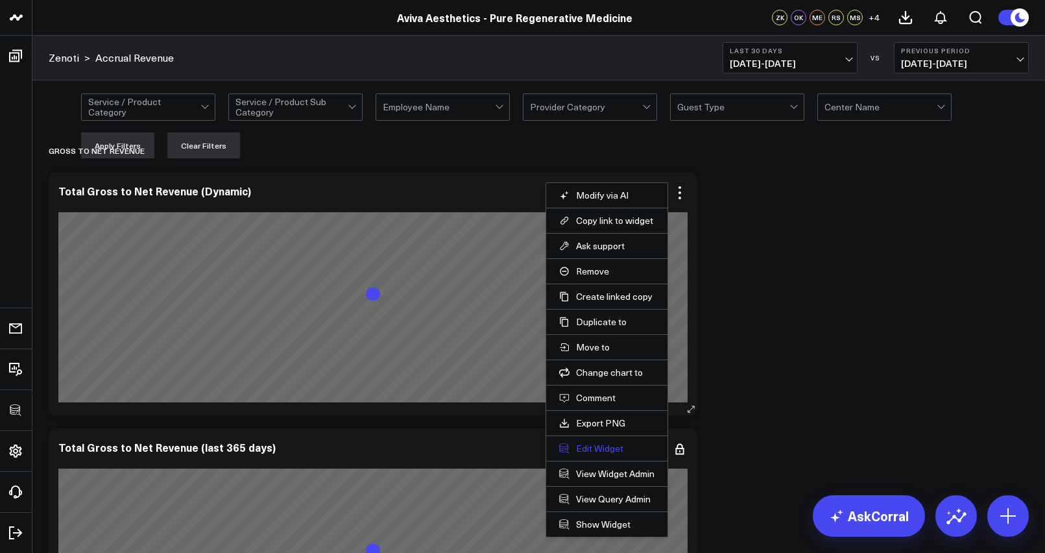
click at [604, 454] on button "Edit Widget" at bounding box center [606, 449] width 95 height 12
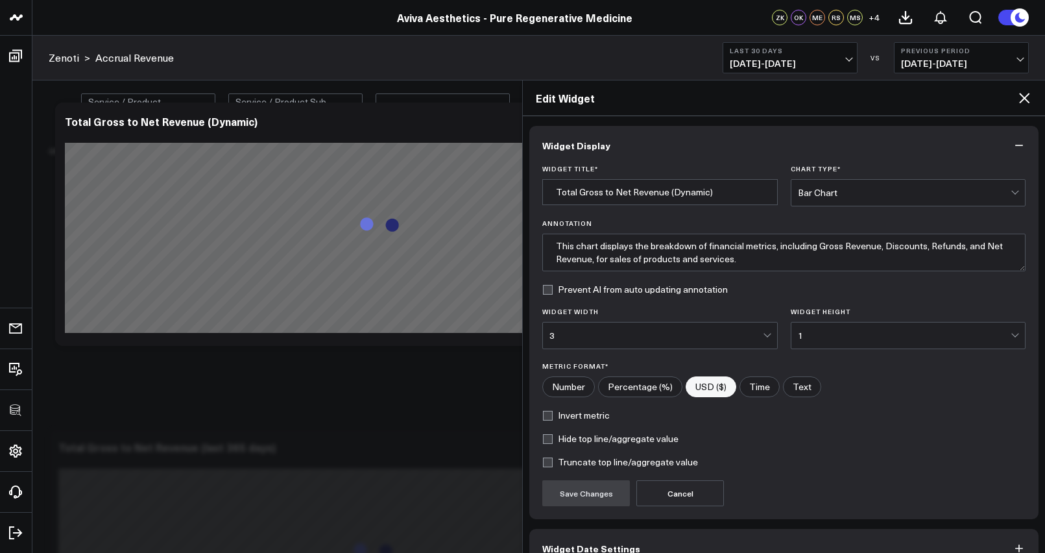
scroll to position [73, 0]
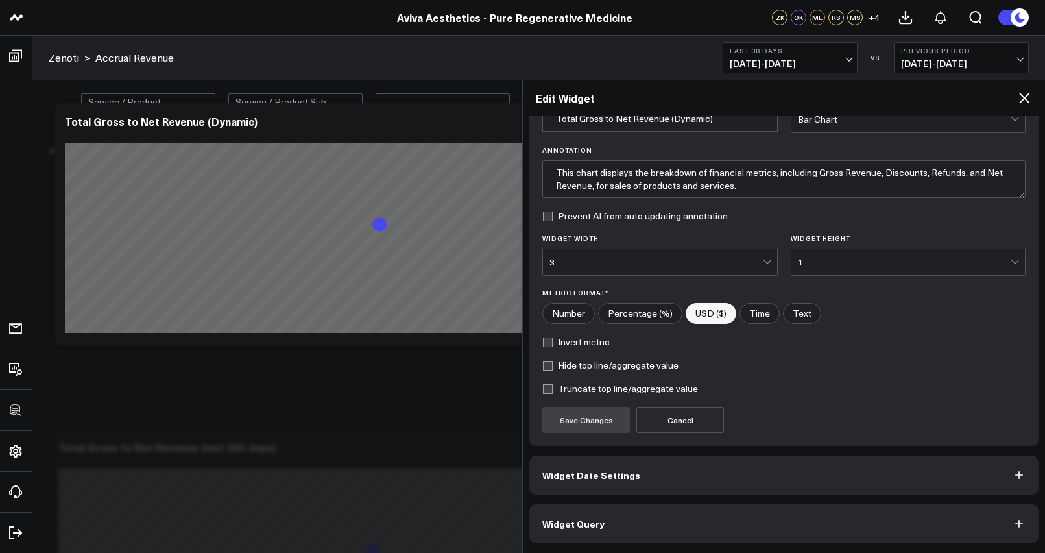
click at [592, 521] on span "Widget Query" at bounding box center [573, 523] width 62 height 10
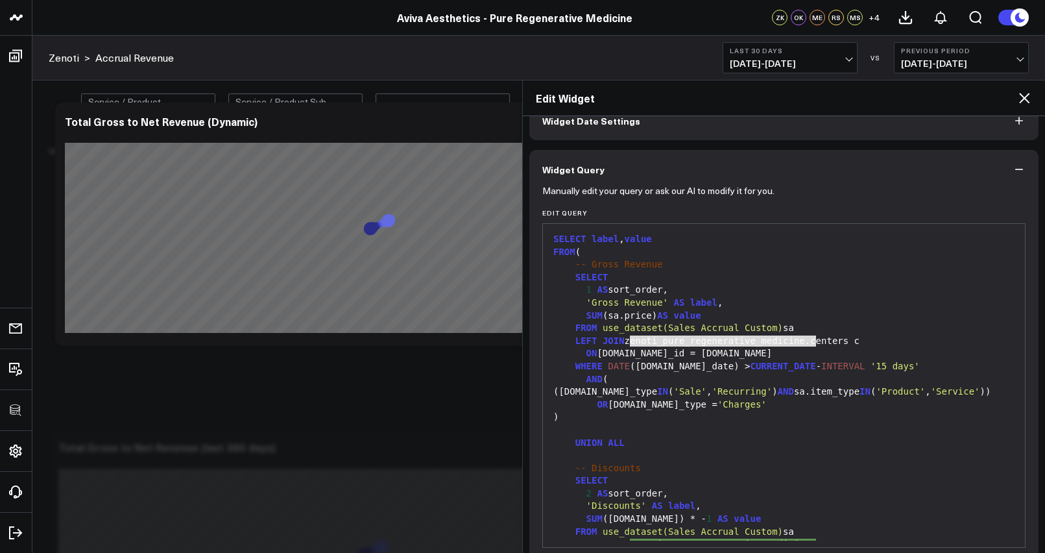
drag, startPoint x: 631, startPoint y: 341, endPoint x: 814, endPoint y: 337, distance: 183.0
click at [814, 337] on div "LEFT JOIN zenoti_pure_regenerative_medicine.centers c" at bounding box center [784, 341] width 469 height 13
copy div "zenoti_pure_regenerative_medicine."
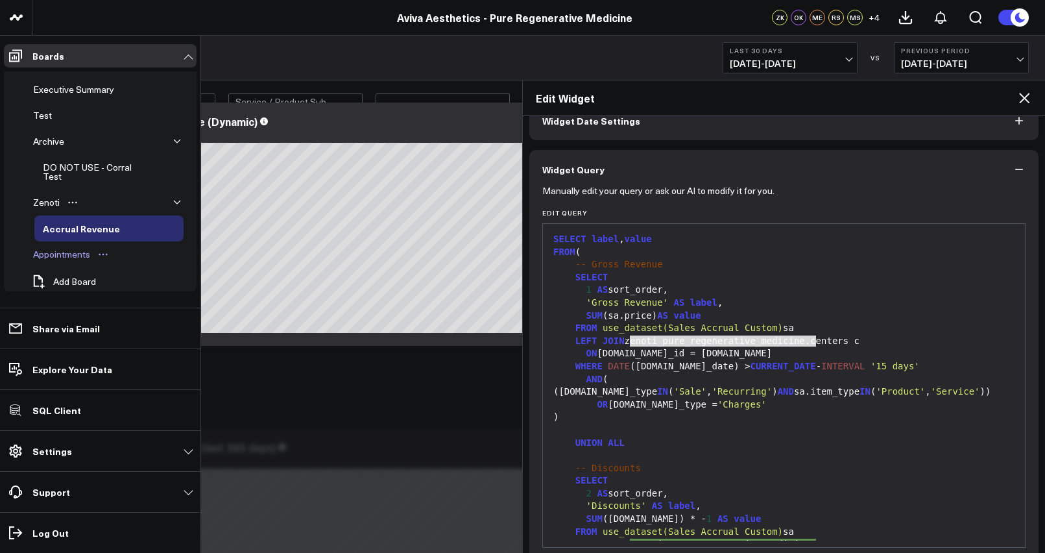
click at [55, 249] on div "Appointments" at bounding box center [62, 255] width 64 height 16
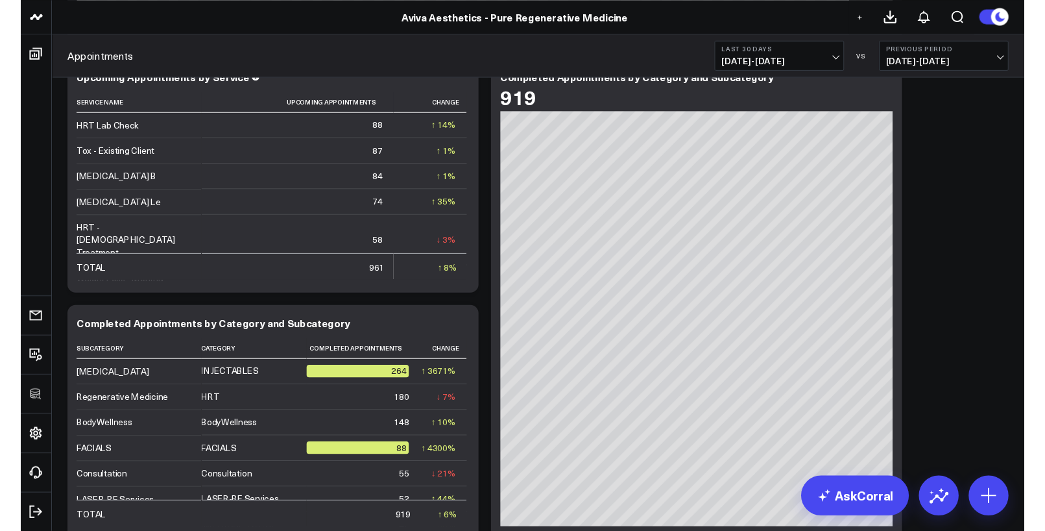
scroll to position [2326, 0]
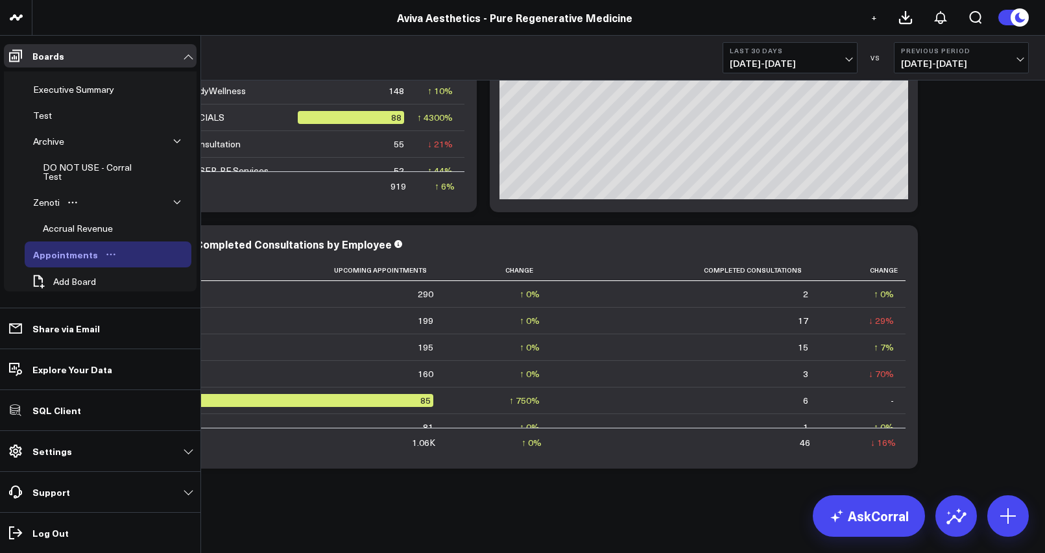
click at [108, 255] on icon "Open board menu" at bounding box center [111, 254] width 10 height 10
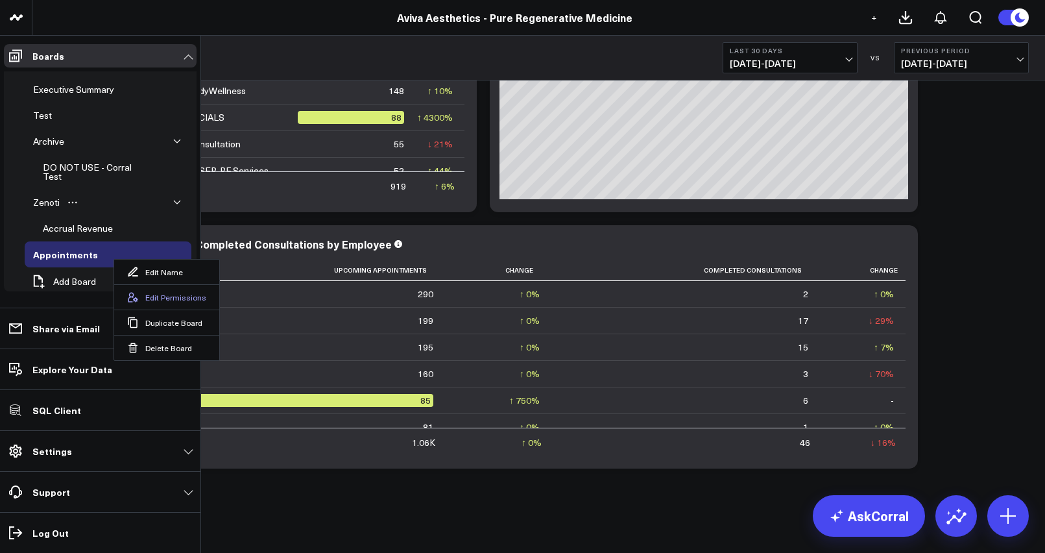
click at [162, 294] on button "Edit Permissions" at bounding box center [166, 296] width 105 height 25
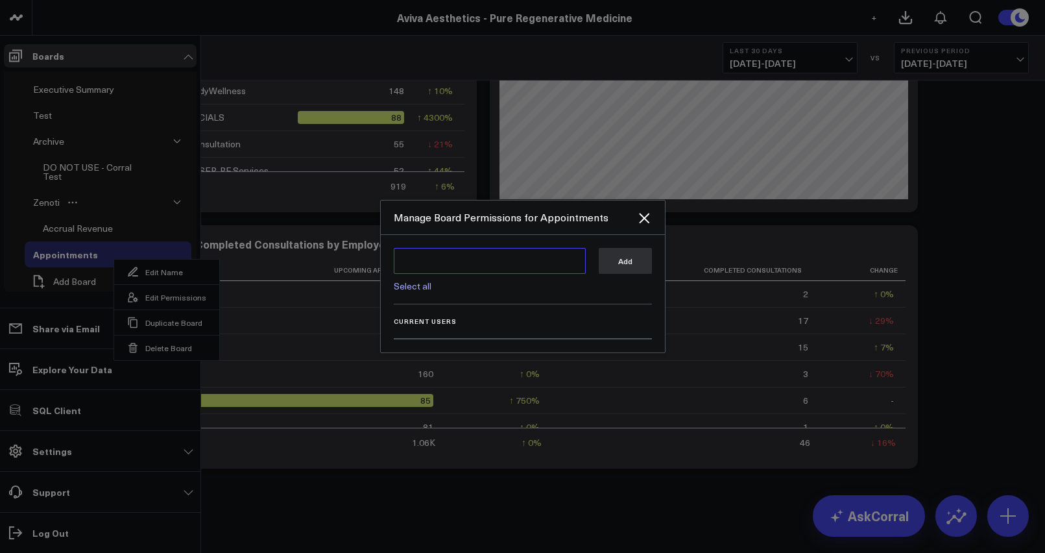
click at [411, 267] on textarea at bounding box center [490, 261] width 192 height 26
type textarea "z"
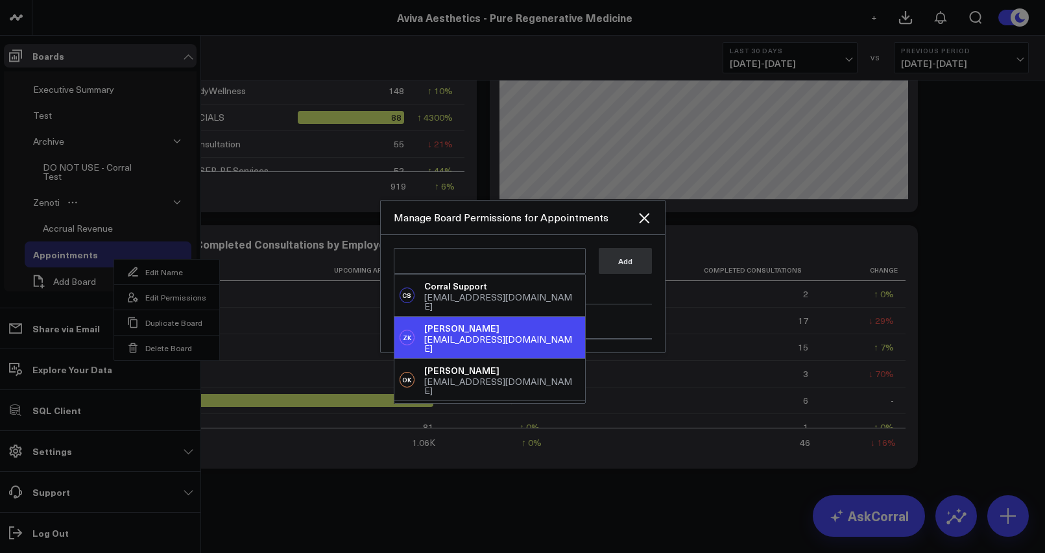
click at [494, 335] on div "[EMAIL_ADDRESS][DOMAIN_NAME]" at bounding box center [501, 344] width 155 height 18
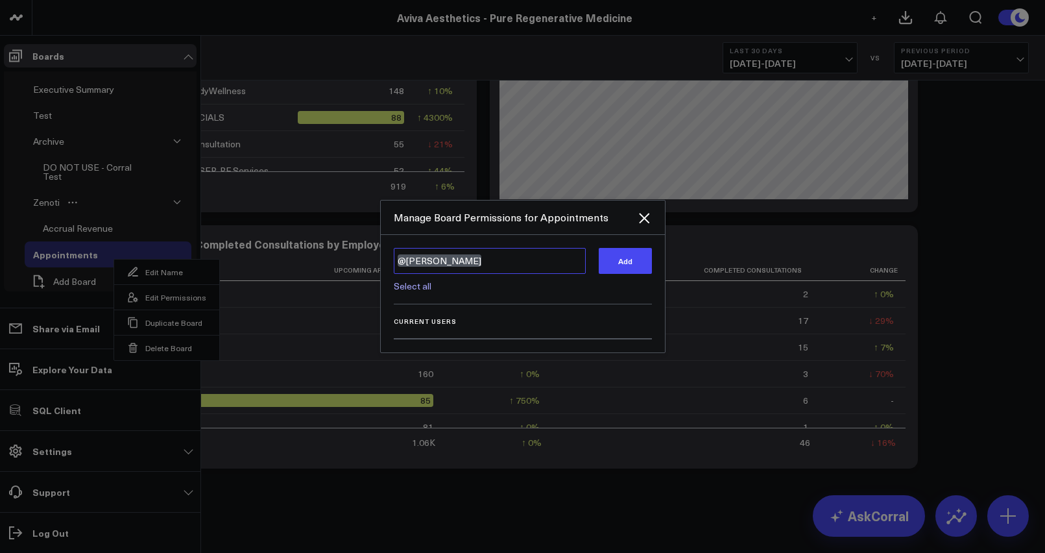
click at [503, 261] on textarea "@[PERSON_NAME]" at bounding box center [490, 261] width 192 height 26
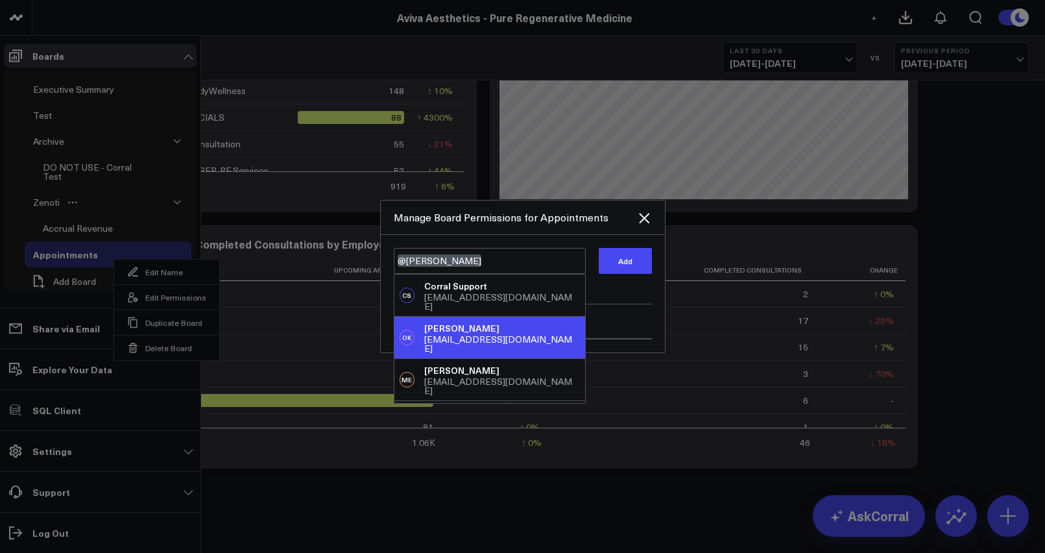
click at [500, 322] on div "[PERSON_NAME]" at bounding box center [501, 328] width 155 height 13
type textarea "@[PERSON_NAME] @[PERSON_NAME]"
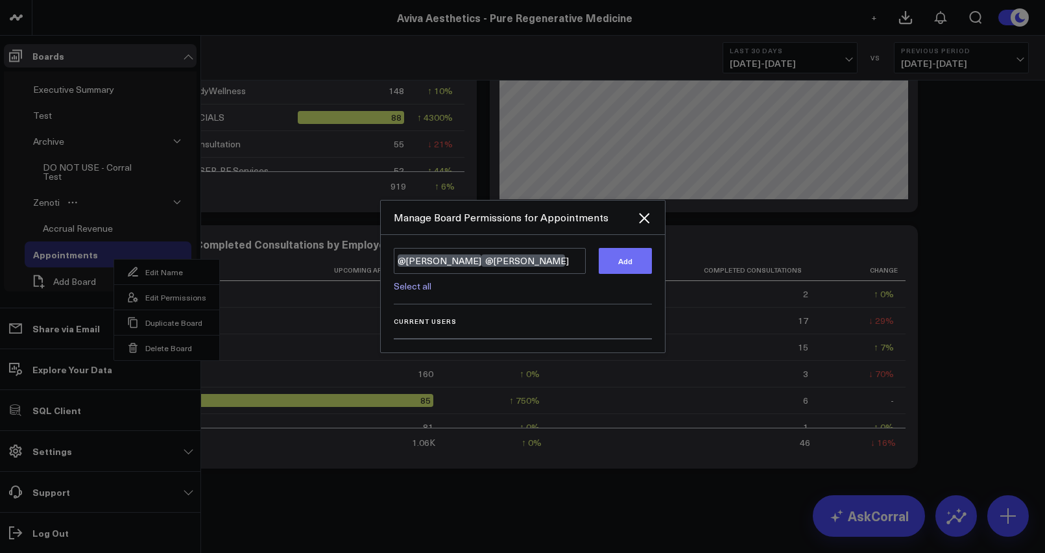
click at [614, 265] on button "Add" at bounding box center [625, 261] width 53 height 26
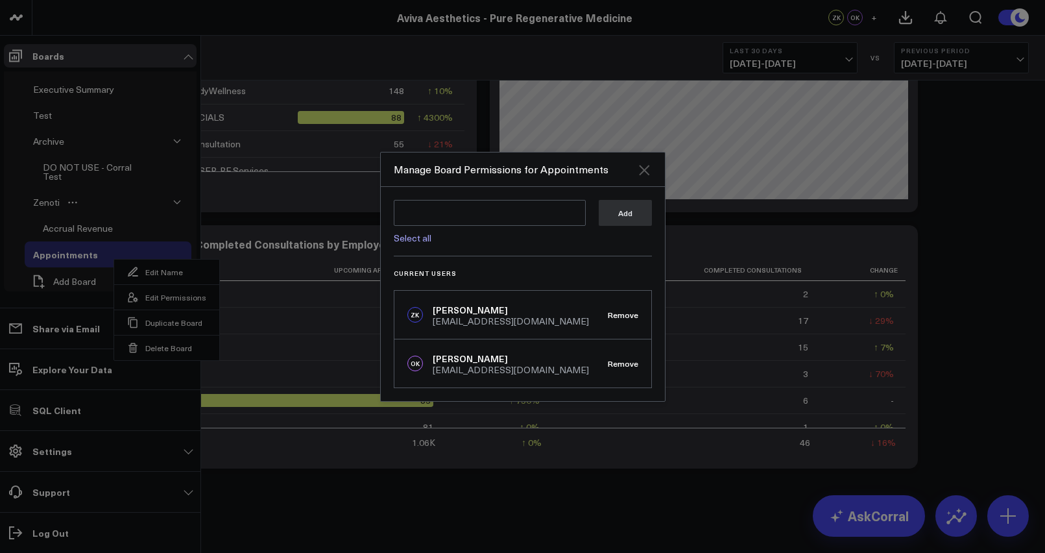
click at [645, 171] on icon "Close" at bounding box center [644, 170] width 10 height 10
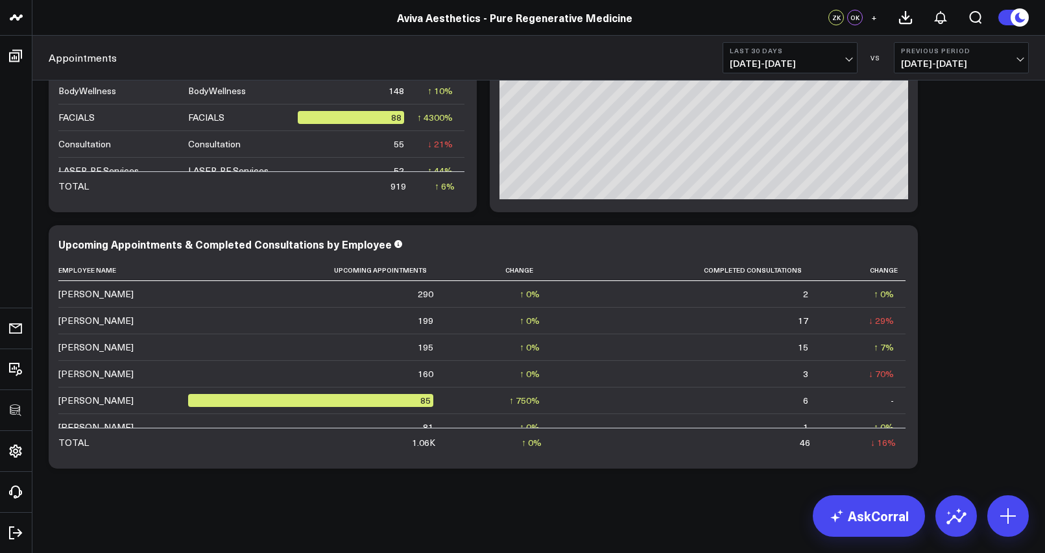
click at [873, 19] on span "+" at bounding box center [874, 17] width 6 height 9
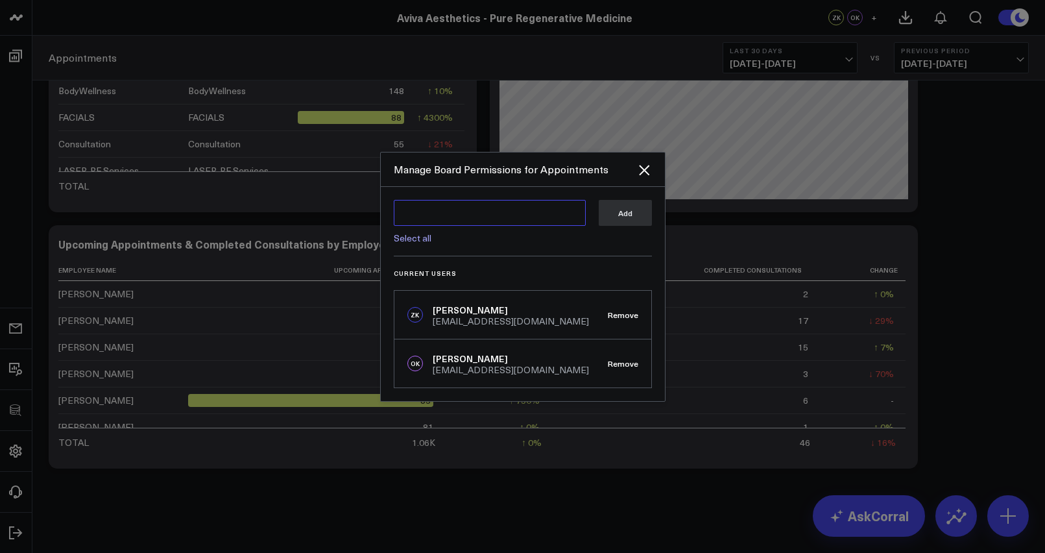
click at [508, 208] on textarea at bounding box center [490, 213] width 192 height 26
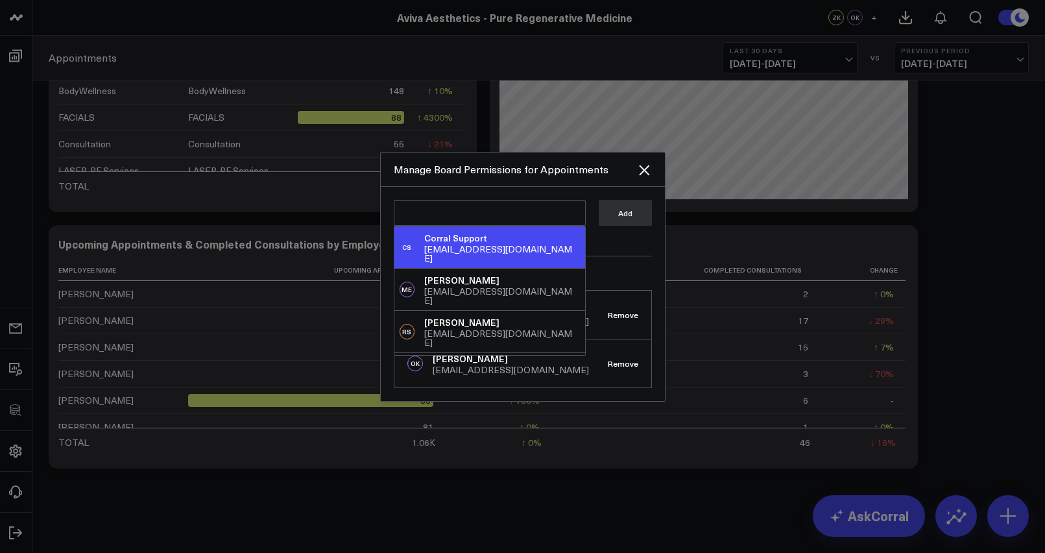
click at [508, 241] on div "Corral Support" at bounding box center [501, 238] width 155 height 13
type textarea "@Corral Support"
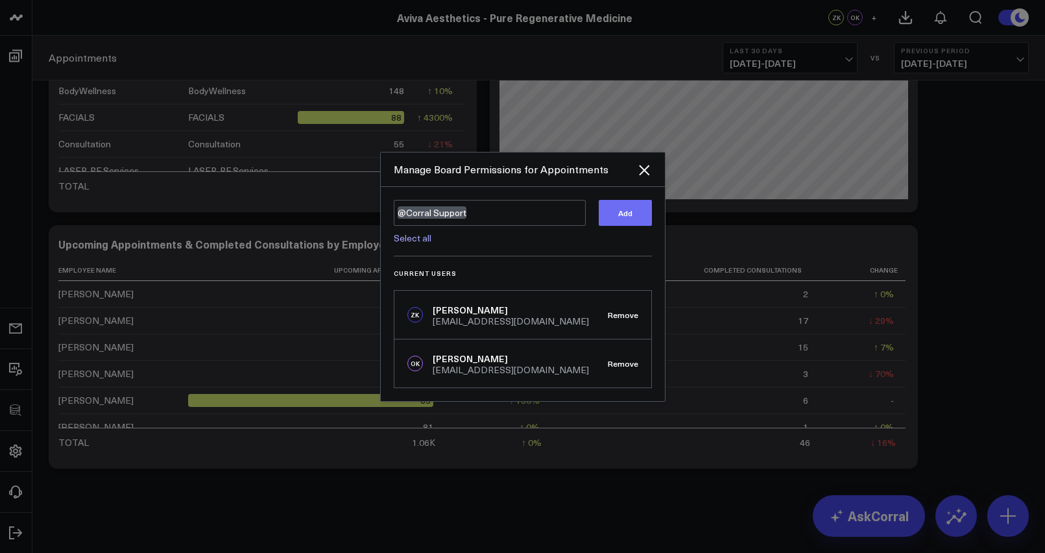
click at [631, 209] on button "Add" at bounding box center [625, 213] width 53 height 26
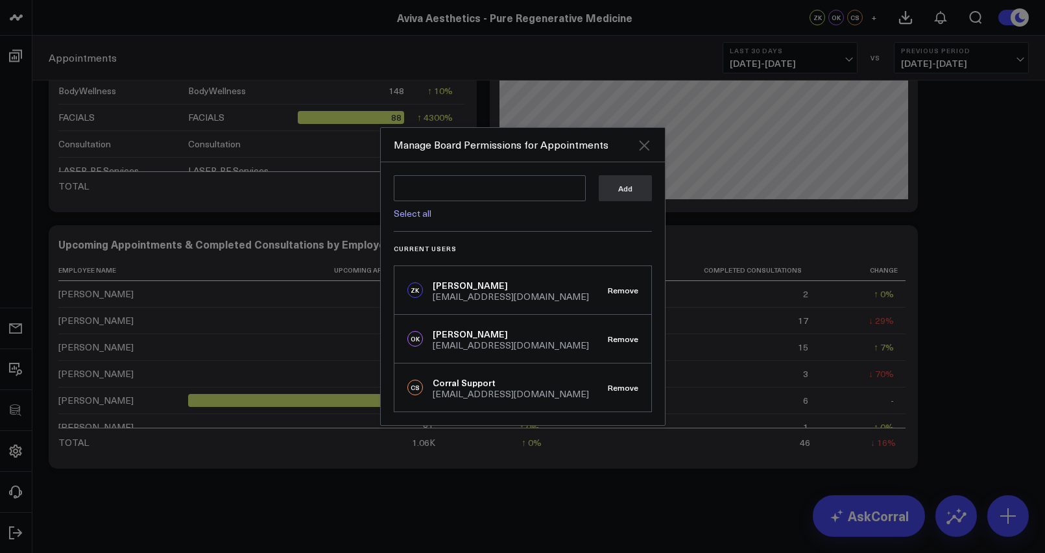
click at [643, 143] on icon "Close" at bounding box center [645, 146] width 16 height 16
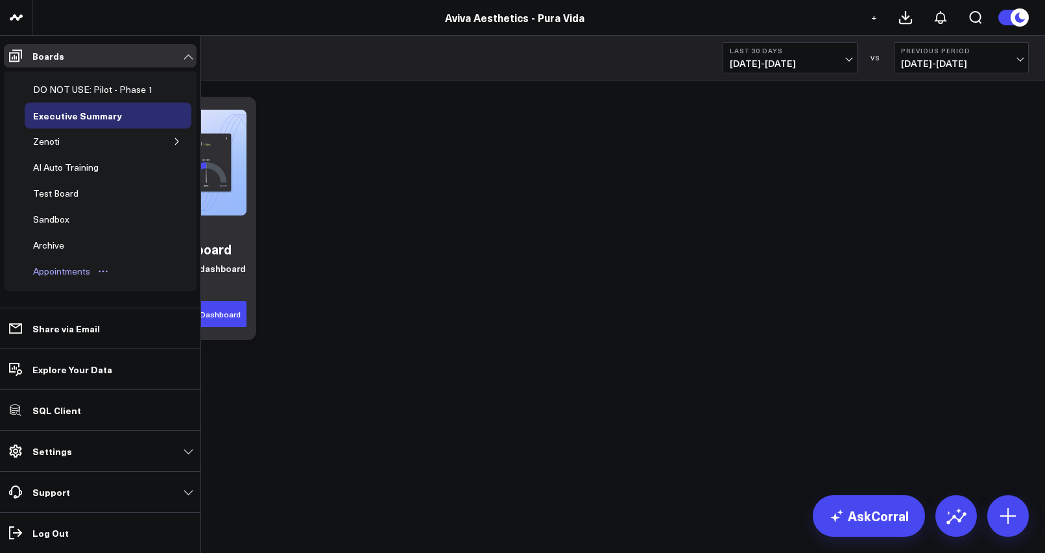
click at [103, 272] on icon "Open board menu" at bounding box center [103, 271] width 10 height 10
click at [149, 317] on button "Edit Permissions" at bounding box center [163, 313] width 105 height 25
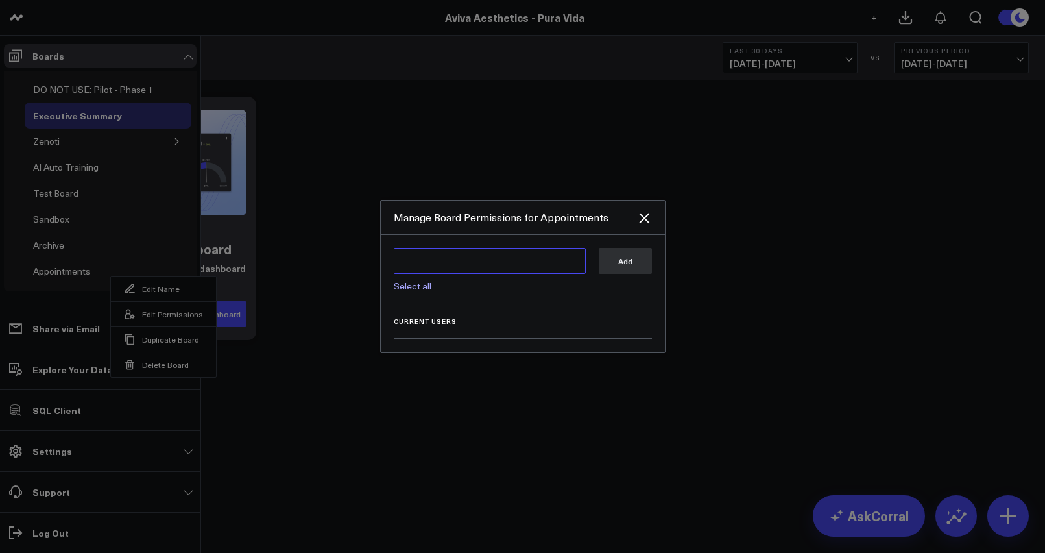
click at [425, 264] on textarea at bounding box center [490, 261] width 192 height 26
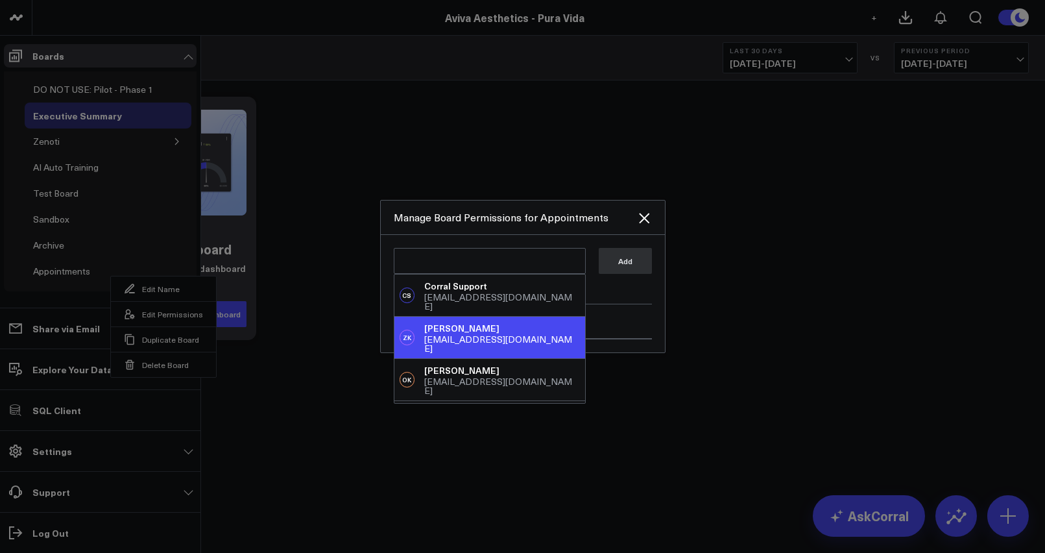
click at [446, 322] on div "[PERSON_NAME]" at bounding box center [501, 328] width 155 height 13
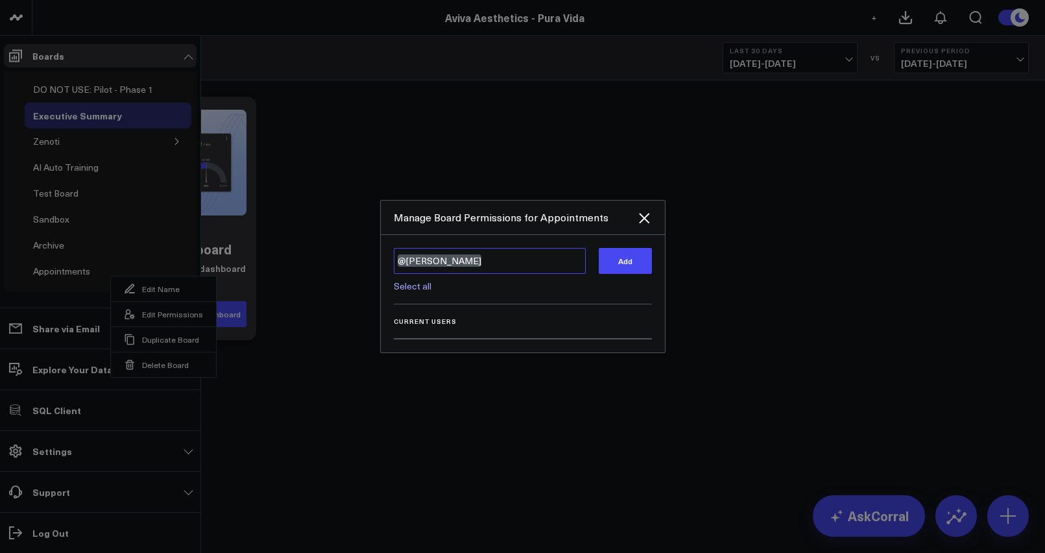
click at [518, 263] on textarea "@[PERSON_NAME]" at bounding box center [490, 261] width 192 height 26
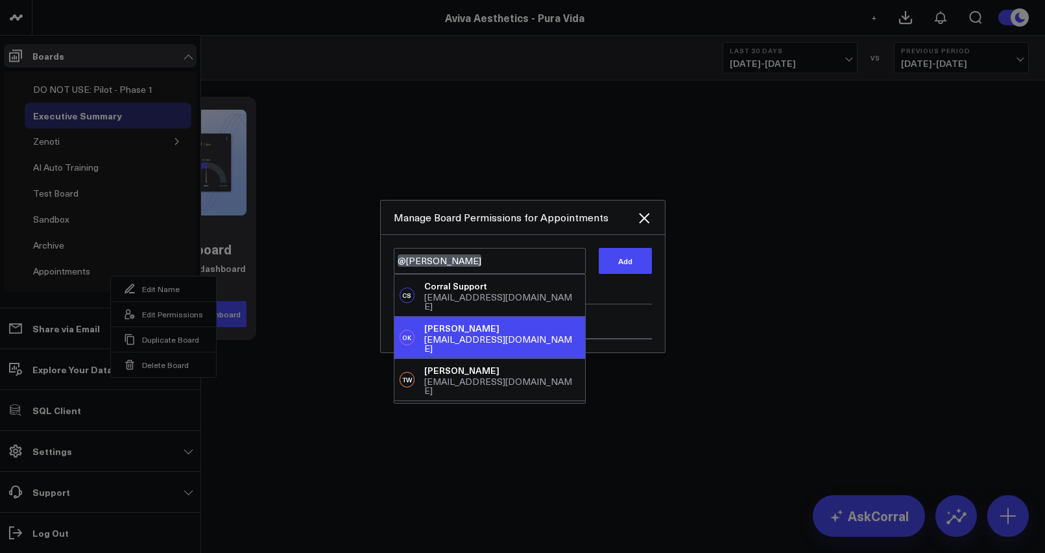
click at [513, 335] on div "[EMAIL_ADDRESS][DOMAIN_NAME]" at bounding box center [501, 344] width 155 height 18
type textarea "@[PERSON_NAME] @[PERSON_NAME]"
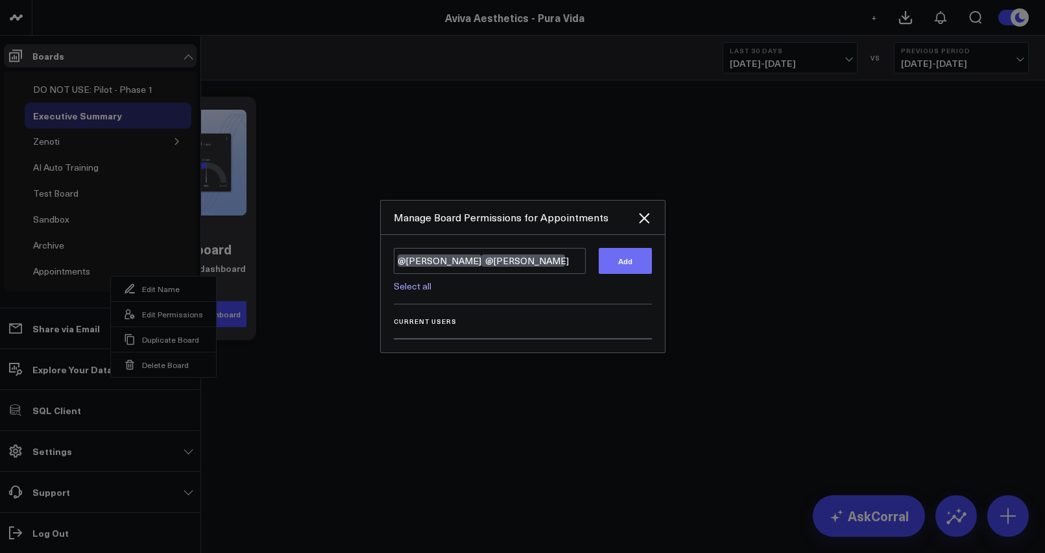
click at [624, 271] on button "Add" at bounding box center [625, 261] width 53 height 26
click at [555, 165] on div at bounding box center [522, 276] width 1045 height 553
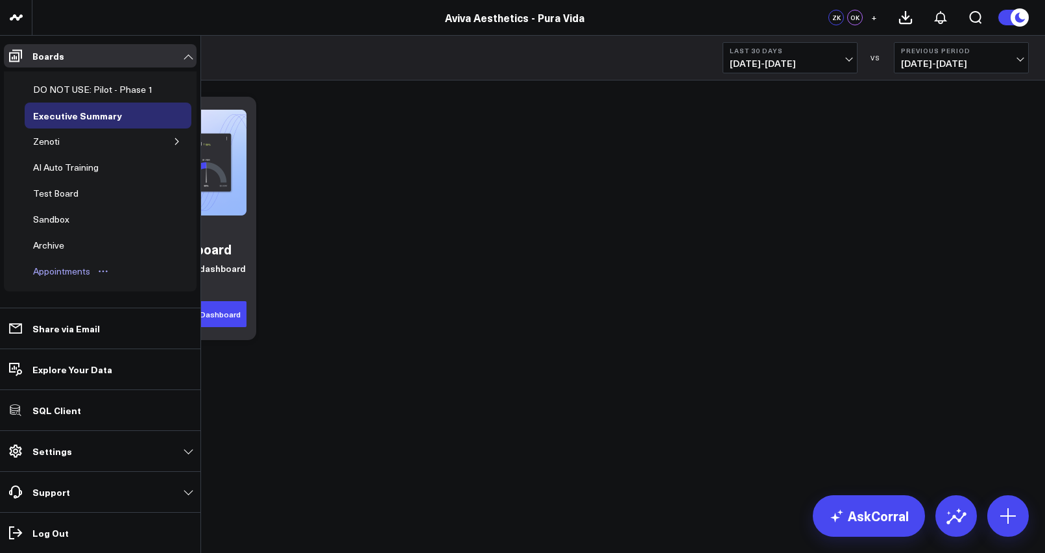
click at [57, 272] on div "Appointments" at bounding box center [62, 271] width 64 height 16
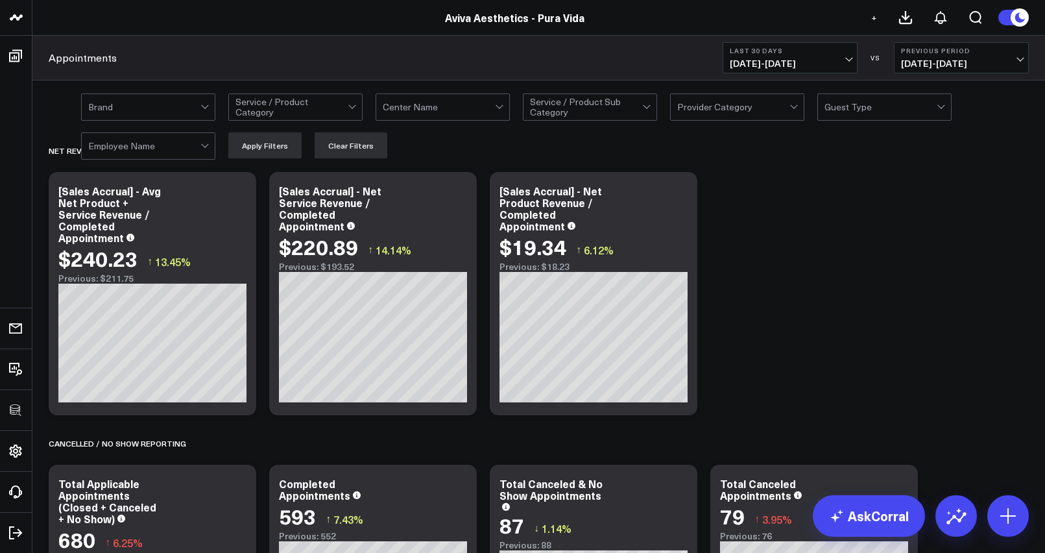
click at [880, 16] on button "+" at bounding box center [874, 18] width 16 height 16
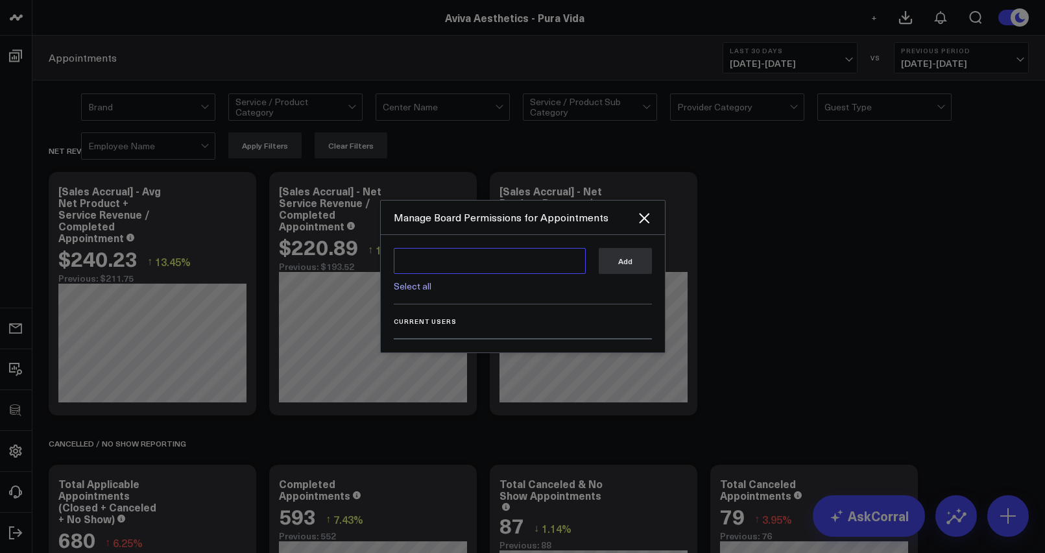
click at [500, 258] on textarea at bounding box center [490, 261] width 192 height 26
type textarea "z"
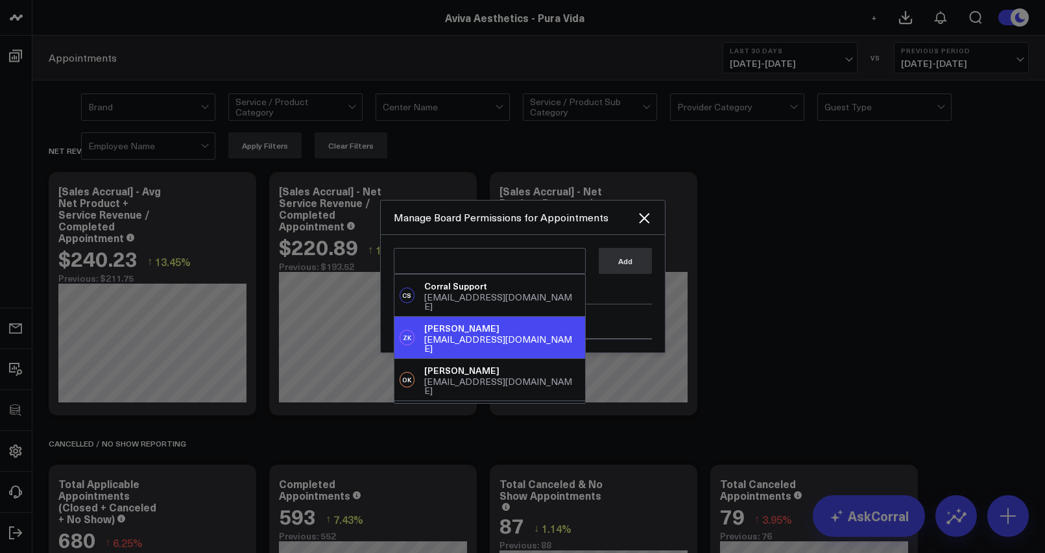
click at [454, 335] on div "[EMAIL_ADDRESS][DOMAIN_NAME]" at bounding box center [501, 344] width 155 height 18
click at [531, 335] on div "[EMAIL_ADDRESS][DOMAIN_NAME]" at bounding box center [501, 344] width 155 height 18
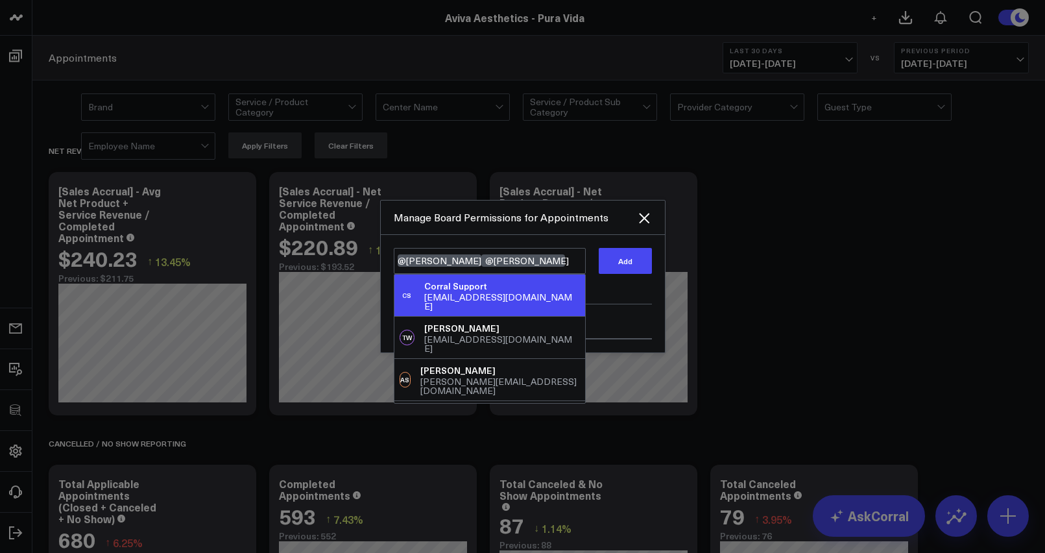
click at [528, 281] on div "[PERSON_NAME] Support [EMAIL_ADDRESS][DOMAIN_NAME]" at bounding box center [489, 295] width 191 height 42
type textarea "@[PERSON_NAME] @[PERSON_NAME] @[PERSON_NAME] Support"
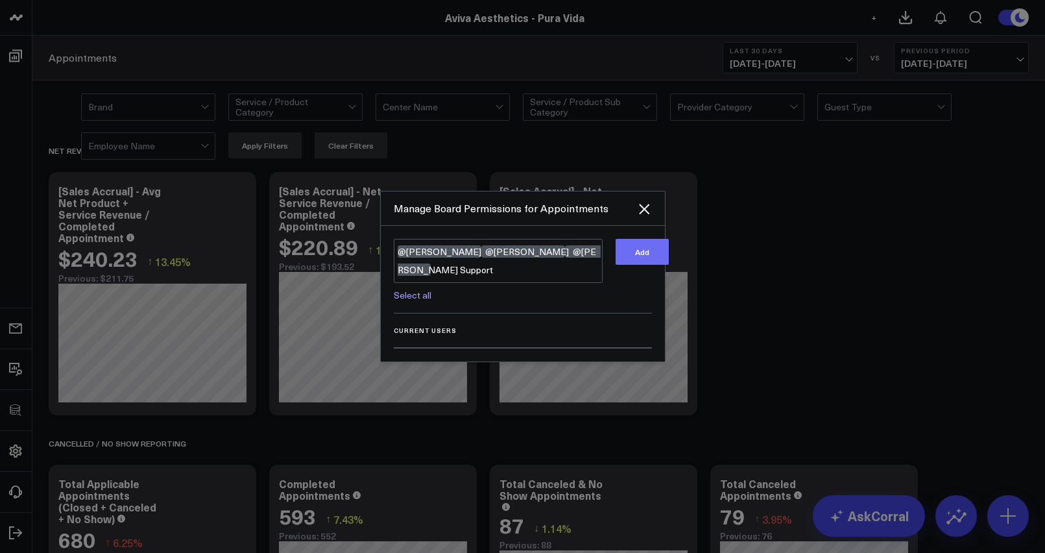
click at [621, 250] on button "Add" at bounding box center [642, 252] width 53 height 26
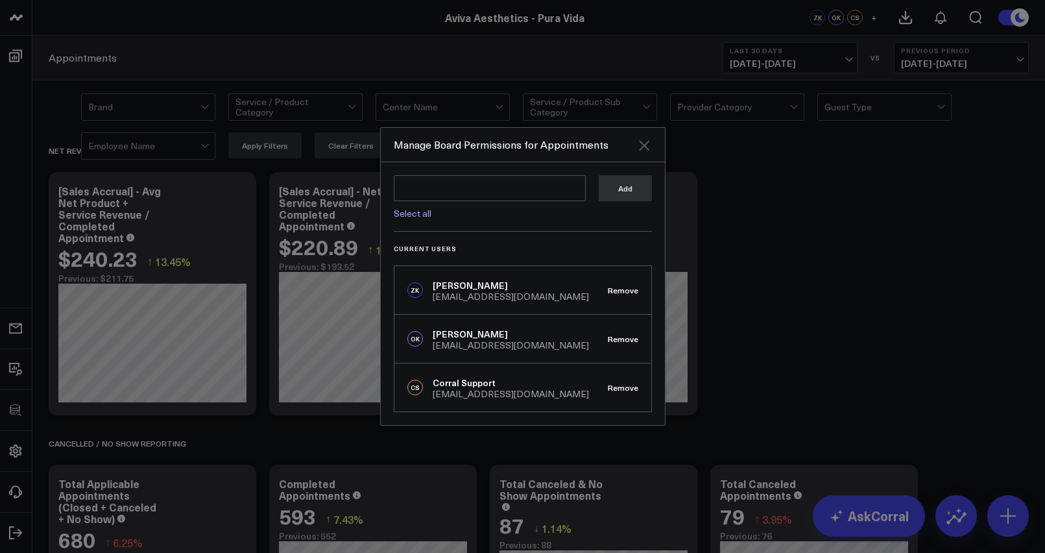
click at [647, 141] on icon "Close" at bounding box center [644, 145] width 10 height 10
